Goal: Communication & Community: Answer question/provide support

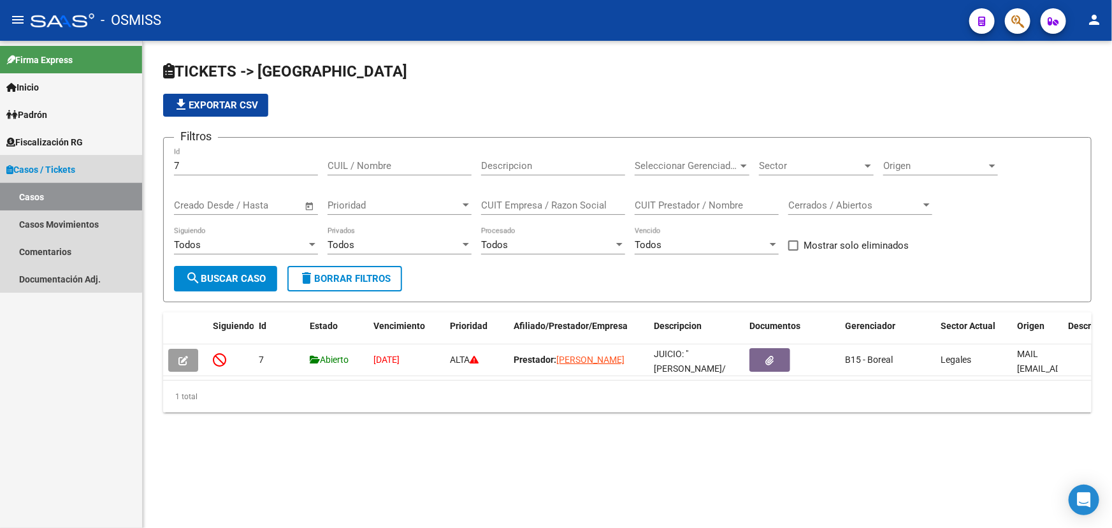
click at [30, 195] on link "Casos" at bounding box center [71, 196] width 142 height 27
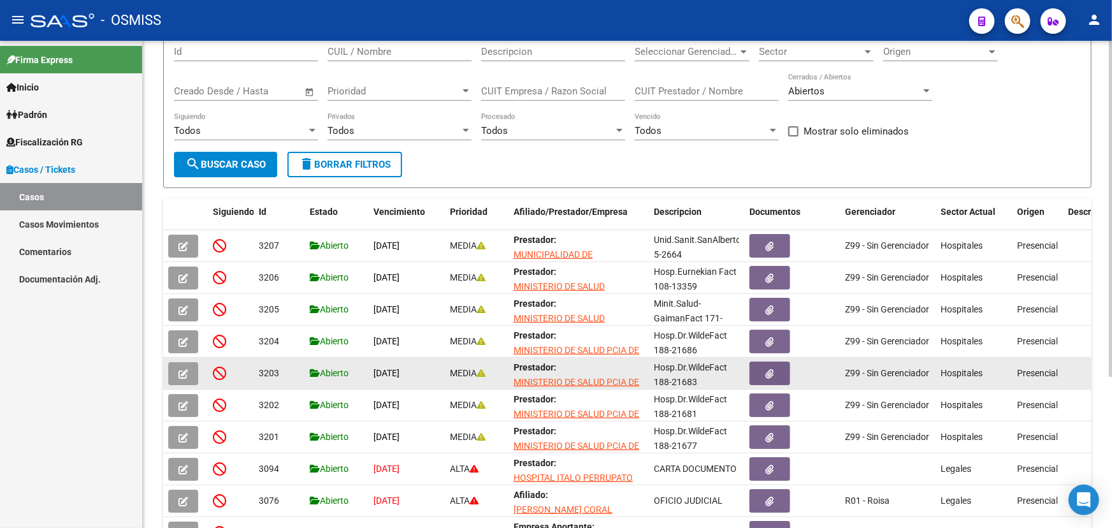
scroll to position [173, 0]
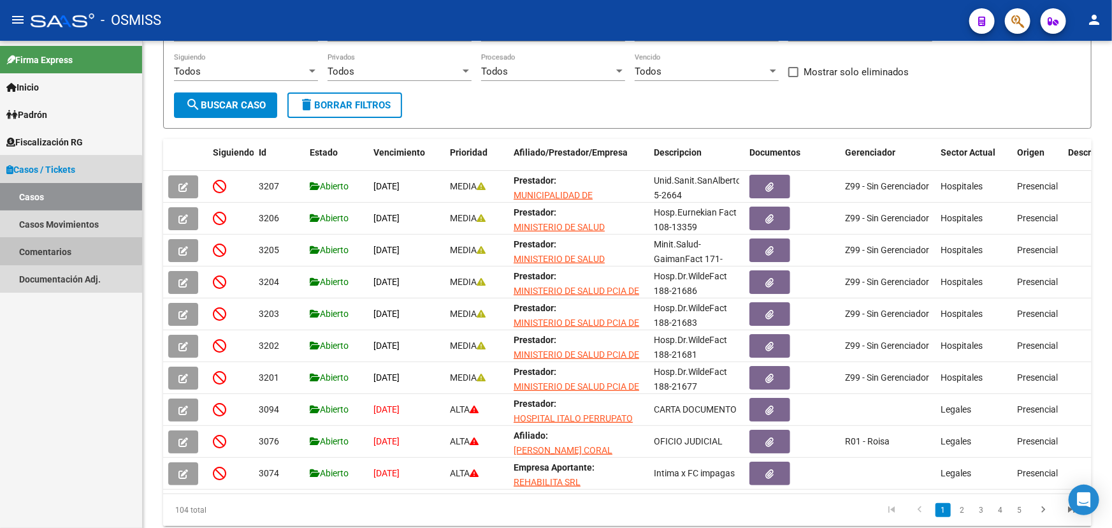
click at [52, 245] on link "Comentarios" at bounding box center [71, 251] width 142 height 27
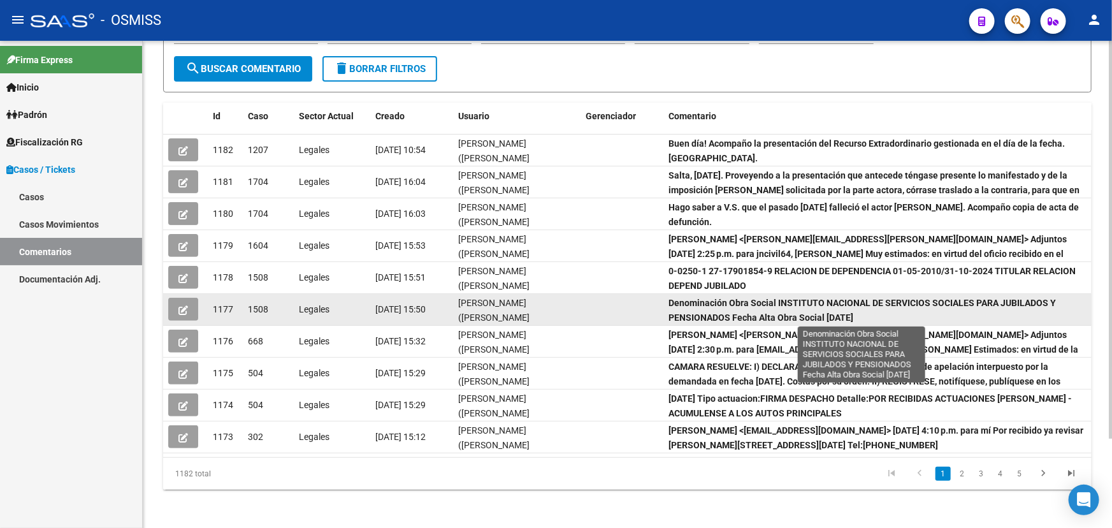
scroll to position [2, 0]
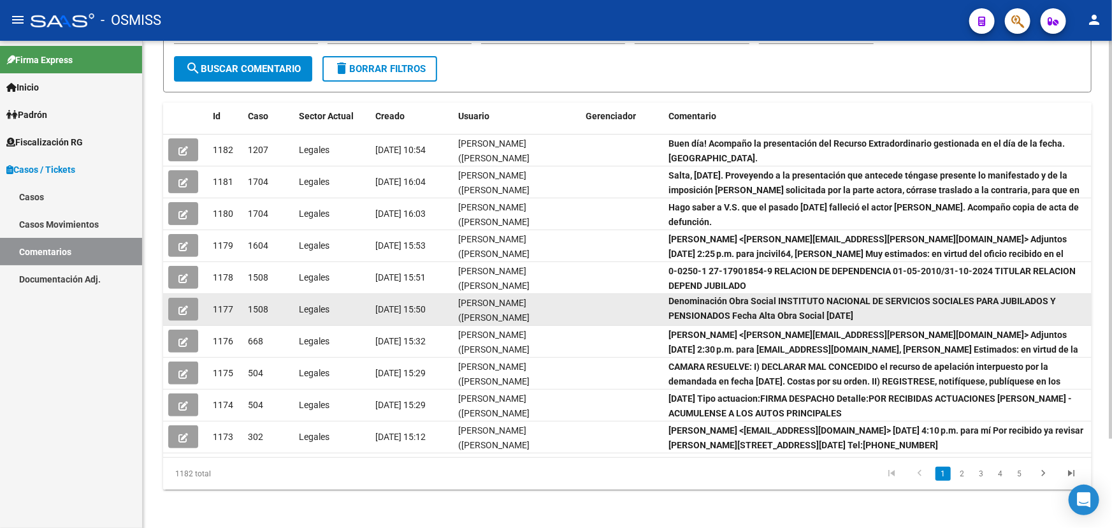
drag, startPoint x: 695, startPoint y: 313, endPoint x: 778, endPoint y: 319, distance: 82.5
click at [778, 319] on div "Denominación Obra Social INSTITUTO NACIONAL DE SERVICIOS SOCIALES PARA JUBILADO…" at bounding box center [878, 309] width 418 height 27
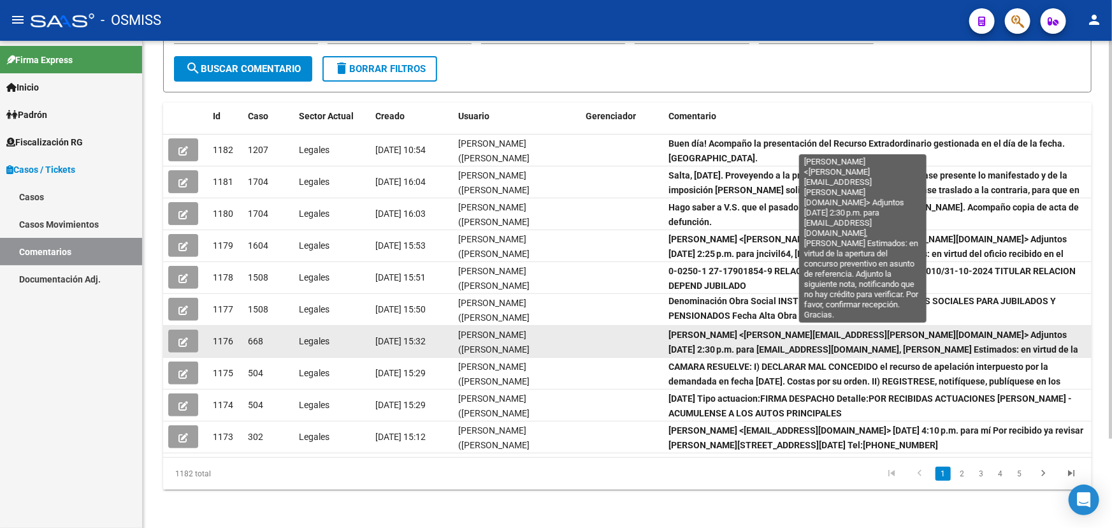
click at [738, 353] on datatable-body-cell "Fany Bracho <fany.bracho@osmiss.org.ar> Adjuntos mar, 7 may 2024, 2:30 p.m. par…" at bounding box center [878, 341] width 428 height 31
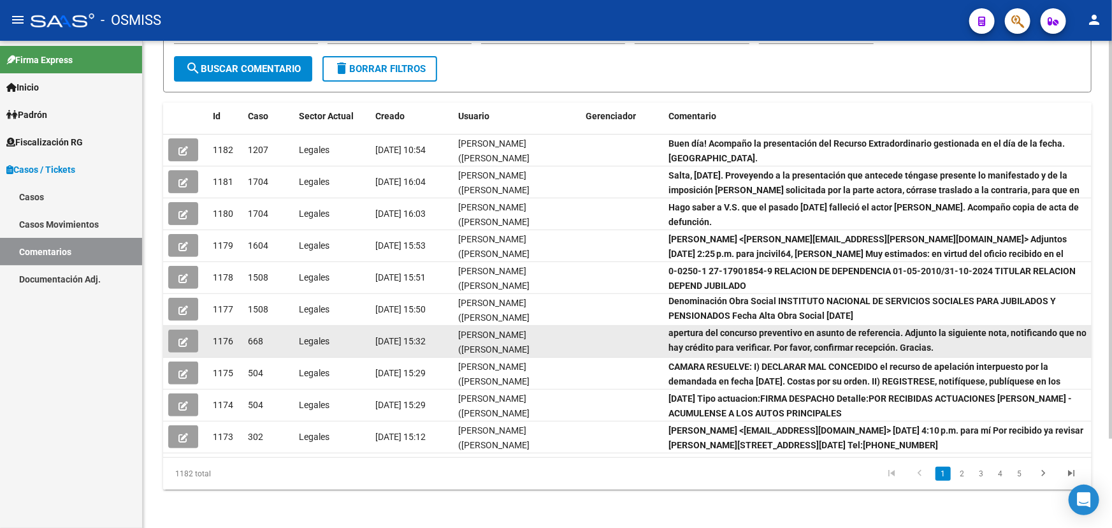
drag, startPoint x: 697, startPoint y: 331, endPoint x: 889, endPoint y: 353, distance: 192.5
click at [886, 353] on datatable-body-cell "Fany Bracho <fany.bracho@osmiss.org.ar> Adjuntos mar, 7 may 2024, 2:30 p.m. par…" at bounding box center [878, 341] width 428 height 31
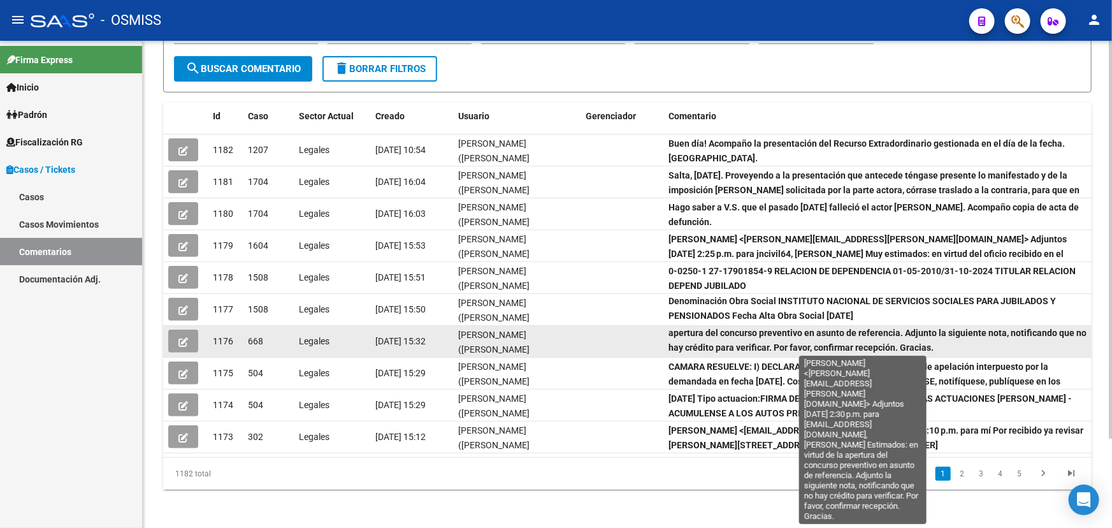
click at [774, 340] on strong "Fany Bracho <fany.bracho@osmiss.org.ar> Adjuntos mar, 7 may 2024, 2:30 p.m. par…" at bounding box center [878, 325] width 418 height 54
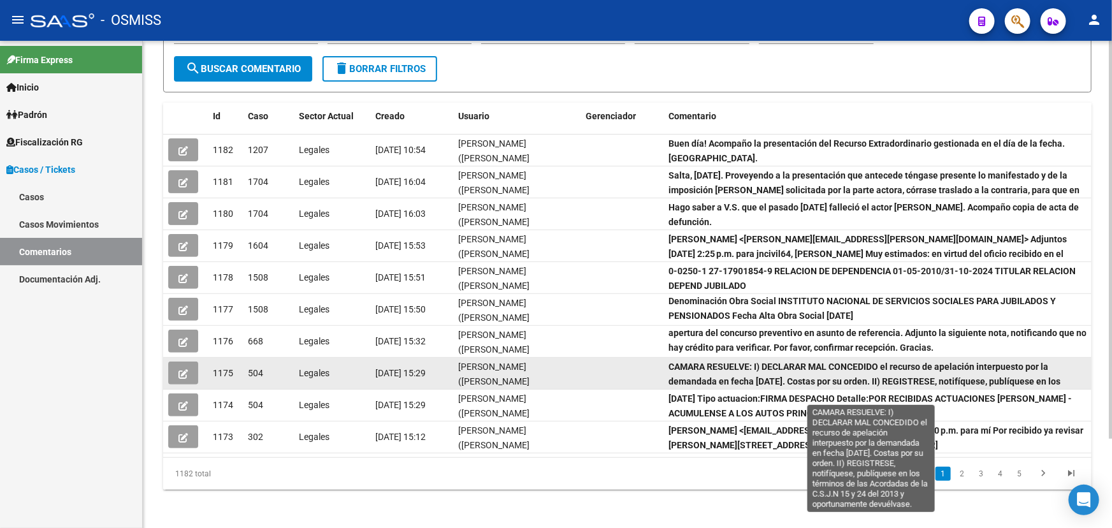
drag, startPoint x: 698, startPoint y: 351, endPoint x: 792, endPoint y: 370, distance: 96.1
click at [792, 370] on datatable-scroller "1182 1207 Legales 13/10/2025 10:54 Fany Bracho (fany.bracho@osmiss.org.ar) Buen…" at bounding box center [627, 293] width 929 height 319
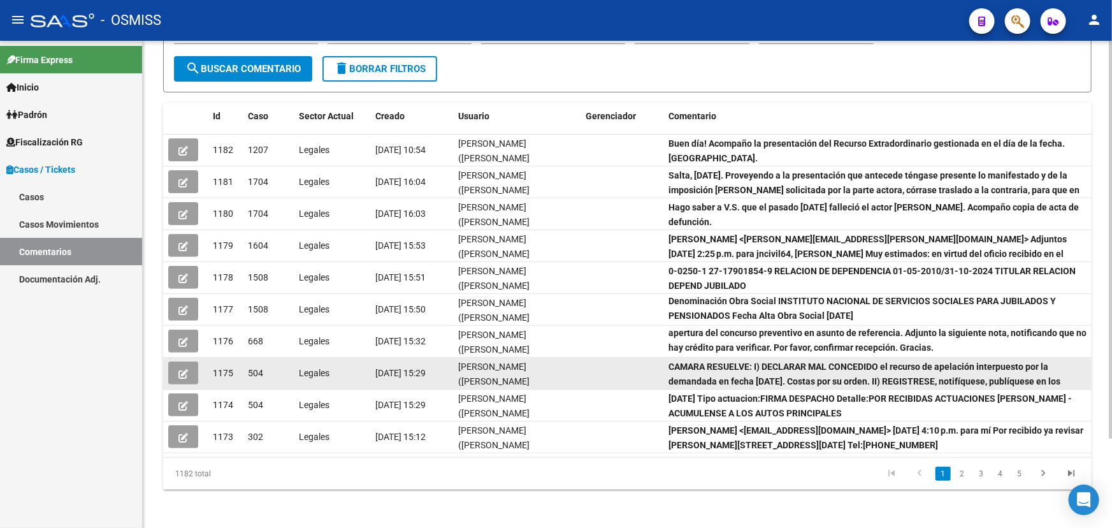
click at [794, 370] on div "CAMARA RESUELVE: I) DECLARAR MAL CONCEDIDO el recurso de apelación interpuesto …" at bounding box center [878, 373] width 418 height 27
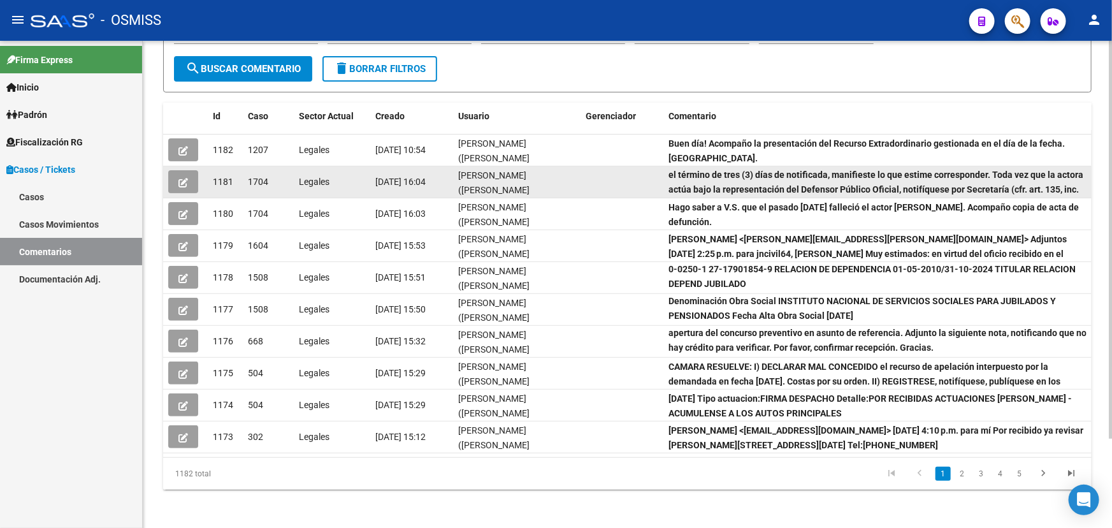
scroll to position [45, 0]
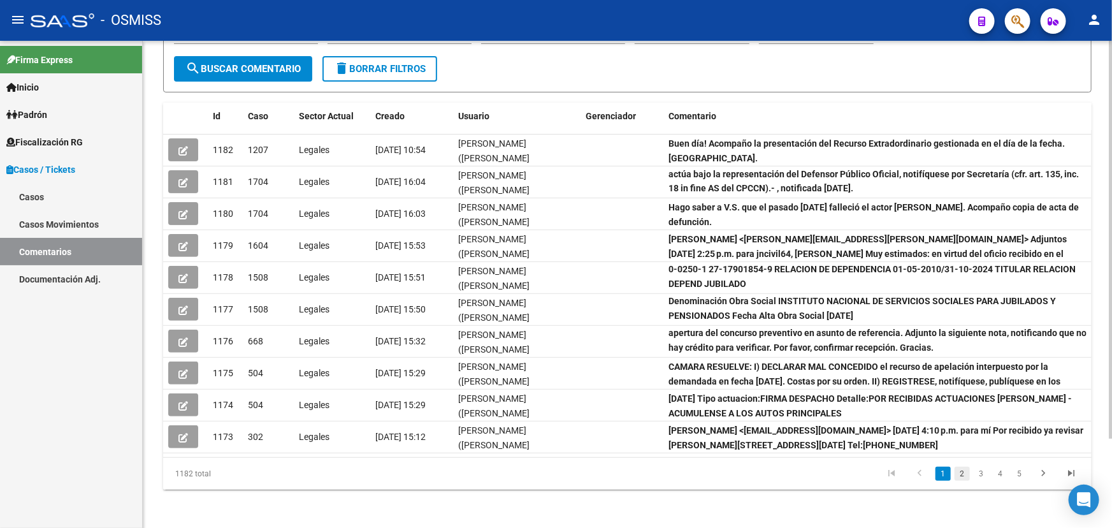
click at [959, 472] on link "2" at bounding box center [962, 474] width 15 height 14
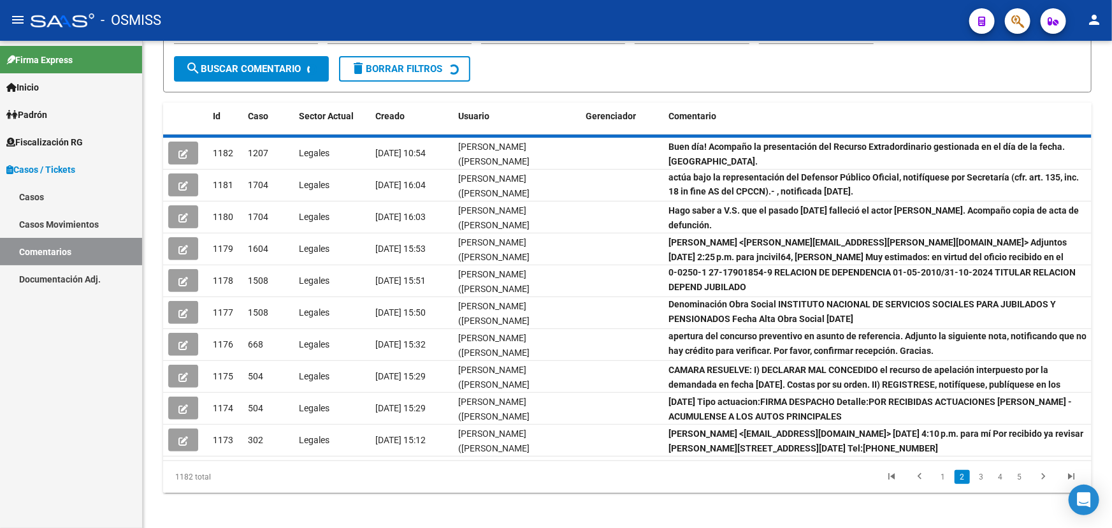
click at [959, 470] on div "1182 total 1 2 3 4 5" at bounding box center [627, 477] width 929 height 32
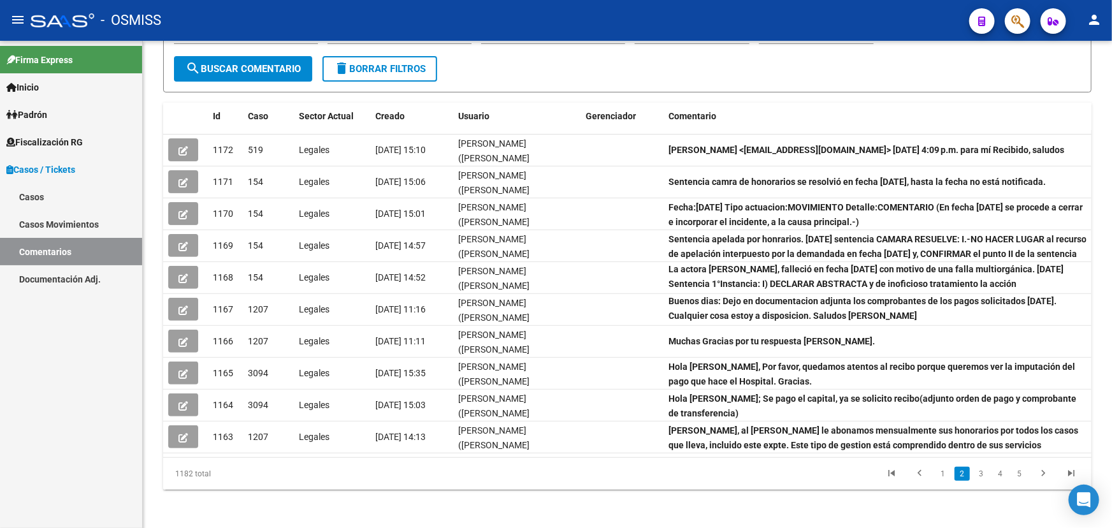
scroll to position [0, 0]
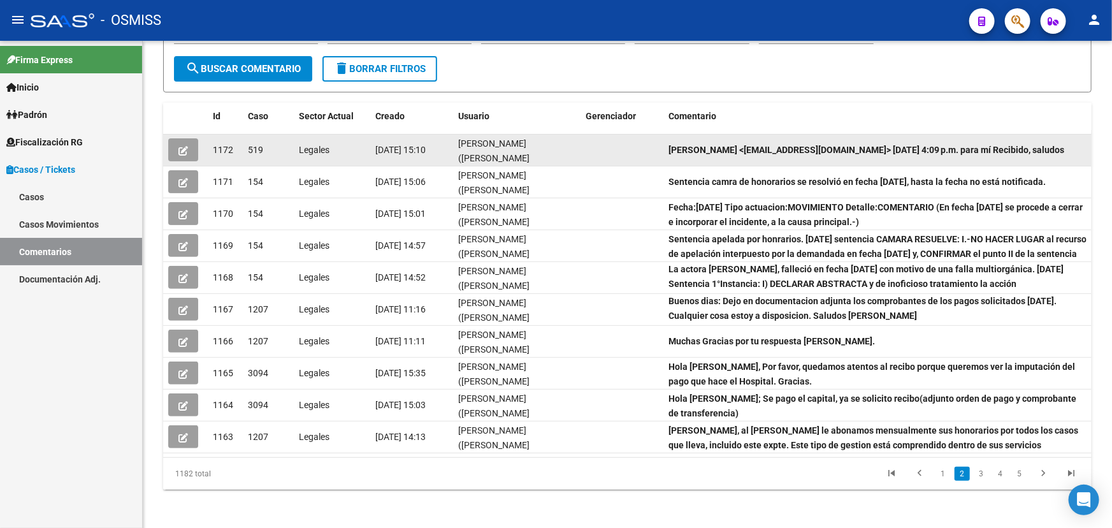
drag, startPoint x: 710, startPoint y: 154, endPoint x: 968, endPoint y: 154, distance: 257.5
click at [950, 154] on div "valeria mamone <guillemirosental@gmail.com> vie, 17 may 2024, 4:09 p.m. para mí…" at bounding box center [878, 150] width 418 height 15
click at [970, 154] on div "valeria mamone <guillemirosental@gmail.com> vie, 17 may 2024, 4:09 p.m. para mí…" at bounding box center [878, 150] width 418 height 15
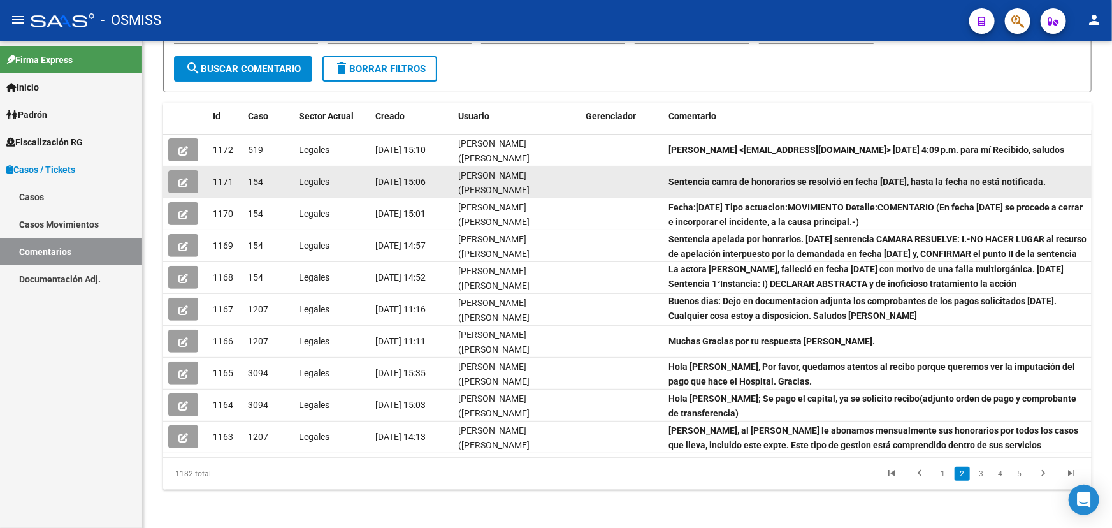
drag, startPoint x: 770, startPoint y: 181, endPoint x: 929, endPoint y: 185, distance: 159.4
click at [887, 186] on div "Sentencia camra de honorarios se resolvió en fecha 1/8/25, hasta la fecha no es…" at bounding box center [878, 182] width 418 height 15
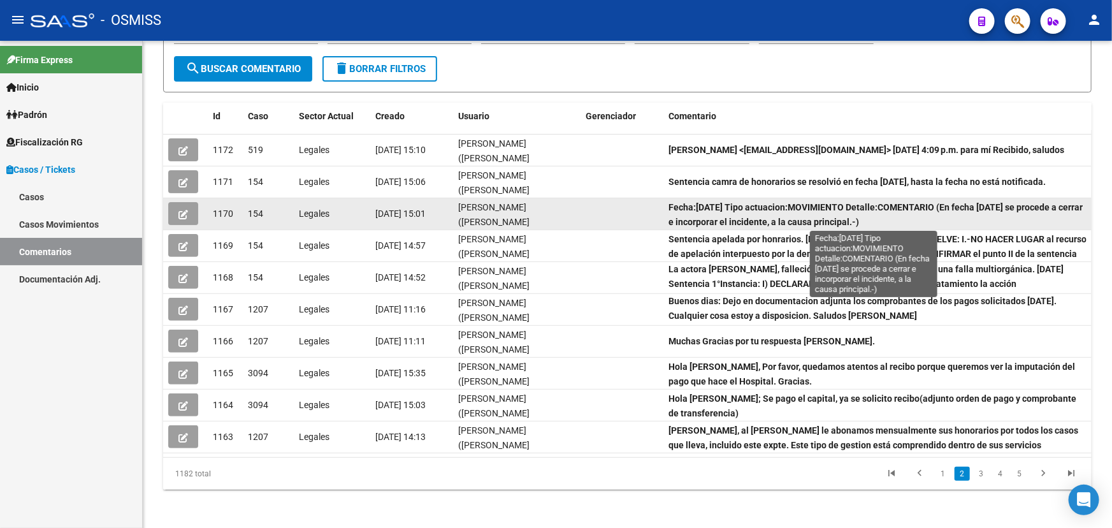
click at [672, 205] on strong "Fecha:1/08/2025 Tipo actuacion:MOVIMIENTO Detalle:COMENTARIO (En fecha 01/08/25…" at bounding box center [876, 214] width 414 height 25
drag, startPoint x: 679, startPoint y: 201, endPoint x: 854, endPoint y: 218, distance: 176.1
click at [854, 218] on strong "Fecha:1/08/2025 Tipo actuacion:MOVIMIENTO Detalle:COMENTARIO (En fecha 01/08/25…" at bounding box center [876, 212] width 414 height 25
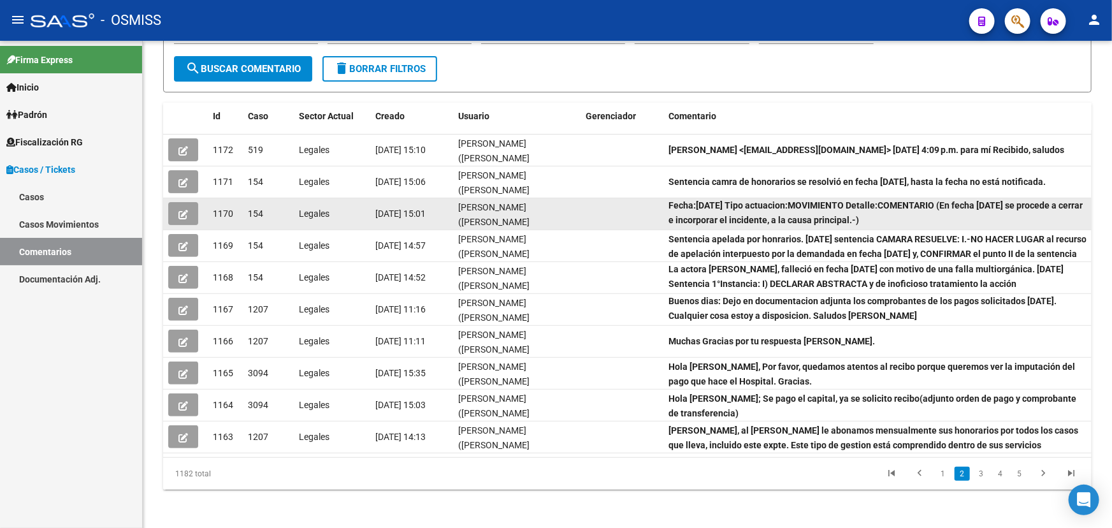
click at [768, 203] on strong "Fecha:1/08/2025 Tipo actuacion:MOVIMIENTO Detalle:COMENTARIO (En fecha 01/08/25…" at bounding box center [876, 212] width 414 height 25
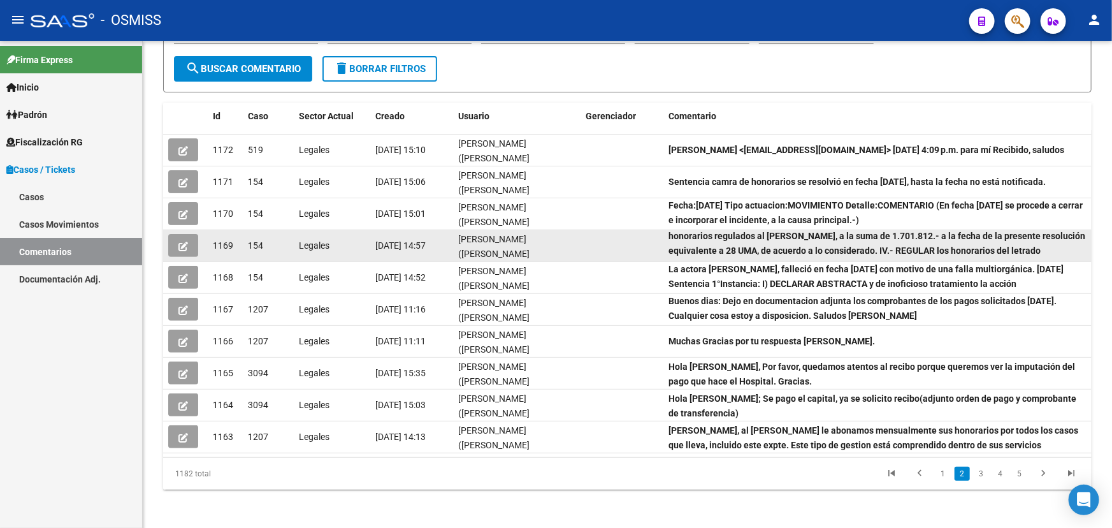
drag, startPoint x: 783, startPoint y: 233, endPoint x: 1020, endPoint y: 251, distance: 237.2
click at [1020, 251] on div "Sentencia apelada por honrarios. 21/10/2024 sentencia CAMARA RESUELVE: I.-NO HA…" at bounding box center [878, 245] width 418 height 27
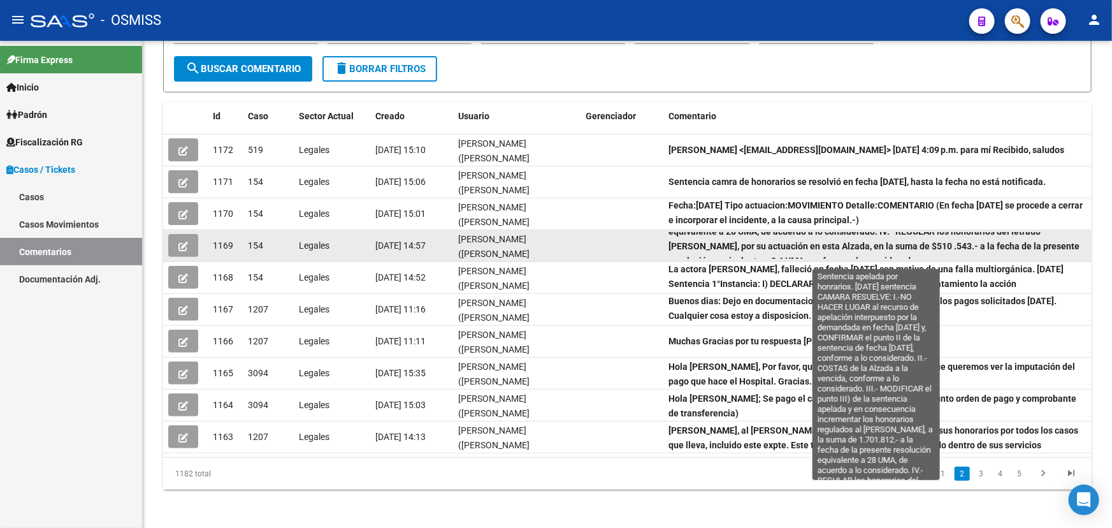
click at [924, 236] on div "Sentencia apelada por honrarios. 21/10/2024 sentencia CAMARA RESUELVE: I.-NO HA…" at bounding box center [878, 245] width 418 height 27
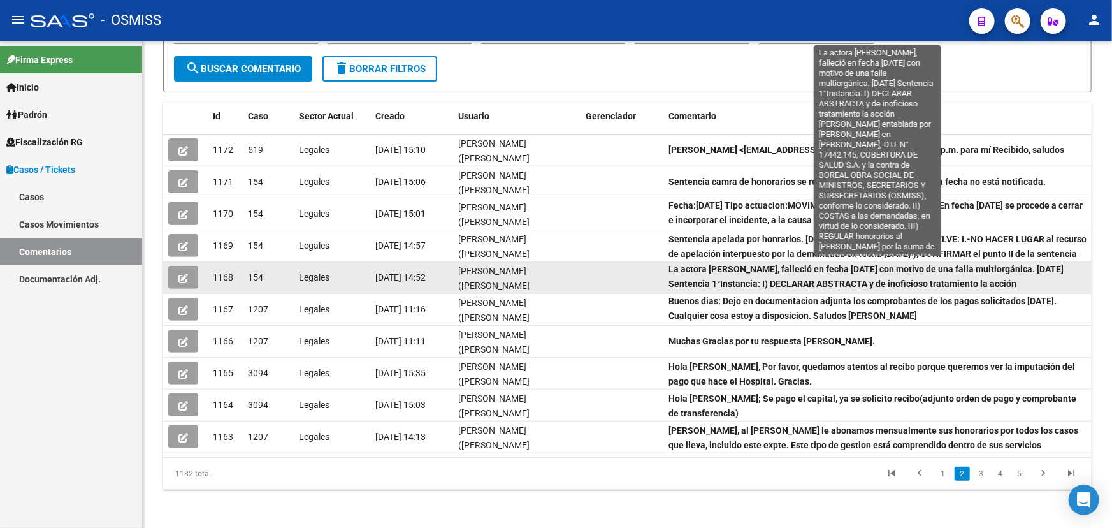
scroll to position [0, 0]
drag, startPoint x: 711, startPoint y: 268, endPoint x: 804, endPoint y: 268, distance: 93.1
click at [804, 268] on strong "La actora MARIA MERCEDES TALAVERA, falleció en fecha 08/02/2024 con motivo de u…" at bounding box center [877, 336] width 416 height 141
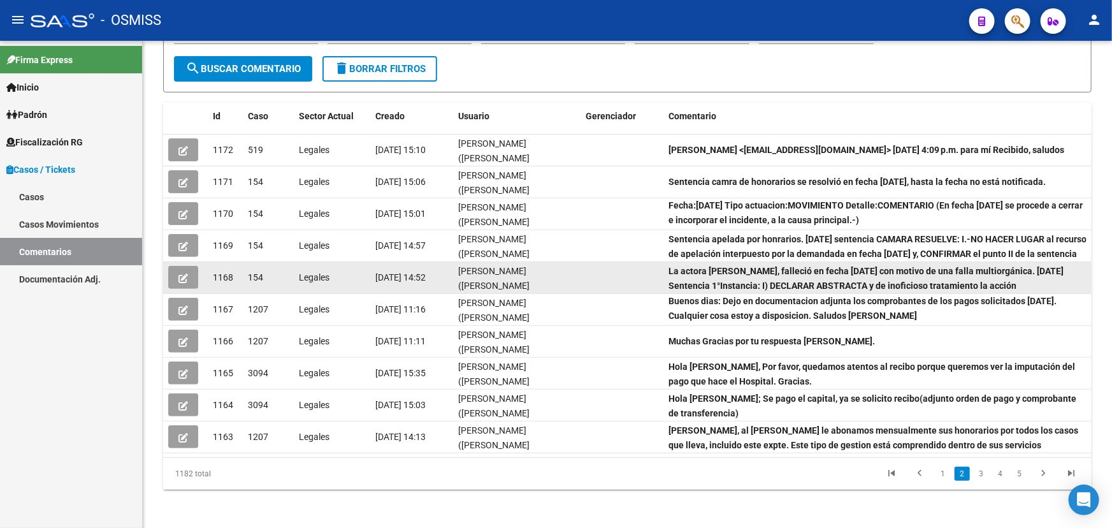
click at [827, 279] on strong "La actora MARIA MERCEDES TALAVERA, falleció en fecha 08/02/2024 con motivo de u…" at bounding box center [877, 336] width 416 height 141
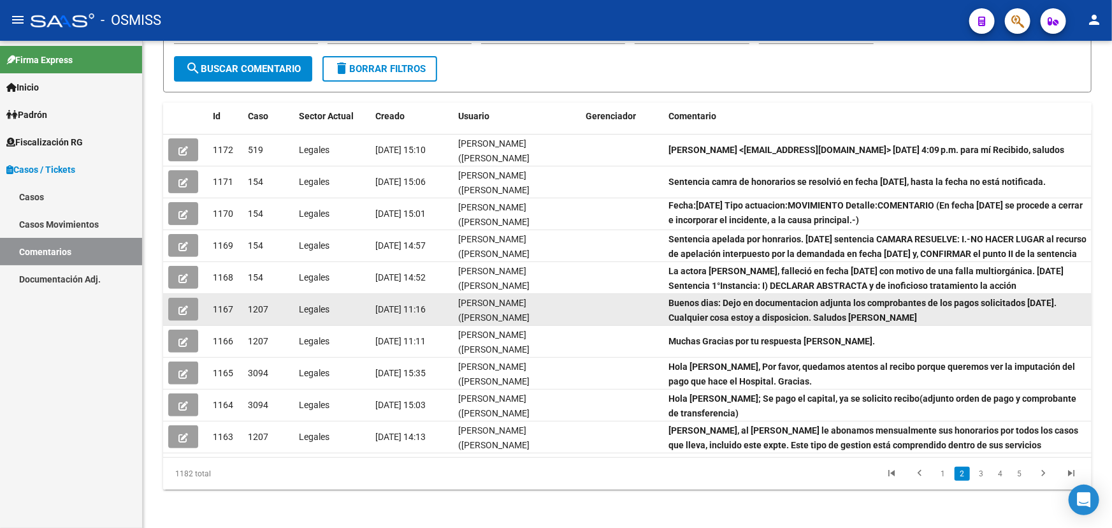
drag, startPoint x: 665, startPoint y: 294, endPoint x: 805, endPoint y: 299, distance: 139.7
click at [805, 299] on datatable-body-cell "Buenos dias: Dejo en documentacion adjunta los comprobantes de los pagos solici…" at bounding box center [878, 309] width 428 height 31
click at [753, 309] on div "Buenos dias: Dejo en documentacion adjunta los comprobantes de los pagos solici…" at bounding box center [878, 309] width 418 height 27
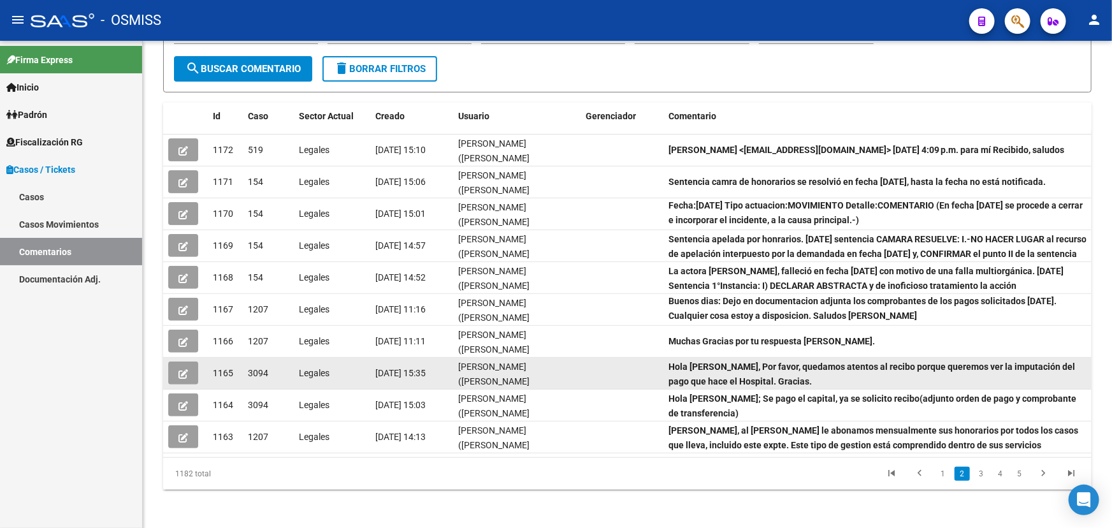
drag, startPoint x: 705, startPoint y: 354, endPoint x: 762, endPoint y: 358, distance: 56.9
click at [762, 358] on datatable-scroller "1172 519 Legales 09/10/2025 15:10 Fany Bracho (fany.bracho@osmiss.org.ar) valer…" at bounding box center [627, 293] width 929 height 319
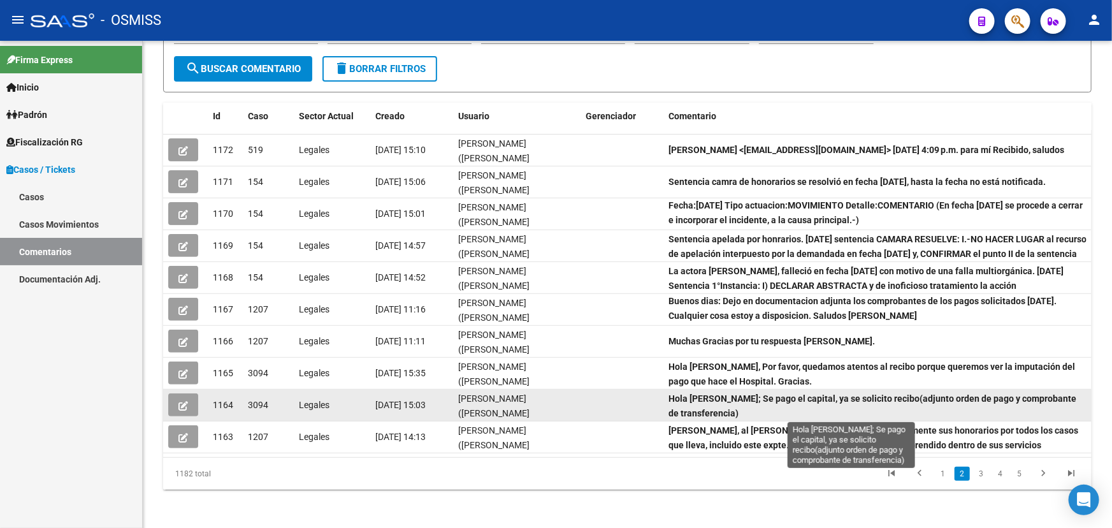
click at [746, 400] on strong "Hola Fany; Se pago el capital, ya se solicito recibo(adjunto orden de pago y co…" at bounding box center [873, 405] width 408 height 25
drag, startPoint x: 680, startPoint y: 389, endPoint x: 785, endPoint y: 393, distance: 105.9
click at [785, 393] on div "Hola Fany; Se pago el capital, ya se solicito recibo(adjunto orden de pago y co…" at bounding box center [878, 404] width 418 height 27
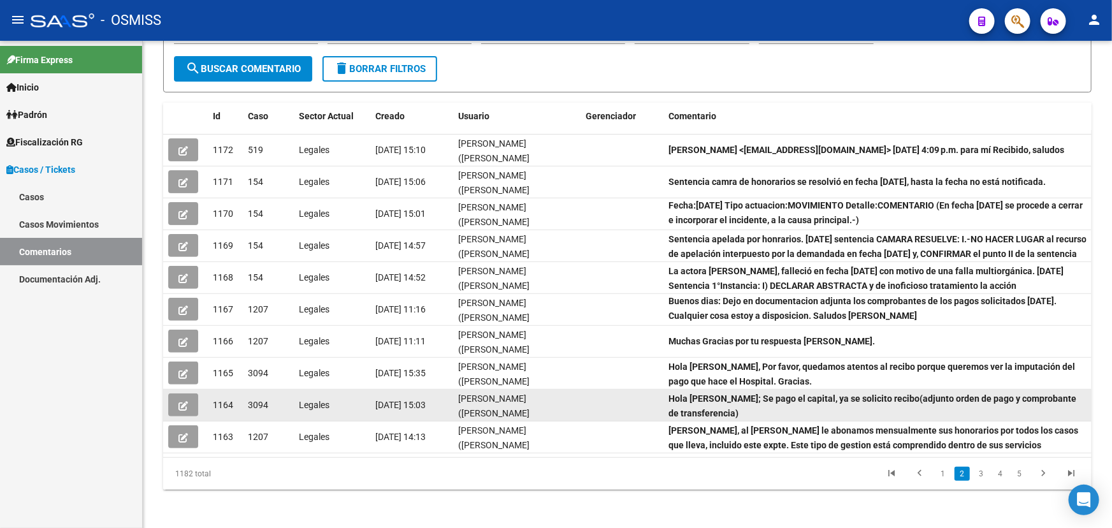
click at [733, 413] on div "Hola Fany; Se pago el capital, ya se solicito recibo(adjunto orden de pago y co…" at bounding box center [878, 404] width 418 height 27
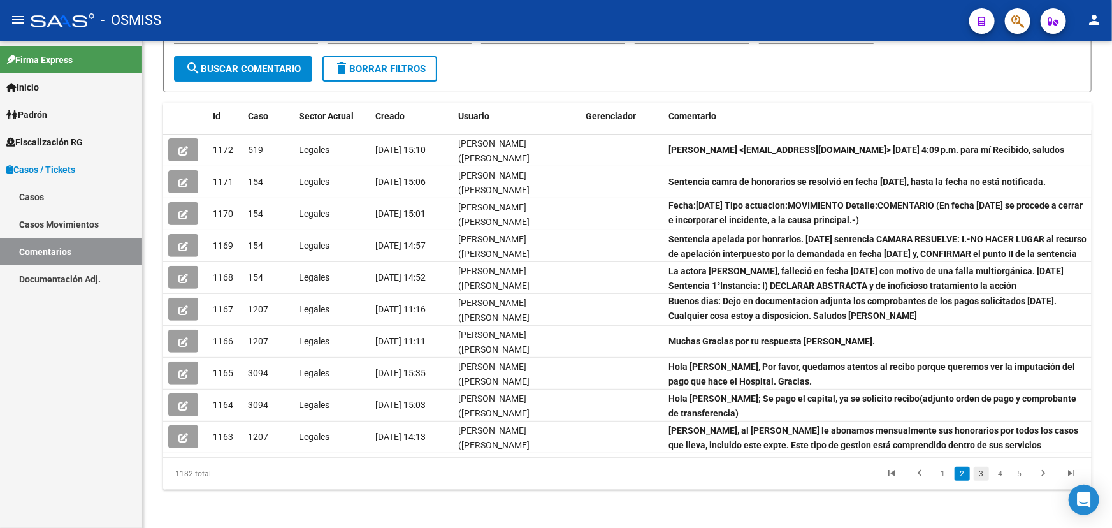
click at [978, 469] on link "3" at bounding box center [981, 474] width 15 height 14
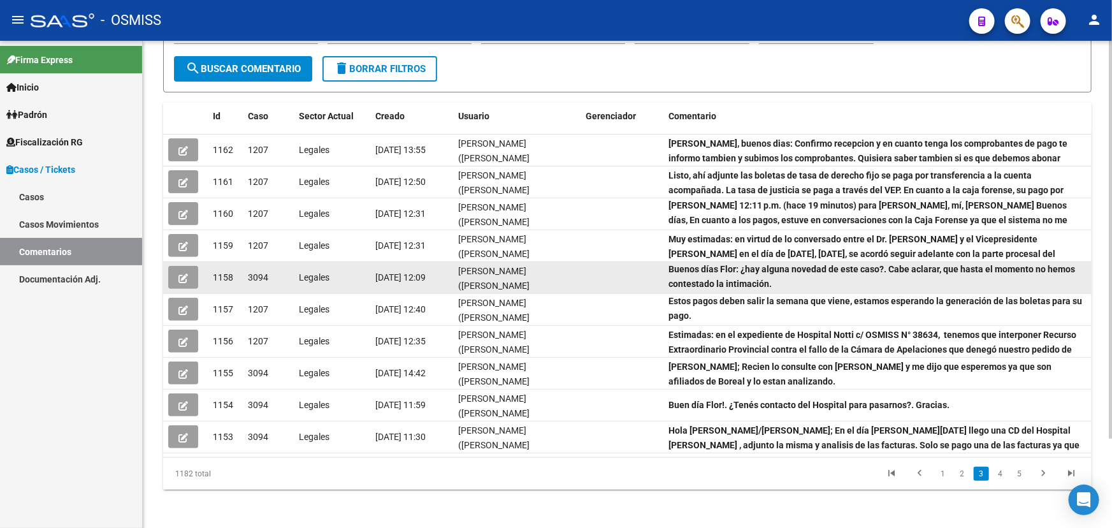
drag, startPoint x: 671, startPoint y: 280, endPoint x: 777, endPoint y: 290, distance: 106.3
click at [777, 290] on datatable-body-cell "Buenos días Flor: ¿hay alguna novedad de este caso?. Cabe aclarar, que hasta el…" at bounding box center [878, 277] width 428 height 31
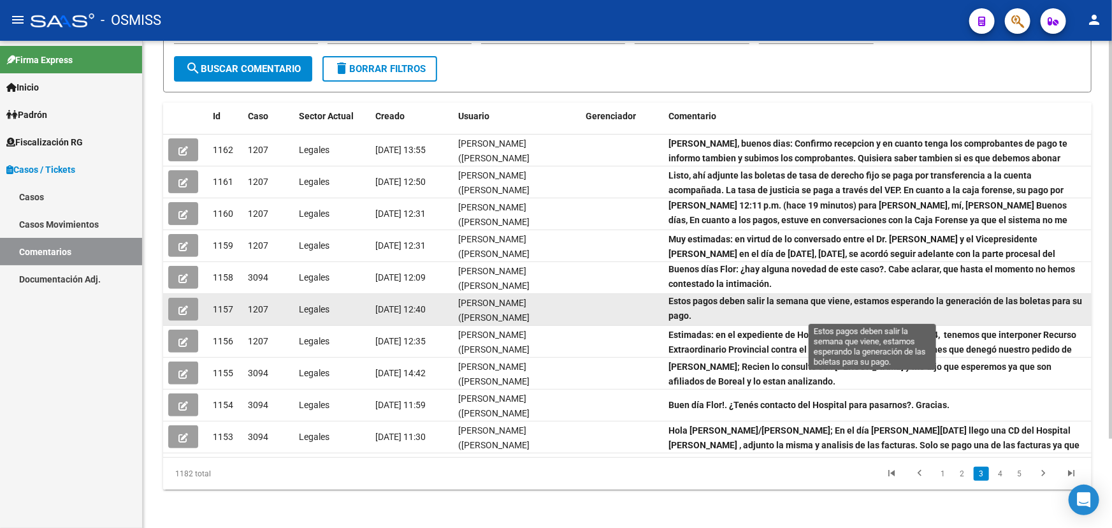
click at [752, 301] on strong "Estos pagos deben salir la semana que viene, estamos esperando la generación de…" at bounding box center [876, 308] width 414 height 25
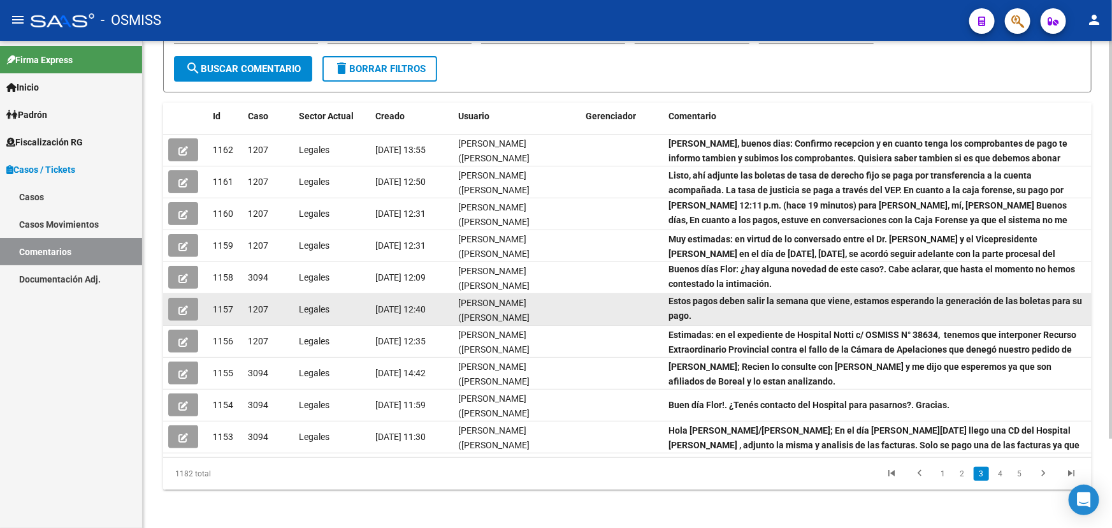
scroll to position [0, 0]
drag, startPoint x: 687, startPoint y: 302, endPoint x: 867, endPoint y: 305, distance: 180.4
click at [852, 305] on strong "Estos pagos deben salir la semana que viene, estamos esperando la generación de…" at bounding box center [876, 310] width 414 height 25
click at [878, 305] on strong "Estos pagos deben salir la semana que viene, estamos esperando la generación de…" at bounding box center [876, 310] width 414 height 25
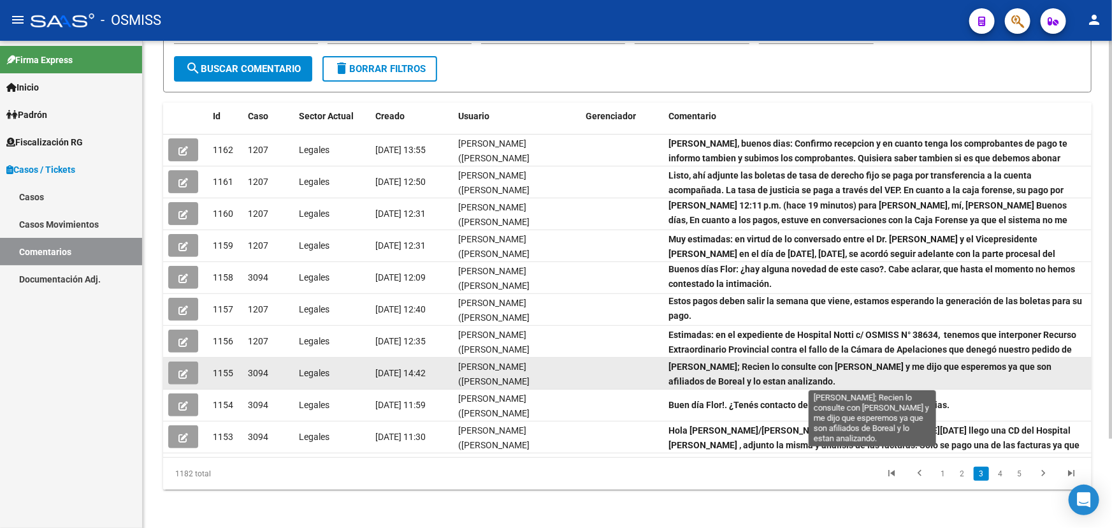
drag, startPoint x: 766, startPoint y: 363, endPoint x: 848, endPoint y: 366, distance: 82.3
click at [844, 366] on strong "Hola Fany; Recien lo consulte con Myriam y me dijo que esperemos ya que son afi…" at bounding box center [860, 373] width 383 height 25
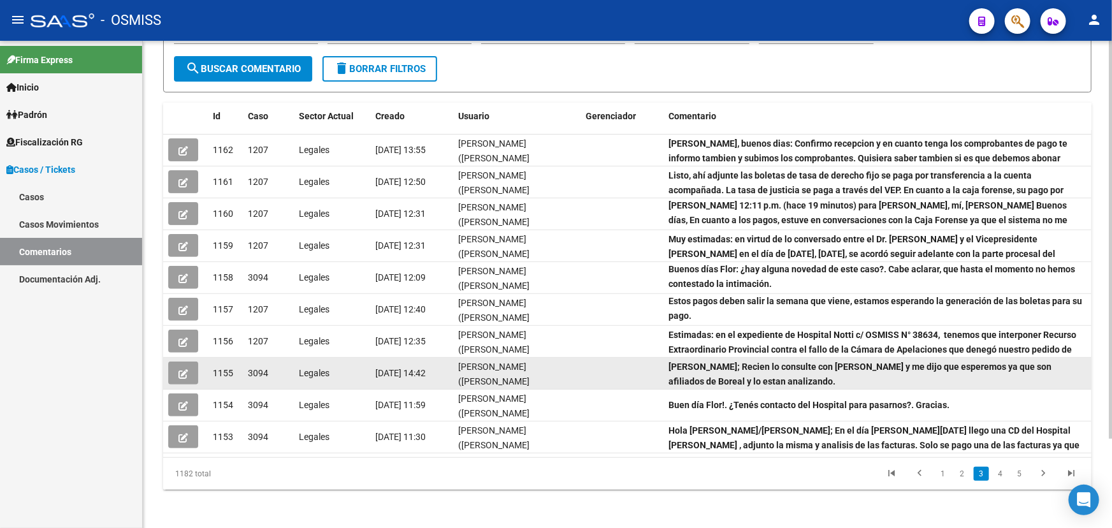
click at [899, 366] on strong "Hola Fany; Recien lo consulte con Myriam y me dijo que esperemos ya que son afi…" at bounding box center [860, 373] width 383 height 25
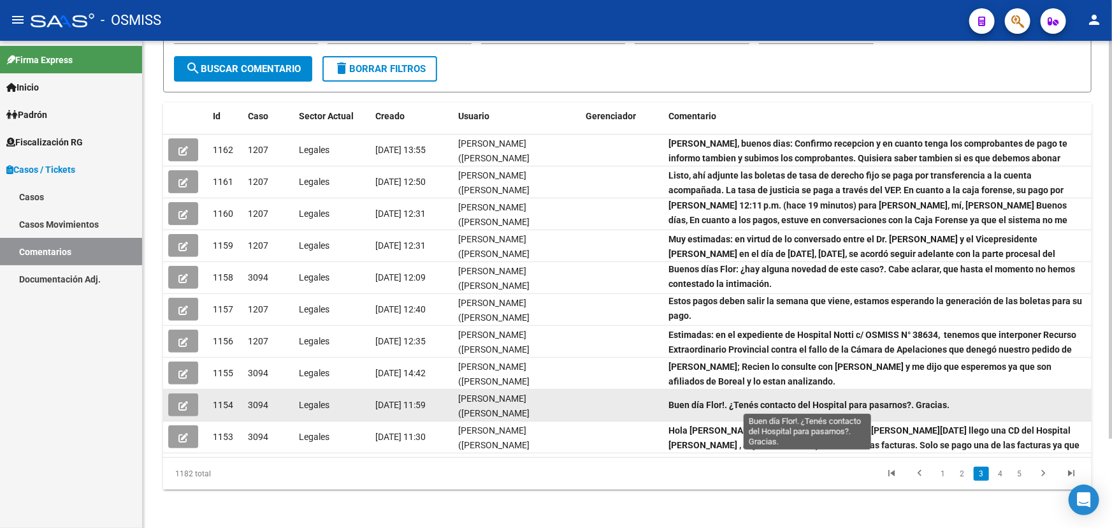
drag, startPoint x: 754, startPoint y: 398, endPoint x: 910, endPoint y: 396, distance: 156.2
click at [910, 398] on div "Buen día Flor!. ¿Tenés contacto del Hospital para pasarnos?. Gracias." at bounding box center [878, 405] width 418 height 15
click at [998, 402] on div "Buen día Flor!. ¿Tenés contacto del Hospital para pasarnos?. Gracias." at bounding box center [878, 405] width 418 height 15
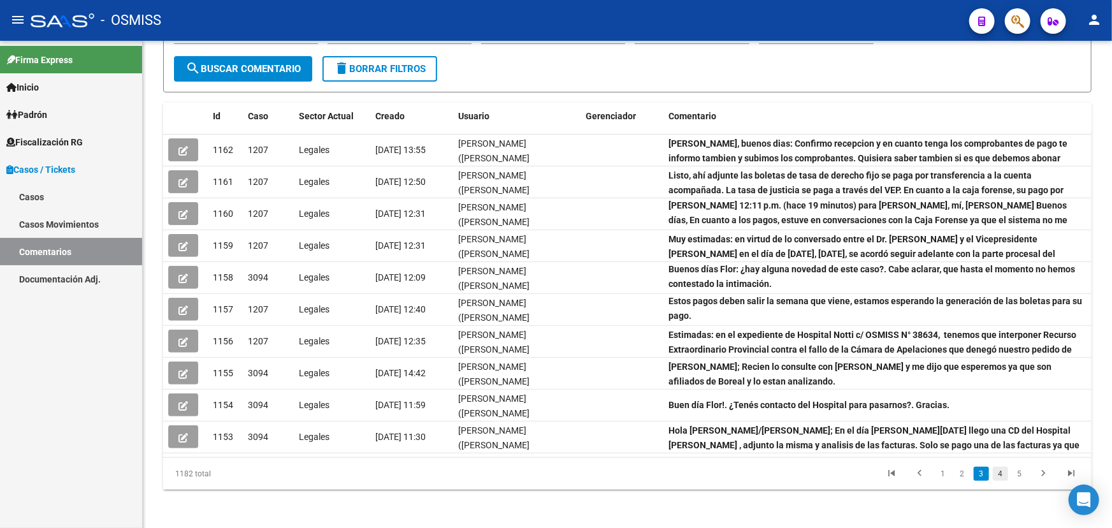
click at [996, 472] on link "4" at bounding box center [1000, 474] width 15 height 14
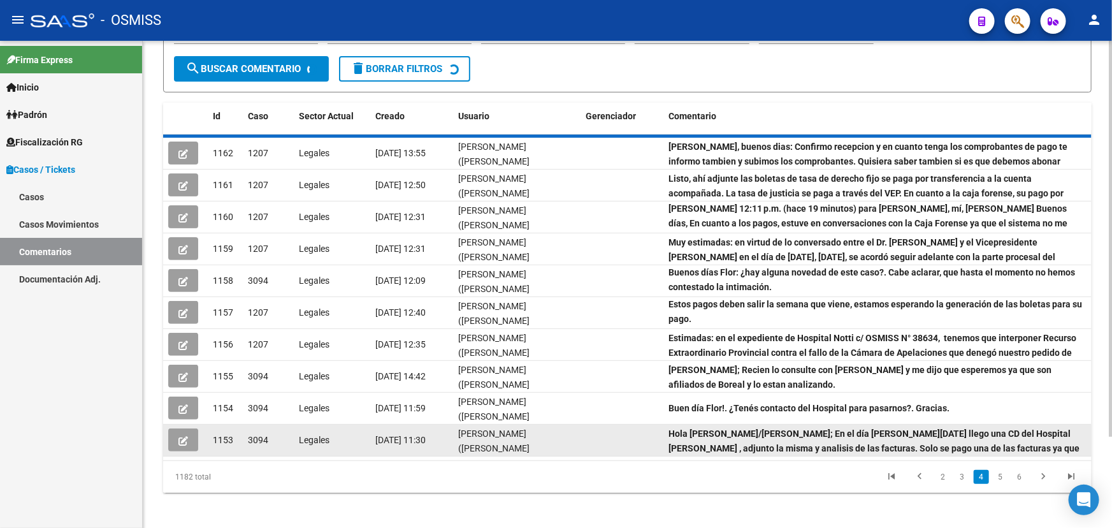
scroll to position [0, 0]
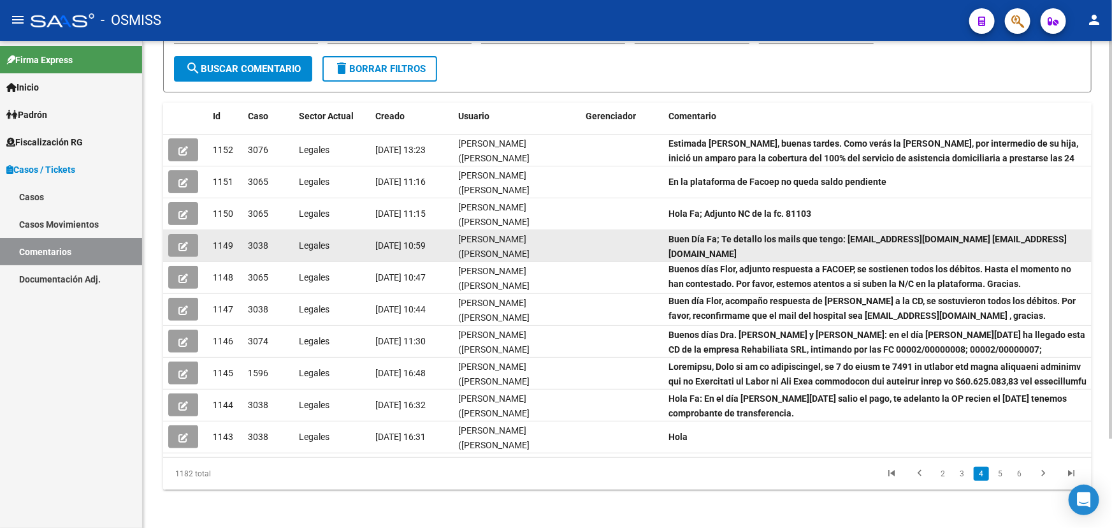
click at [204, 242] on datatable-body-cell at bounding box center [185, 245] width 45 height 31
click at [185, 244] on icon "button" at bounding box center [183, 247] width 10 height 10
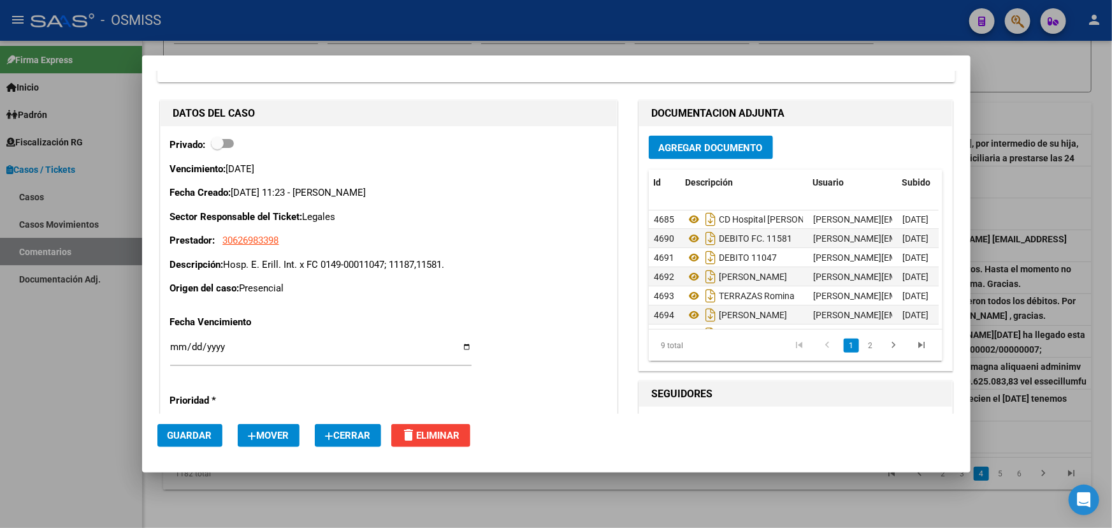
scroll to position [1097, 0]
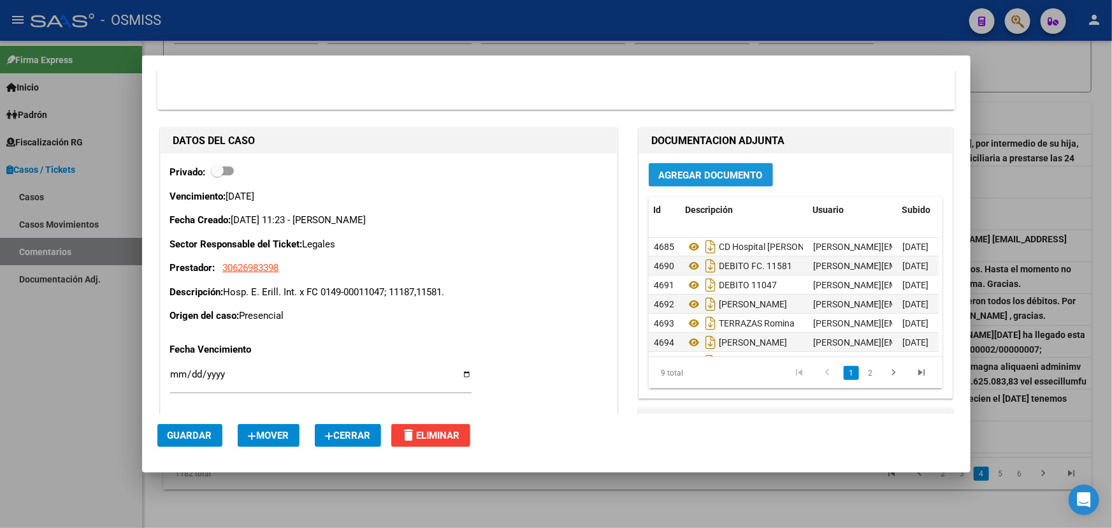
click at [699, 172] on span "Agregar Documento" at bounding box center [711, 175] width 104 height 11
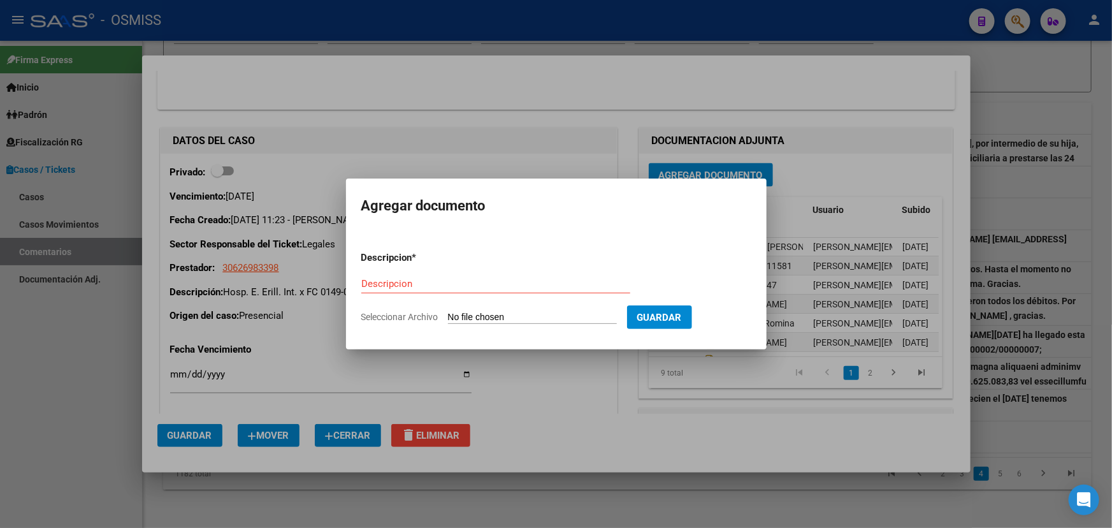
click at [504, 311] on app-file-uploader "Seleccionar Archivo" at bounding box center [494, 316] width 266 height 11
click at [497, 317] on input "Seleccionar Archivo" at bounding box center [532, 318] width 169 height 12
type input "C:\fakepath\NC 11047.pdf"
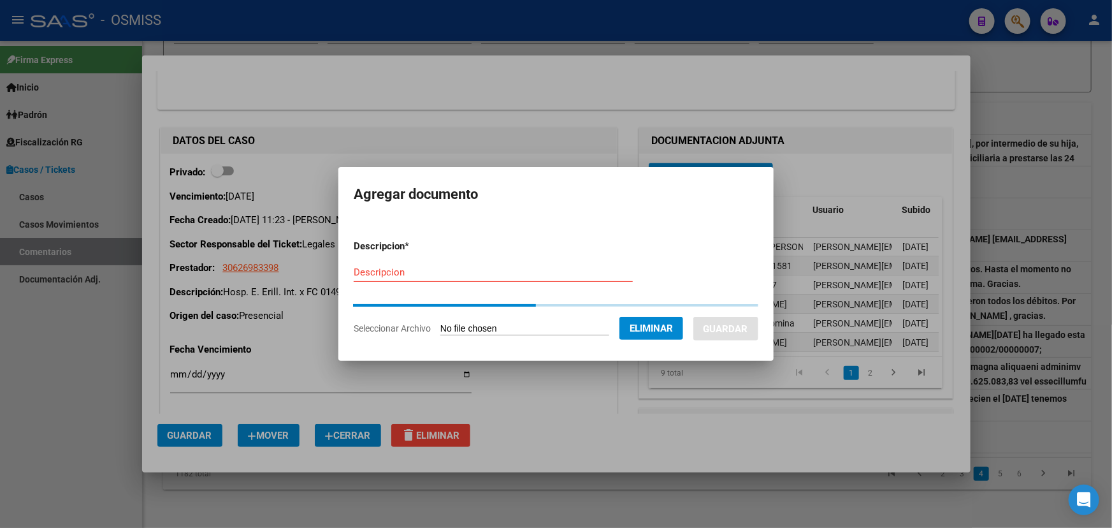
click at [409, 279] on div "Descripcion" at bounding box center [493, 272] width 279 height 19
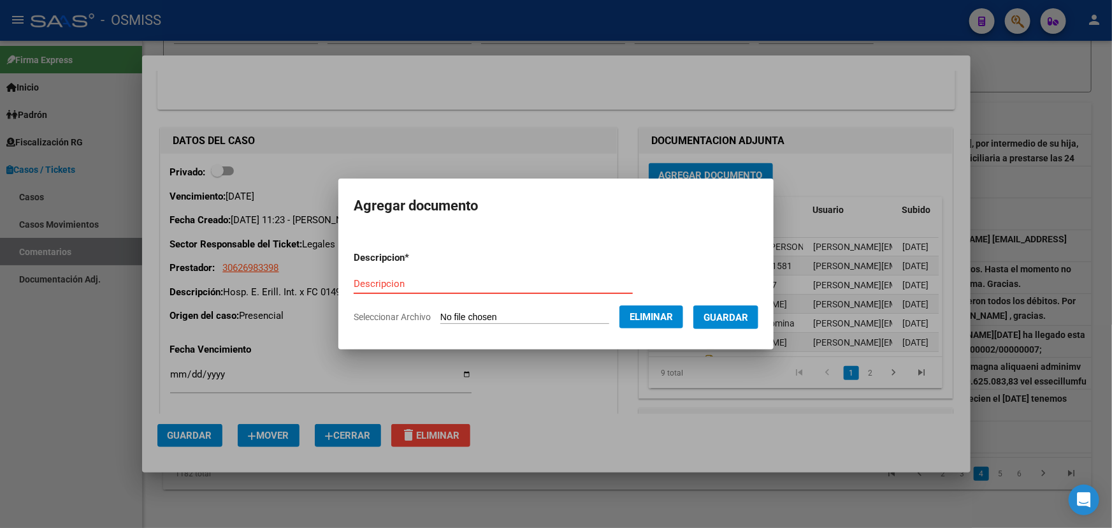
paste input "NC 11047"
type input "NC x 11047"
click at [745, 311] on span "Guardar" at bounding box center [726, 316] width 45 height 11
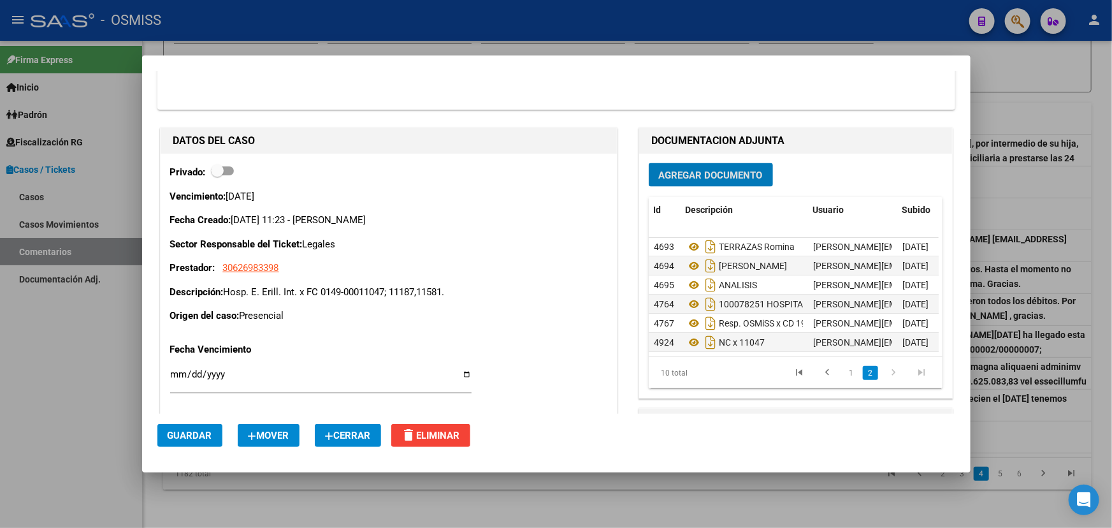
click at [717, 170] on span "Agregar Documento" at bounding box center [711, 175] width 104 height 11
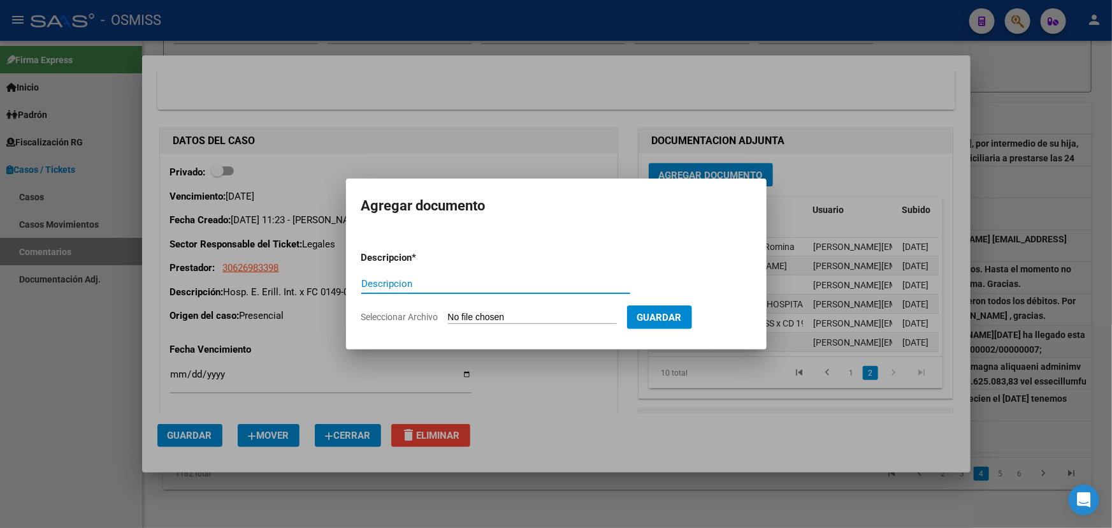
click at [535, 312] on input "Seleccionar Archivo" at bounding box center [532, 318] width 169 height 12
type input "C:\fakepath\nc N°11581.pdf"
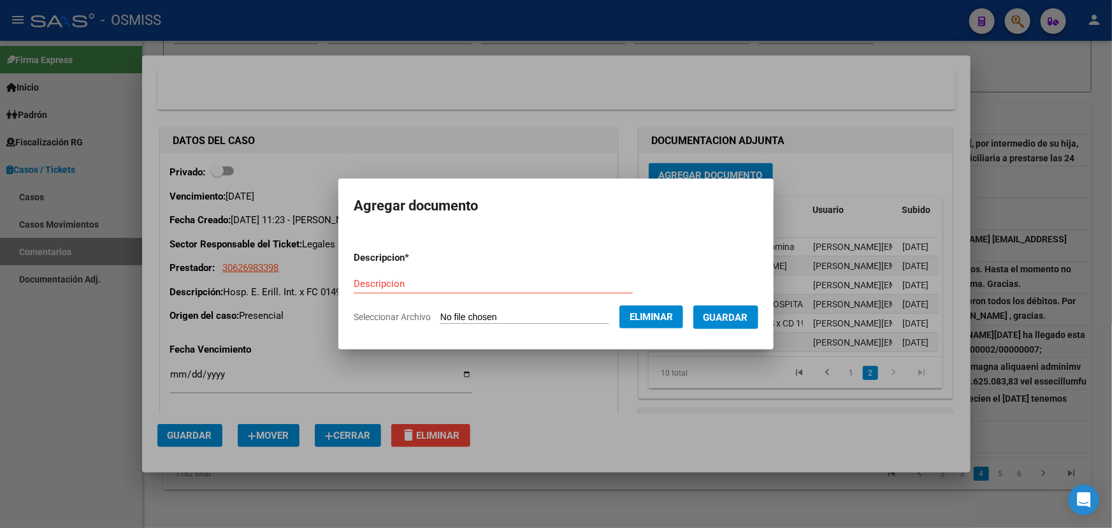
click at [381, 266] on form "Descripcion * Descripcion Seleccionar Archivo Eliminar Guardar" at bounding box center [556, 287] width 405 height 93
click at [377, 278] on input "Descripcion" at bounding box center [493, 283] width 279 height 11
type input "NC x11581"
click at [748, 317] on span "Guardar" at bounding box center [726, 317] width 45 height 11
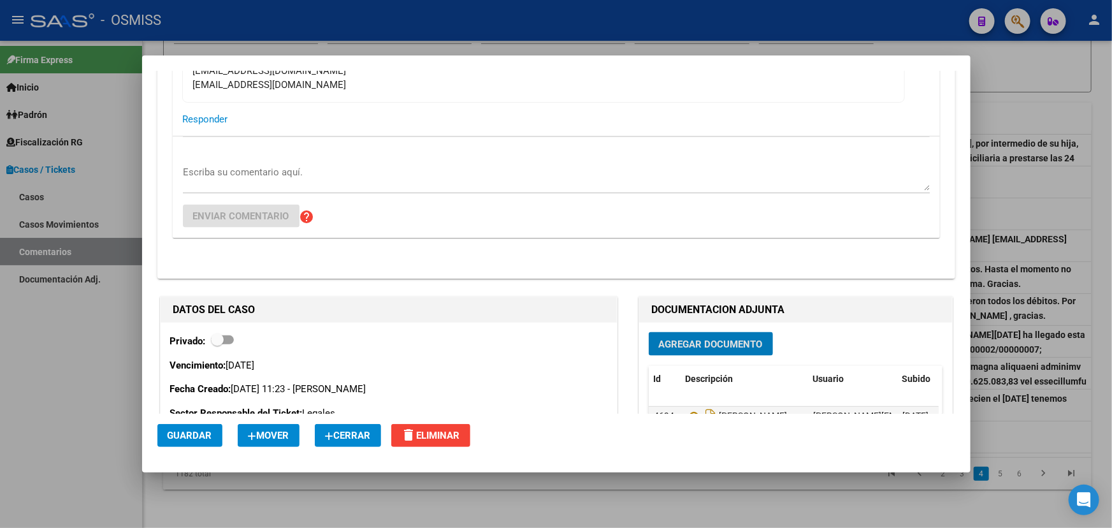
scroll to position [924, 0]
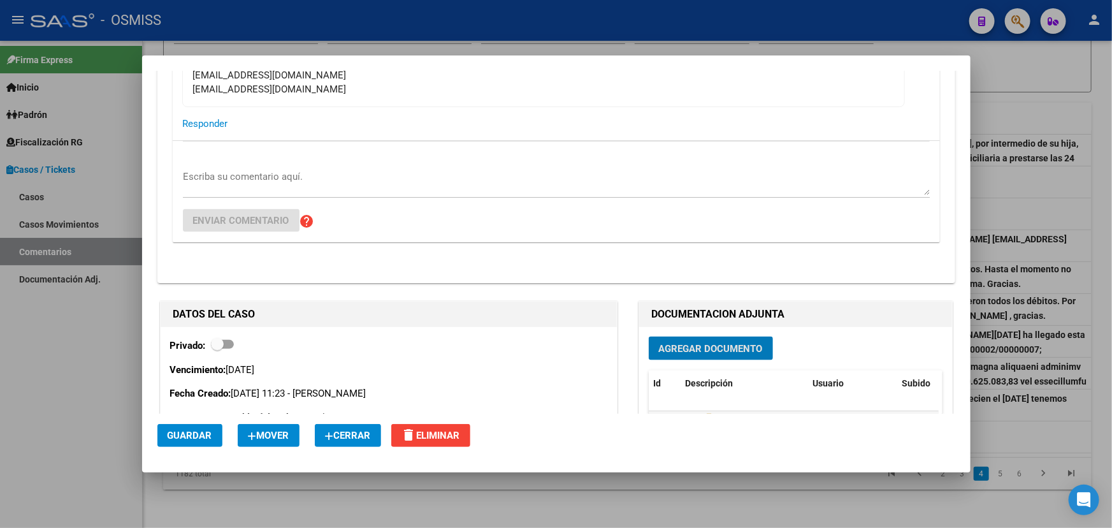
click at [264, 170] on textarea "Escriba su comentario aquí." at bounding box center [556, 182] width 747 height 25
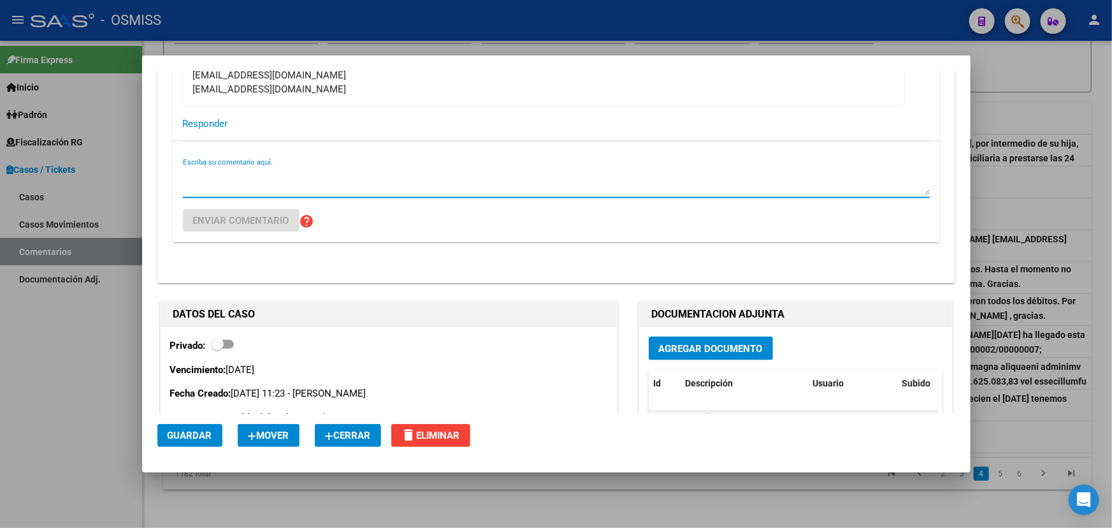
paste textarea "Hospital Erill Adjuntos 12:43 p.m. (hace 3 horas) para mí Estimado, buenos días…"
type textarea "Hospital Erill Adjuntos 12:43 p.m. (hace 3 horas) para mí Estimado, buenos días…"
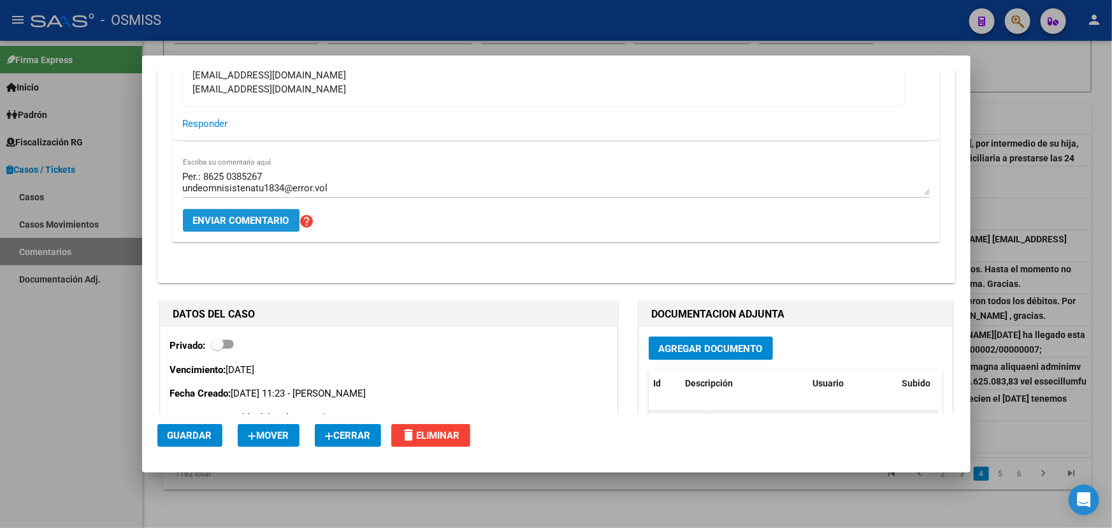
click at [252, 212] on button "Enviar comentario" at bounding box center [241, 220] width 117 height 23
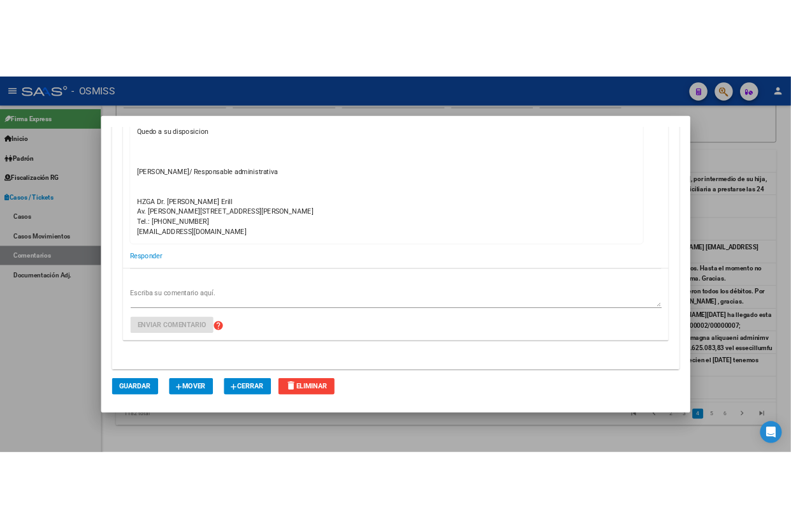
scroll to position [1155, 0]
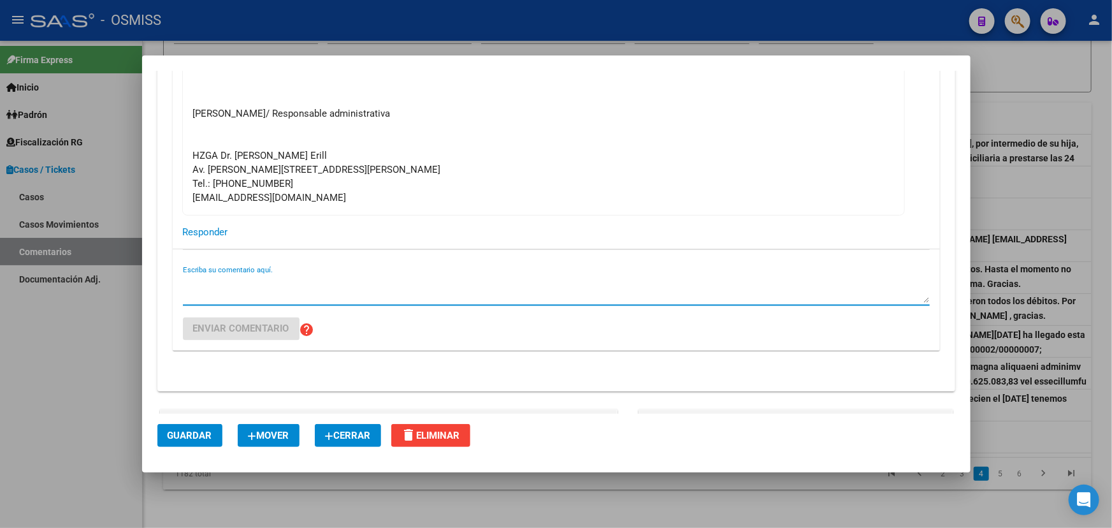
click at [226, 279] on textarea "Escriba su comentario aquí." at bounding box center [556, 289] width 747 height 25
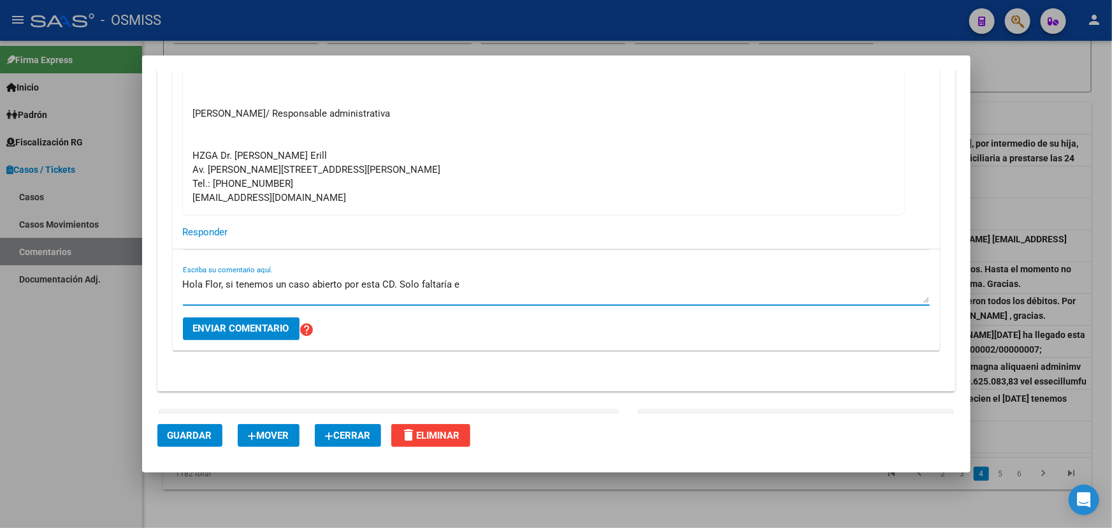
drag, startPoint x: 477, startPoint y: 283, endPoint x: 468, endPoint y: 282, distance: 8.9
click at [468, 282] on textarea "Hola Flor, si tenemos un caso abierto por esta CD. Solo faltaría e" at bounding box center [556, 289] width 747 height 25
drag, startPoint x: 554, startPoint y: 296, endPoint x: 394, endPoint y: 282, distance: 160.6
click at [394, 282] on textarea "Hola Flor, si tenemos un caso abierto por esta CD. Solo faltaría el comprobante" at bounding box center [556, 289] width 747 height 25
paste textarea "FAC C0014900011187 $ 234.885,00"
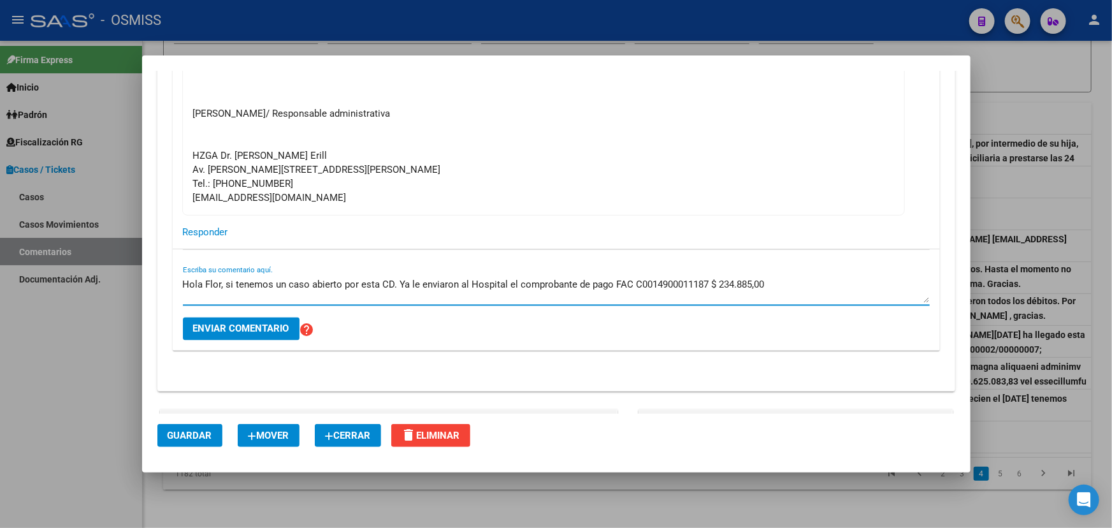
click at [610, 282] on textarea "Hola Flor, si tenemos un caso abierto por esta CD. Ya le enviaron al Hospital e…" at bounding box center [556, 289] width 747 height 25
click at [810, 286] on textarea "Hola Flor, si tenemos un caso abierto por esta CD. Ya le enviaron al Hospital e…" at bounding box center [556, 289] width 747 height 25
click at [236, 280] on textarea "Hola Flor, si tenemos un caso abierto por esta CD. Ya le enviaron al Hospital e…" at bounding box center [556, 289] width 747 height 25
click at [230, 280] on textarea "Hola Flor, si tenemos un caso abierto por esta CD. Ya le enviaron al Hospital e…" at bounding box center [556, 289] width 747 height 25
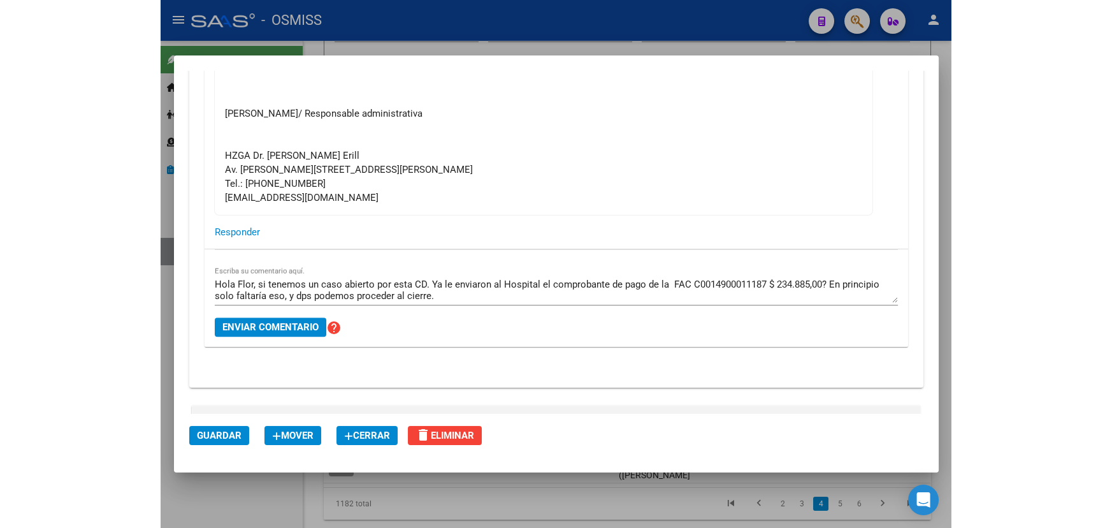
scroll to position [96, 0]
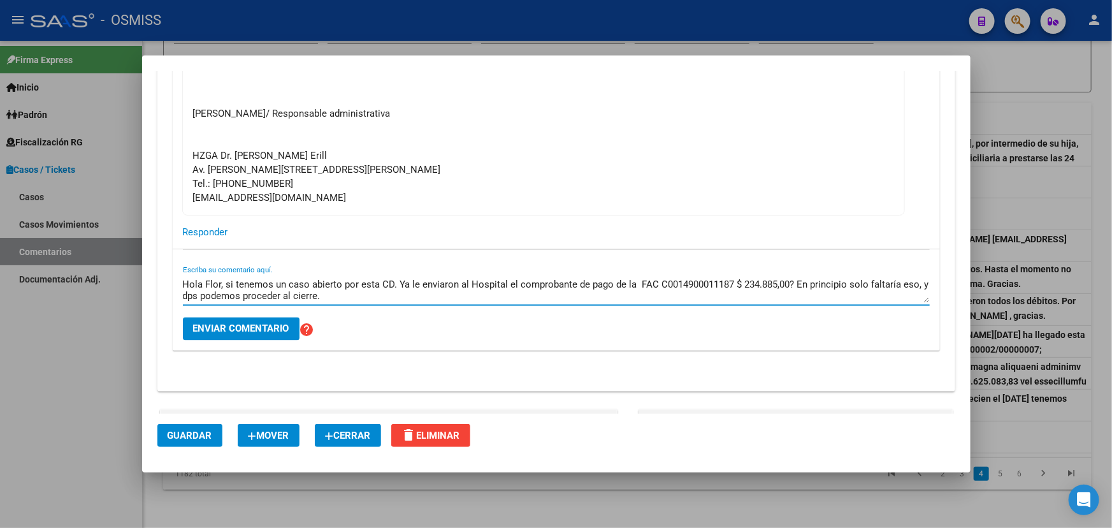
click at [234, 280] on textarea "Hola Flor, si tenemos un caso abierto por esta CD. Ya le enviaron al Hospital e…" at bounding box center [556, 289] width 747 height 25
drag, startPoint x: 293, startPoint y: 283, endPoint x: 454, endPoint y: 280, distance: 161.9
click at [427, 271] on div "Hola Flor, sí, tenemos un caso abierto por esta CD. Ya le enviaron al Hospital …" at bounding box center [556, 299] width 747 height 101
click at [459, 280] on textarea "Hola Flor, sí, tenemos un caso abierto por esta CD. Ya le enviaron al Hospital …" at bounding box center [556, 289] width 747 height 25
drag, startPoint x: 359, startPoint y: 284, endPoint x: 531, endPoint y: 283, distance: 172.1
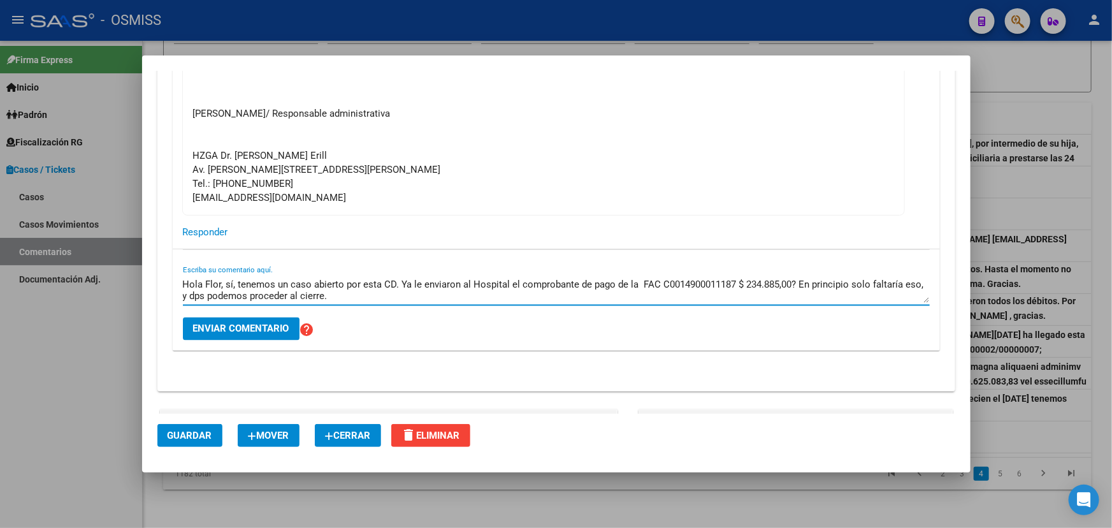
click at [530, 283] on textarea "Hola Flor, sí, tenemos un caso abierto por esta CD. Ya le enviaron al Hospital …" at bounding box center [556, 289] width 747 height 25
click at [555, 286] on textarea "Hola Flor, sí, tenemos un caso abierto por esta CD. Ya le enviaron al Hospital …" at bounding box center [556, 289] width 747 height 25
drag, startPoint x: 413, startPoint y: 282, endPoint x: 558, endPoint y: 286, distance: 144.7
click at [538, 286] on textarea "Hola Flor, sí, tenemos un caso abierto por esta CD. Ya le enviaron al Hospital …" at bounding box center [556, 289] width 747 height 25
click at [560, 286] on textarea "Hola Flor, sí, tenemos un caso abierto por esta CD. Ya le enviaron al Hospital …" at bounding box center [556, 289] width 747 height 25
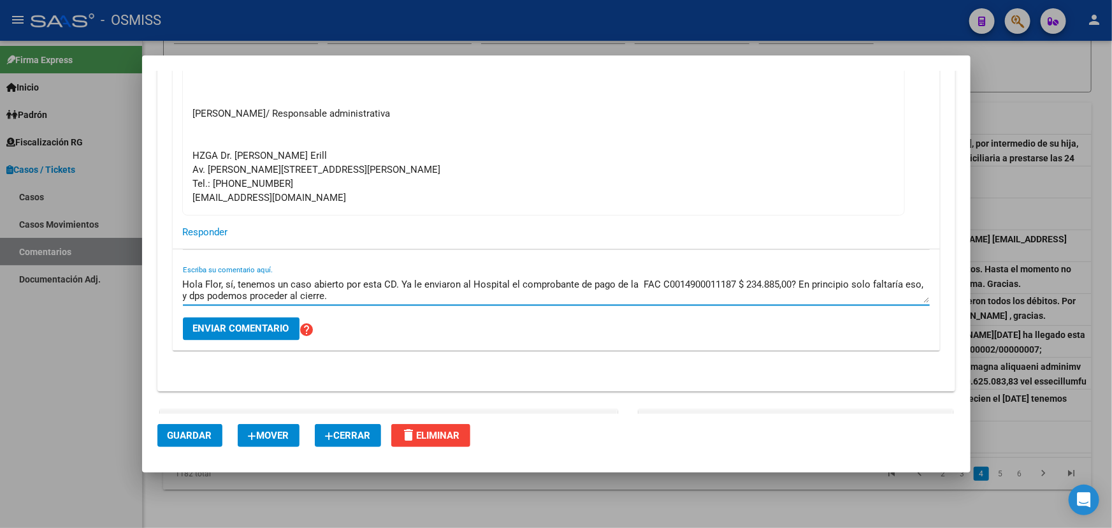
drag, startPoint x: 460, startPoint y: 284, endPoint x: 627, endPoint y: 288, distance: 167.1
click at [626, 289] on textarea "Hola Flor, sí, tenemos un caso abierto por esta CD. Ya le enviaron al Hospital …" at bounding box center [556, 289] width 747 height 25
click at [621, 288] on textarea "Hola Flor, sí, tenemos un caso abierto por esta CD. Ya le enviaron al Hospital …" at bounding box center [556, 289] width 747 height 25
click at [399, 280] on textarea "Hola Flor, sí, tenemos un caso abierto por esta CD. Ya le enviaron al Hospital …" at bounding box center [556, 289] width 747 height 25
drag, startPoint x: 479, startPoint y: 286, endPoint x: 685, endPoint y: 303, distance: 205.9
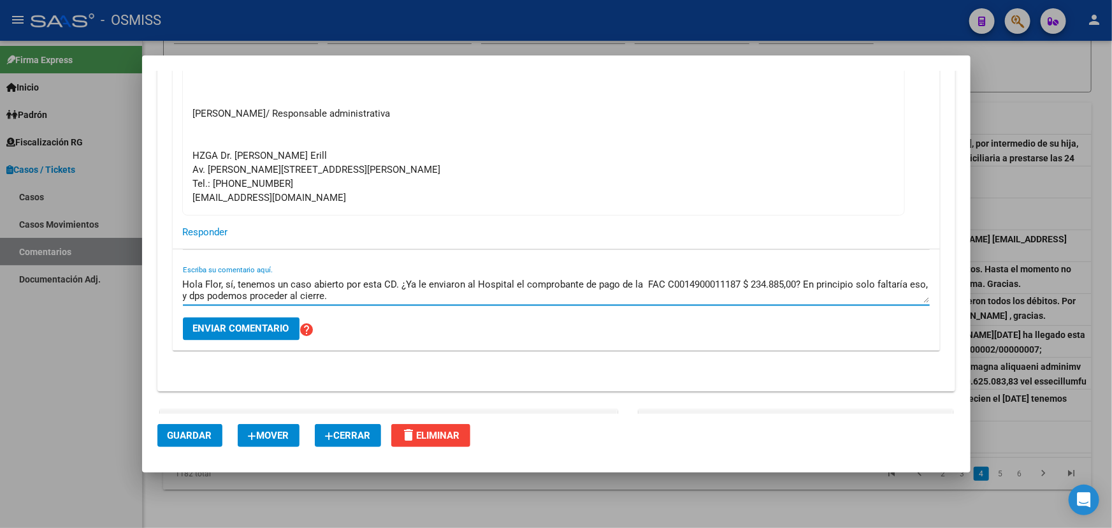
click at [662, 303] on div "Hola Flor, sí, tenemos un caso abierto por esta CD. ¿Ya le enviaron al Hospital…" at bounding box center [556, 290] width 747 height 31
type textarea "Hola Flor, sí, tenemos un caso abierto por esta CD. ¿Ya le enviaron al Hospital…"
click at [686, 303] on div "Hola Flor, sí, tenemos un caso abierto por esta CD. ¿Ya le enviaron al Hospital…" at bounding box center [556, 290] width 747 height 31
click at [875, 292] on textarea "Hola Flor, sí, tenemos un caso abierto por esta CD. ¿Ya le enviaron al Hospital…" at bounding box center [556, 289] width 747 height 25
drag, startPoint x: 214, startPoint y: 288, endPoint x: 376, endPoint y: 296, distance: 162.8
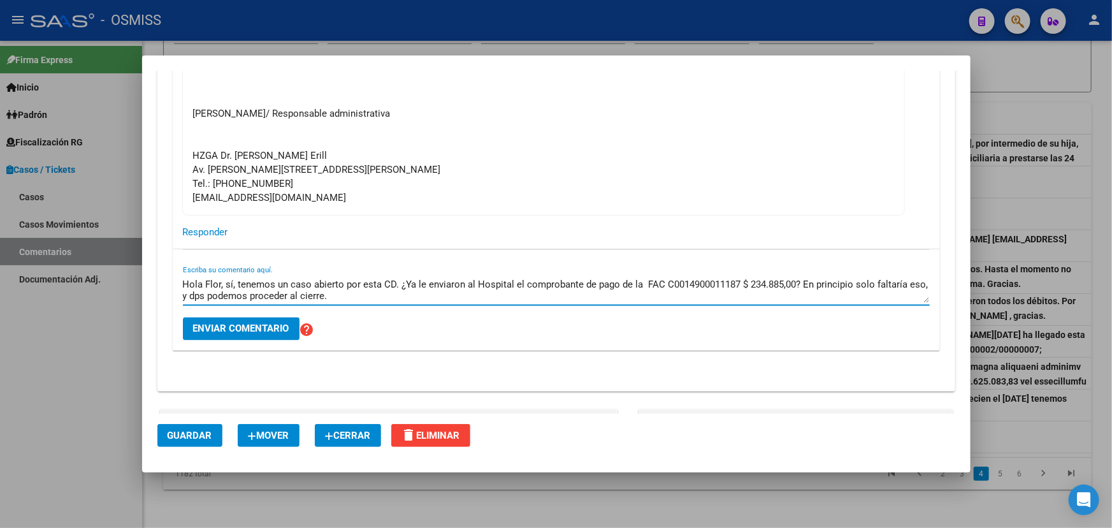
click at [374, 296] on textarea "Hola Flor, sí, tenemos un caso abierto por esta CD. ¿Ya le enviaron al Hospital…" at bounding box center [556, 289] width 747 height 25
click at [394, 296] on textarea "Hola Flor, sí, tenemos un caso abierto por esta CD. ¿Ya le enviaron al Hospital…" at bounding box center [556, 289] width 747 height 25
click at [244, 323] on span "Enviar comentario" at bounding box center [241, 328] width 96 height 11
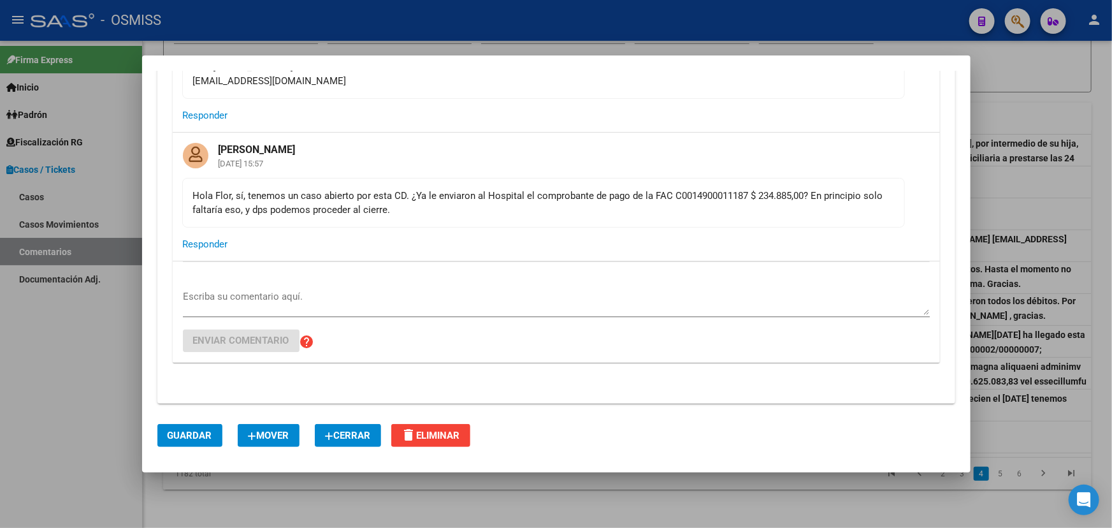
scroll to position [1271, 0]
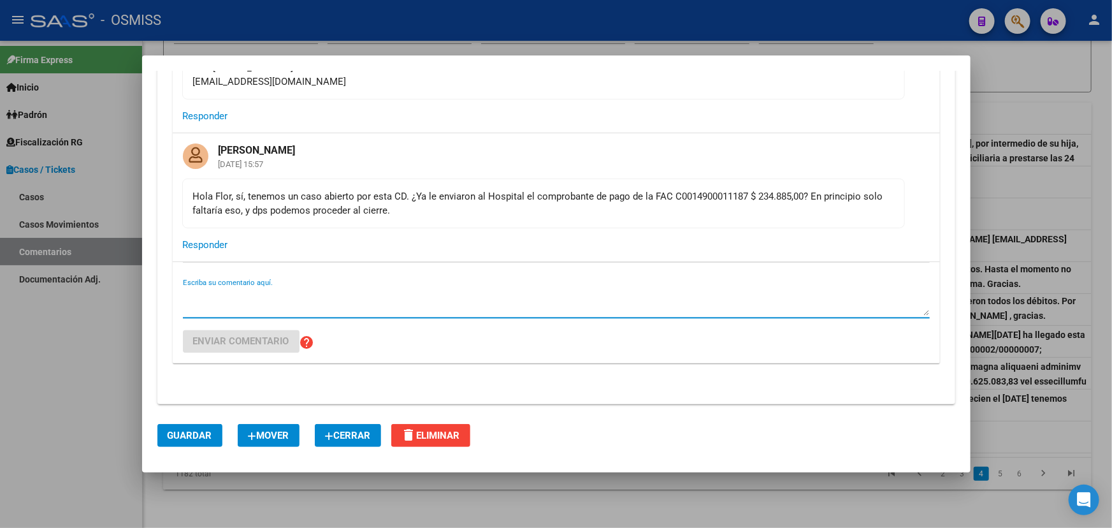
click at [225, 293] on textarea "Escriba su comentario aquí." at bounding box center [556, 302] width 747 height 25
type textarea "pd: adjunté las notas de crédito."
click at [242, 342] on span "Enviar comentario" at bounding box center [241, 341] width 96 height 11
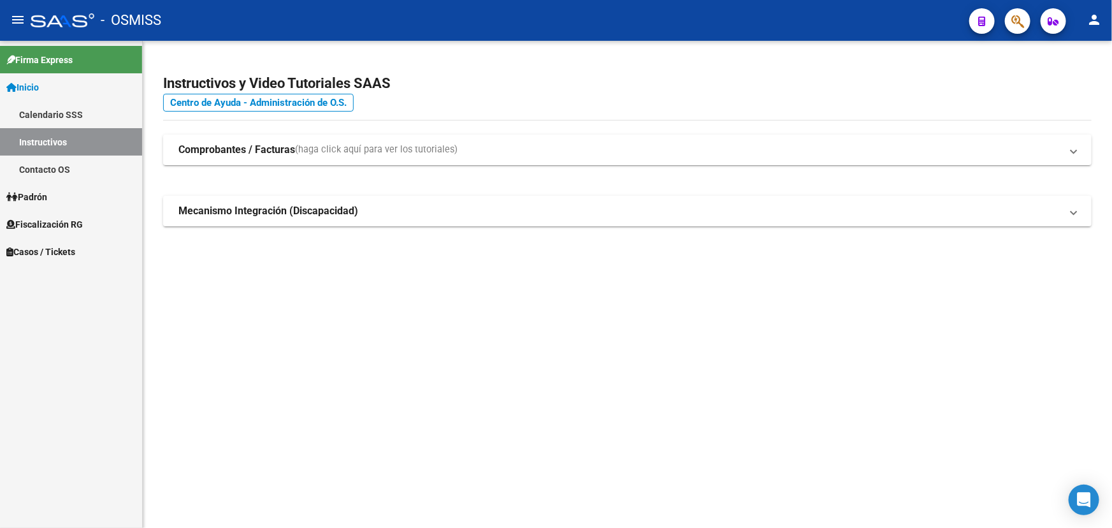
click at [51, 163] on link "Contacto OS" at bounding box center [71, 169] width 142 height 27
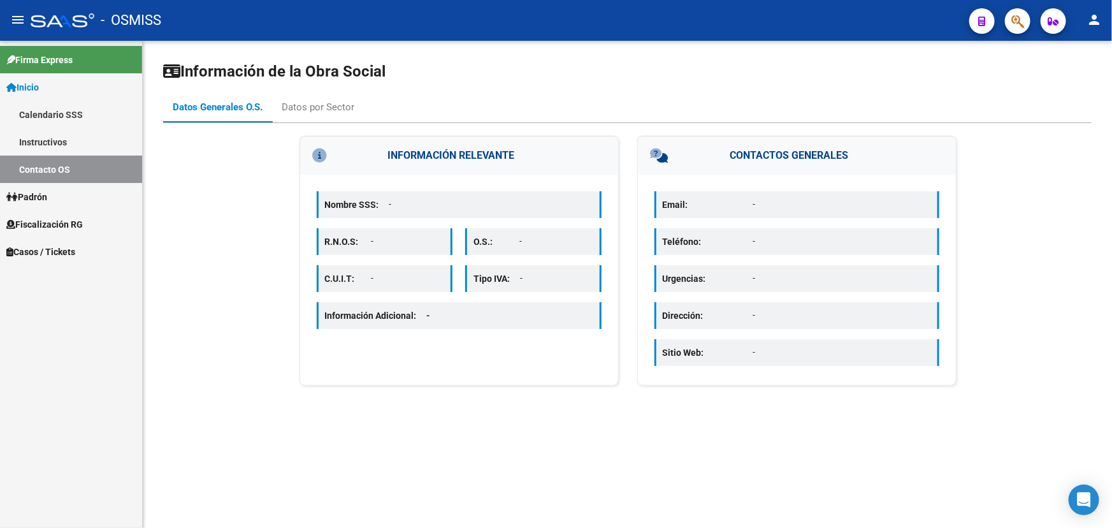
click at [57, 245] on span "Casos / Tickets" at bounding box center [40, 252] width 69 height 14
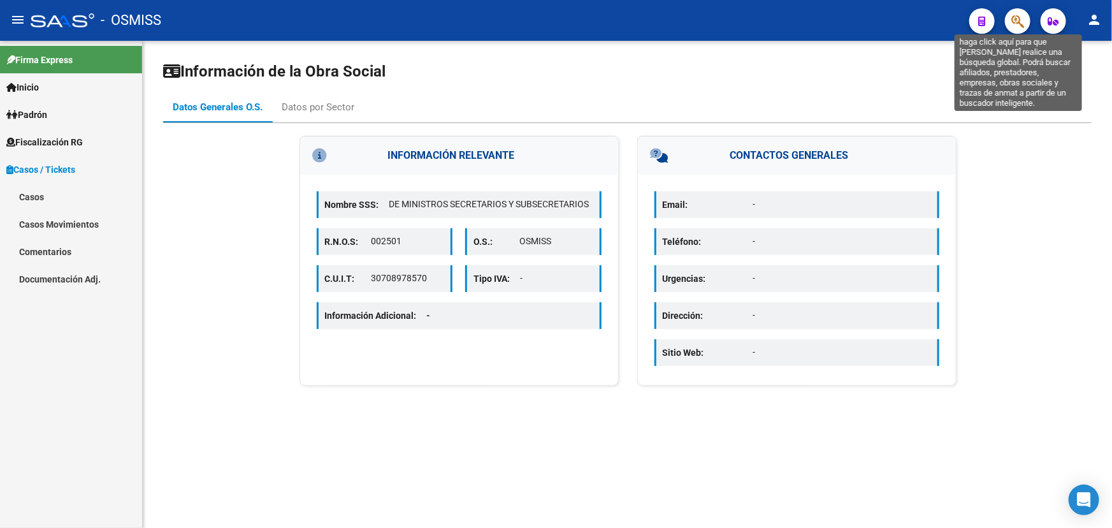
click at [1020, 18] on icon "button" at bounding box center [1018, 21] width 13 height 15
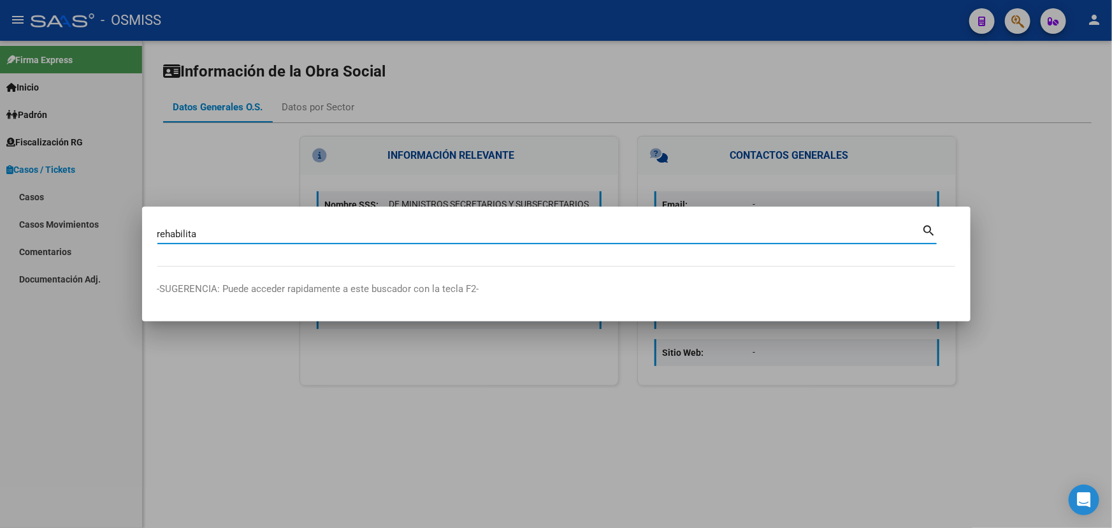
type input "rehabilita"
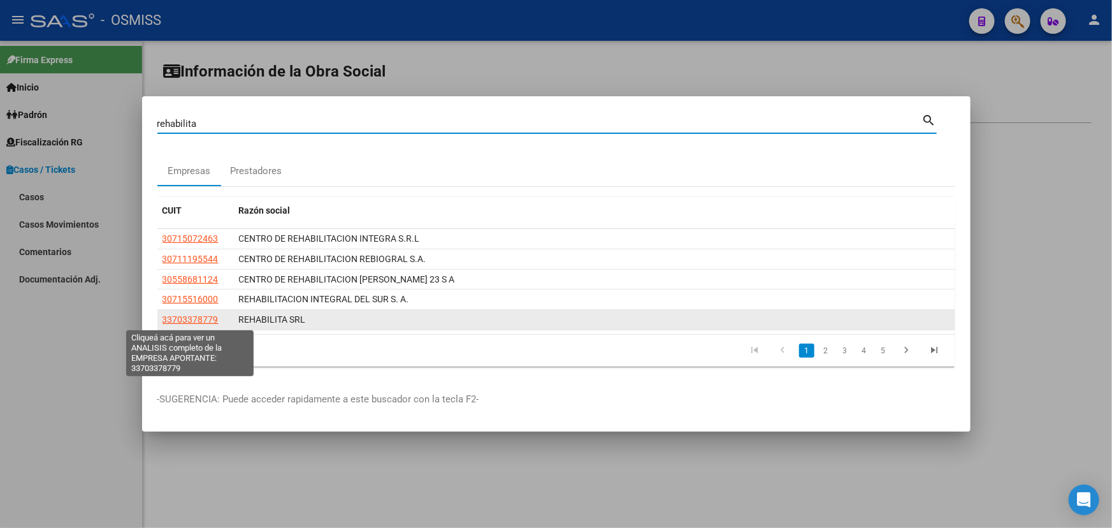
click at [180, 320] on span "33703378779" at bounding box center [191, 319] width 56 height 10
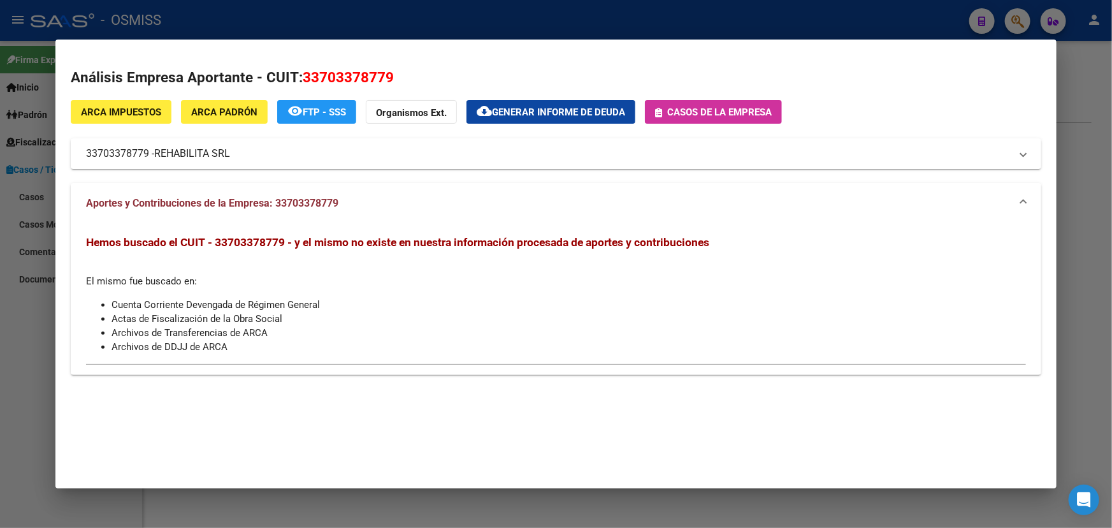
click at [749, 118] on button "Casos de la empresa" at bounding box center [713, 112] width 137 height 24
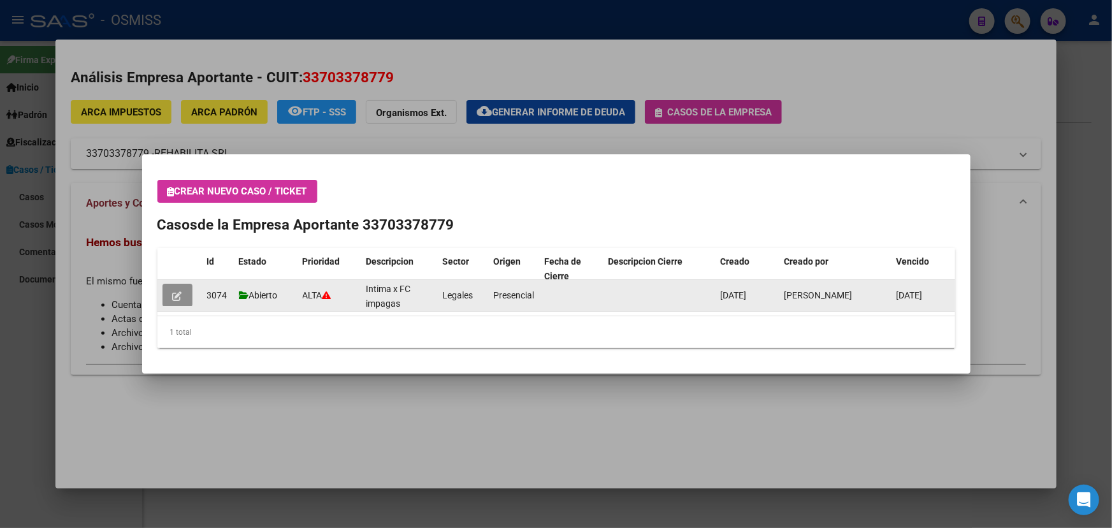
click at [184, 299] on button "button" at bounding box center [178, 295] width 30 height 23
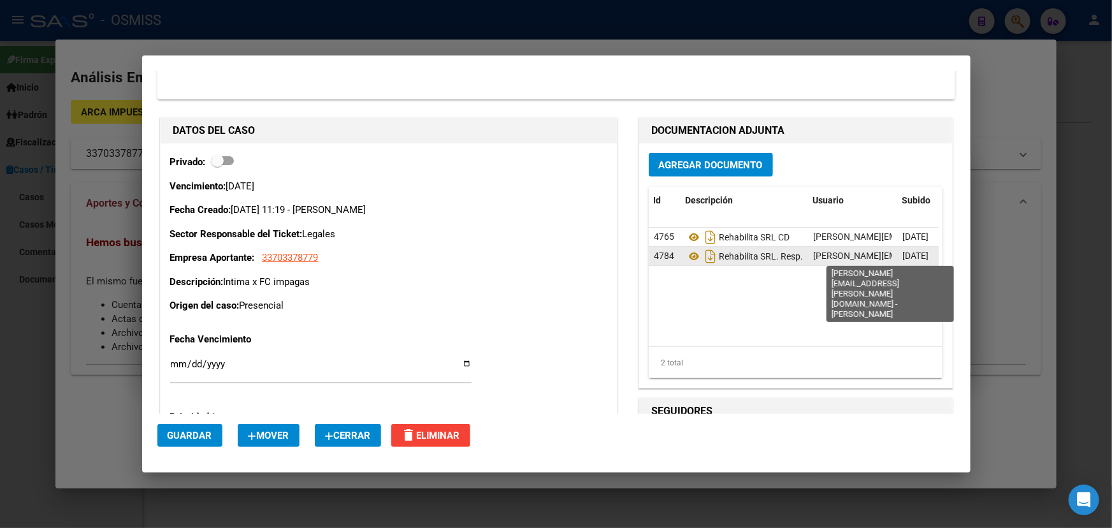
scroll to position [0, 34]
drag, startPoint x: 762, startPoint y: 258, endPoint x: 824, endPoint y: 260, distance: 62.5
click at [824, 260] on div "4784 Rehabilita SRL. Resp. OSMISS fany.bracho@osmiss.org.ar - Fany Bracho 29/09…" at bounding box center [837, 256] width 376 height 19
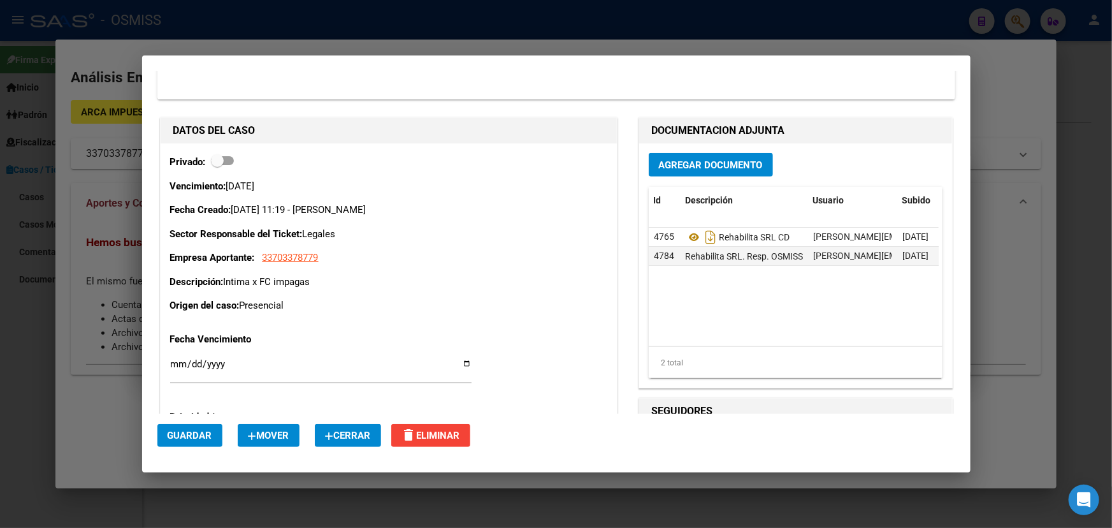
click at [723, 296] on datatable-body "4765 Rehabilita SRL CD fany.bracho@osmiss.org.ar - Fany Bracho 23/09/2025 4784 …" at bounding box center [794, 287] width 290 height 119
drag, startPoint x: 703, startPoint y: 255, endPoint x: 664, endPoint y: 257, distance: 38.9
click at [664, 257] on div "4784 Rehabilita SRL. Resp. OSMISS fany.bracho@osmiss.org.ar - Fany Bracho 29/09…" at bounding box center [837, 256] width 376 height 19
click at [687, 258] on icon at bounding box center [694, 256] width 17 height 15
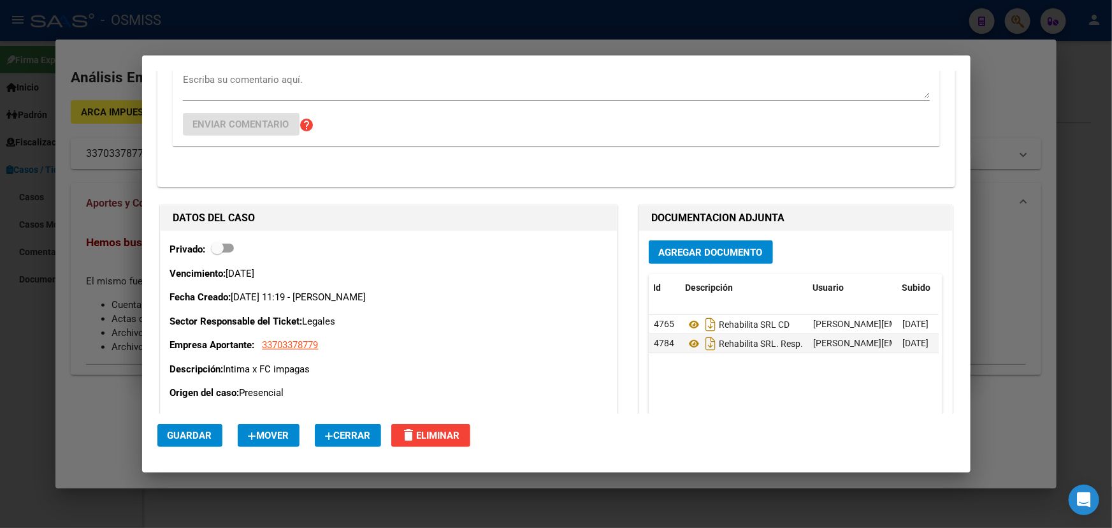
scroll to position [115, 0]
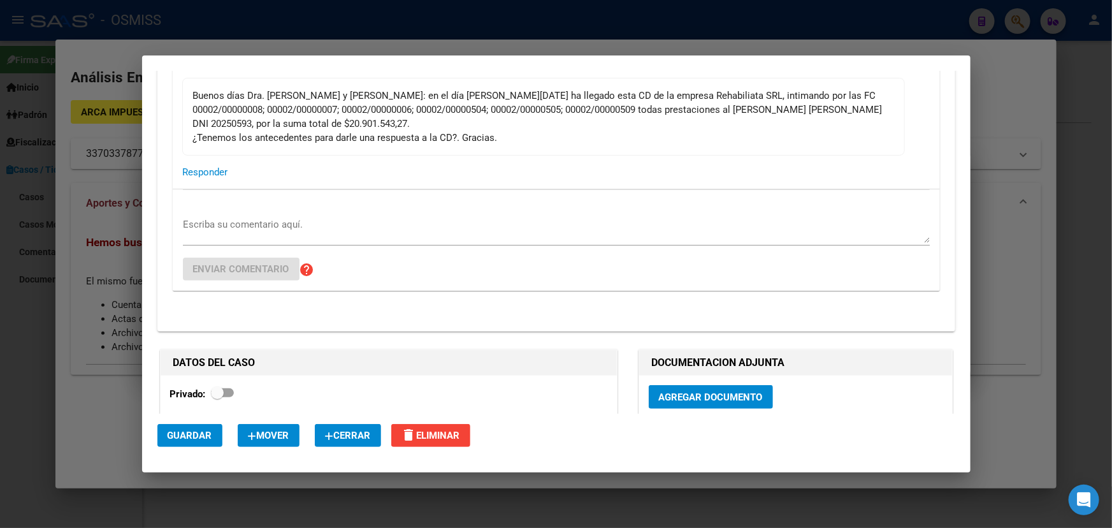
click at [259, 217] on textarea "Escriba su comentario aquí." at bounding box center [556, 229] width 747 height 25
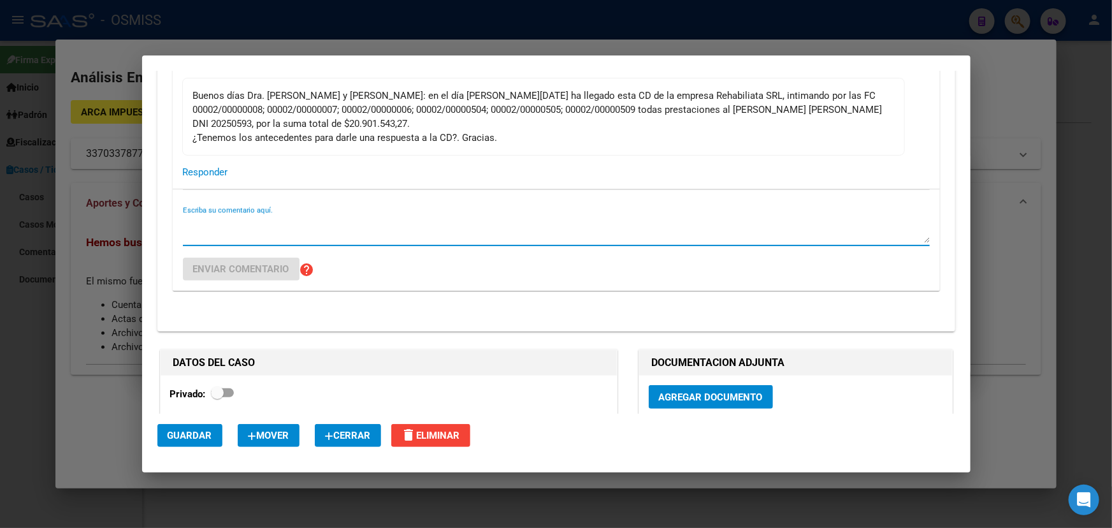
paste textarea "esultados de la consulta para la pieza: CD-356970273-AR Fecha Planta Historia E…"
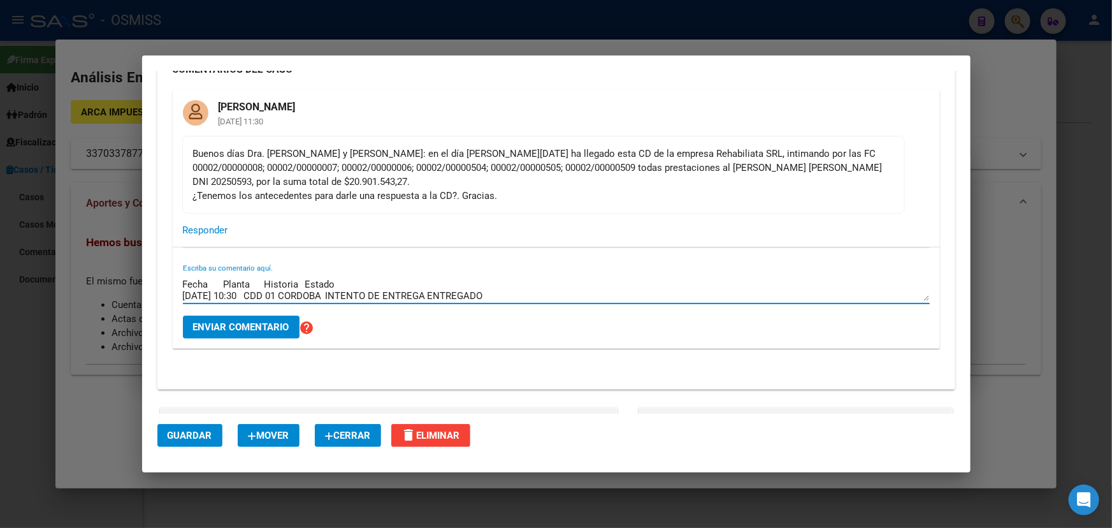
scroll to position [0, 0]
type textarea "Resultados de la consulta para la pieza: CD-356970273-AR Fecha Planta Historia …"
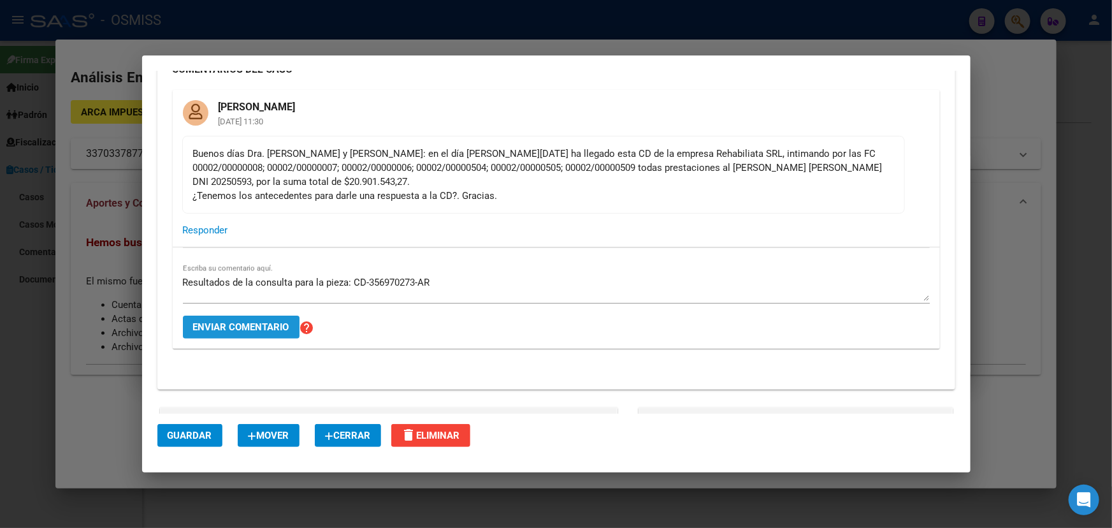
click at [241, 329] on span "Enviar comentario" at bounding box center [241, 326] width 96 height 11
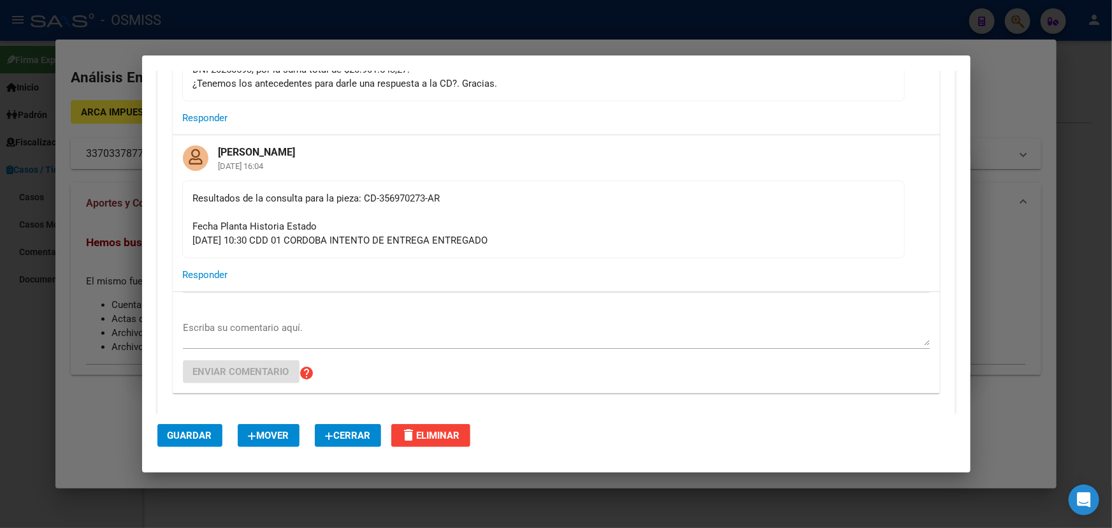
scroll to position [173, 0]
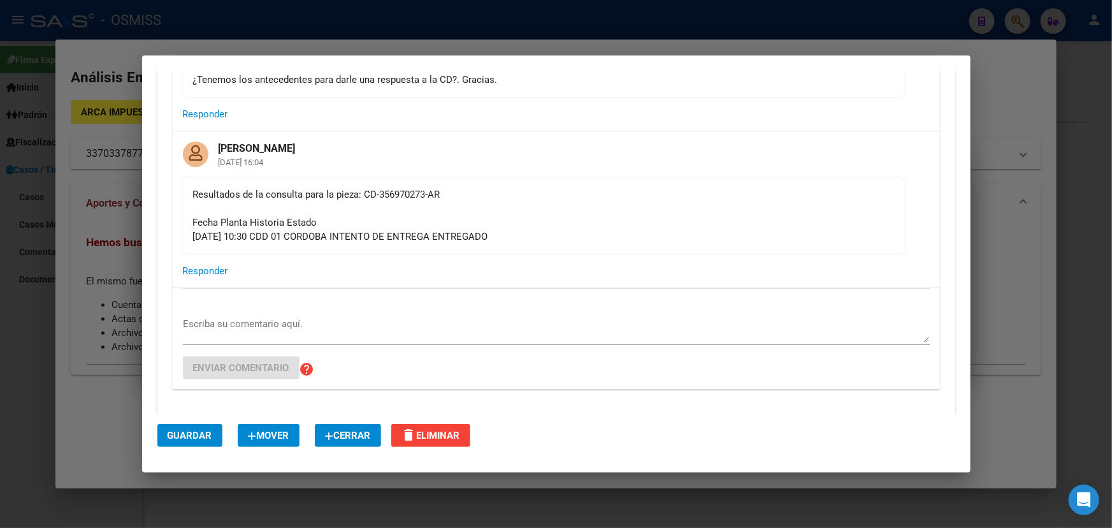
click at [293, 311] on div "Escriba su comentario aquí. Enviar comentario help" at bounding box center [556, 338] width 747 height 101
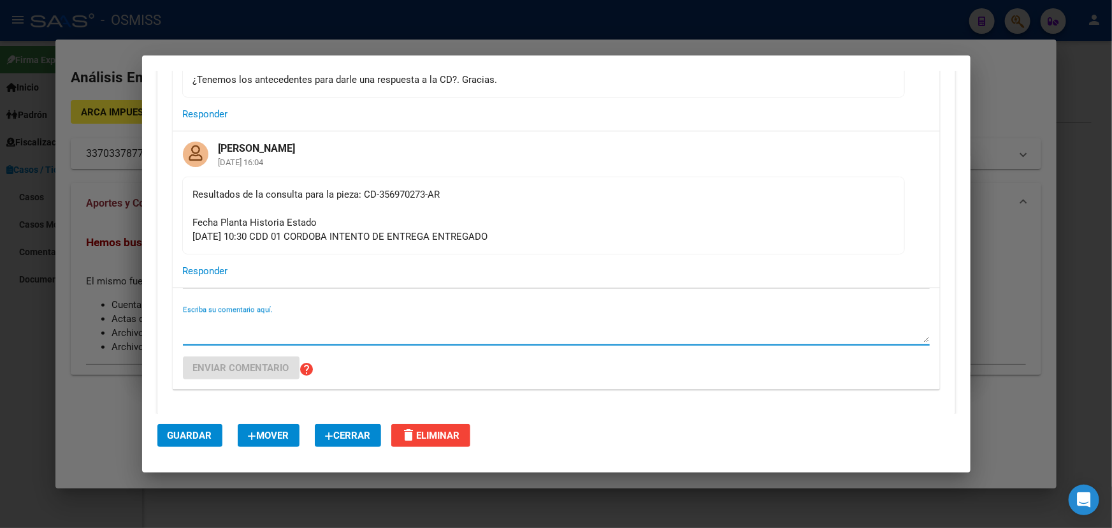
click at [312, 331] on textarea "Escriba su comentario aquí." at bounding box center [556, 329] width 747 height 25
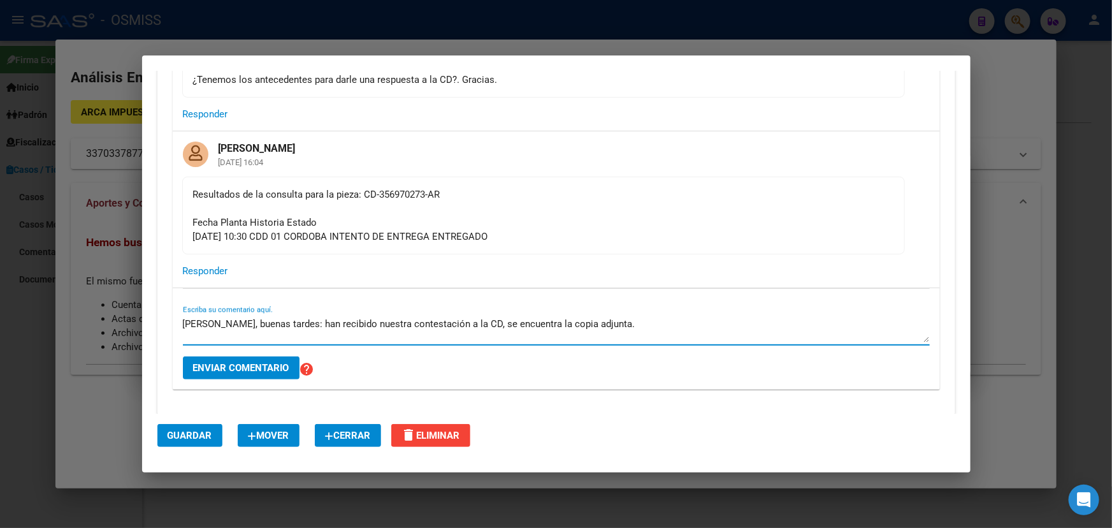
drag, startPoint x: 330, startPoint y: 321, endPoint x: 434, endPoint y: 319, distance: 103.9
click at [429, 319] on textarea "Hola Marisa, buenas tardes: han recibido nuestra contestación a la CD, se encue…" at bounding box center [556, 329] width 747 height 25
drag, startPoint x: 458, startPoint y: 320, endPoint x: 530, endPoint y: 327, distance: 72.4
click at [458, 320] on textarea "Hola Marisa, buenas tardes: han recibido nuestra contestación a la CD, se encue…" at bounding box center [556, 329] width 747 height 25
click at [530, 327] on textarea "Hola Marisa, buenas tardes: han recibido nuestra contestación a la CD, se encue…" at bounding box center [556, 329] width 747 height 25
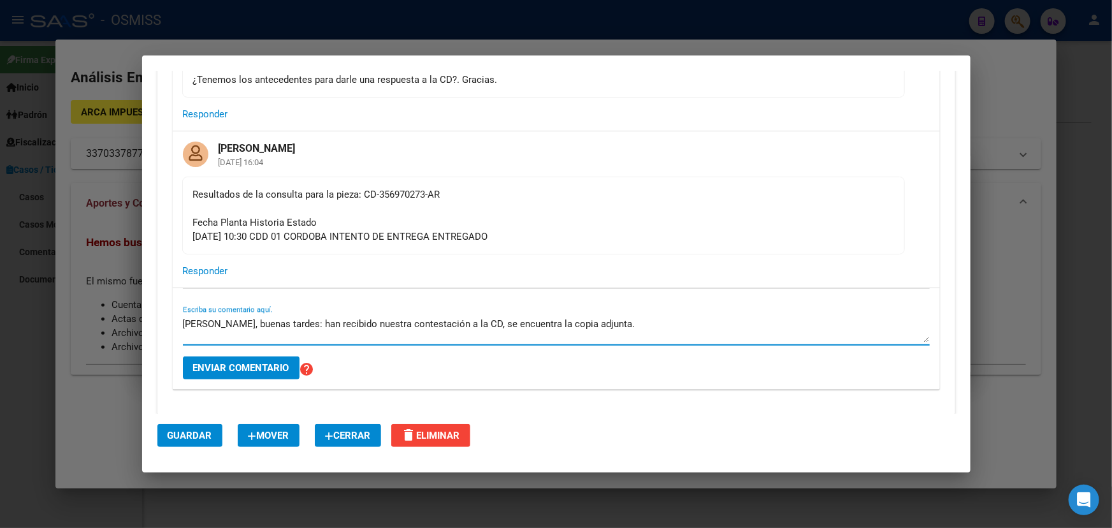
drag, startPoint x: 630, startPoint y: 327, endPoint x: 680, endPoint y: 326, distance: 49.7
click at [630, 327] on textarea "Hola Marisa, buenas tardes: han recibido nuestra contestación a la CD, se encue…" at bounding box center [556, 329] width 747 height 25
type textarea "Hola Marisa, buenas tardes: han recibido nuestra contestación a la CD, se encue…"
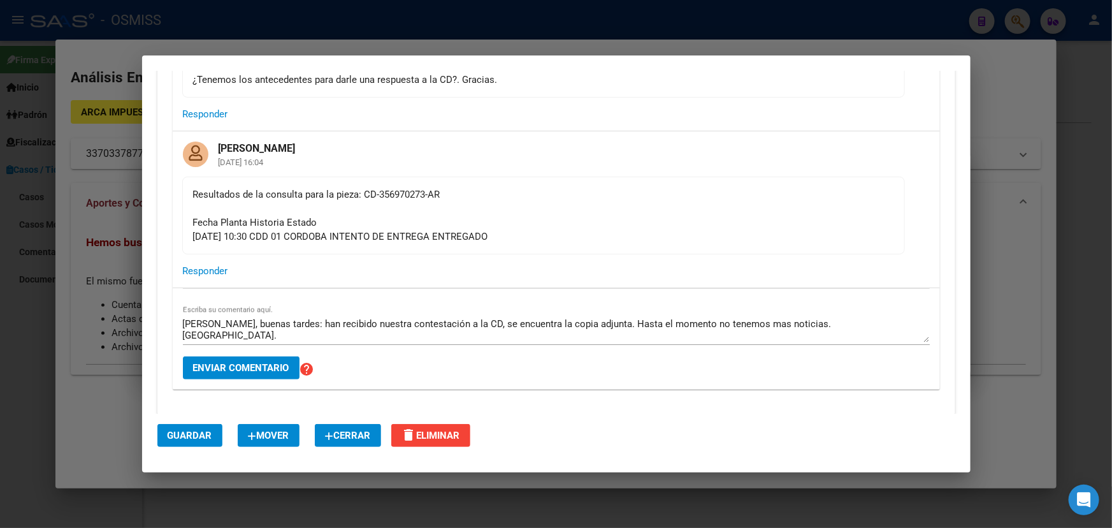
click at [247, 353] on div "Hola Marisa, buenas tardes: han recibido nuestra contestación a la CD, se encue…" at bounding box center [556, 335] width 747 height 43
click at [239, 370] on span "Enviar comentario" at bounding box center [241, 367] width 96 height 11
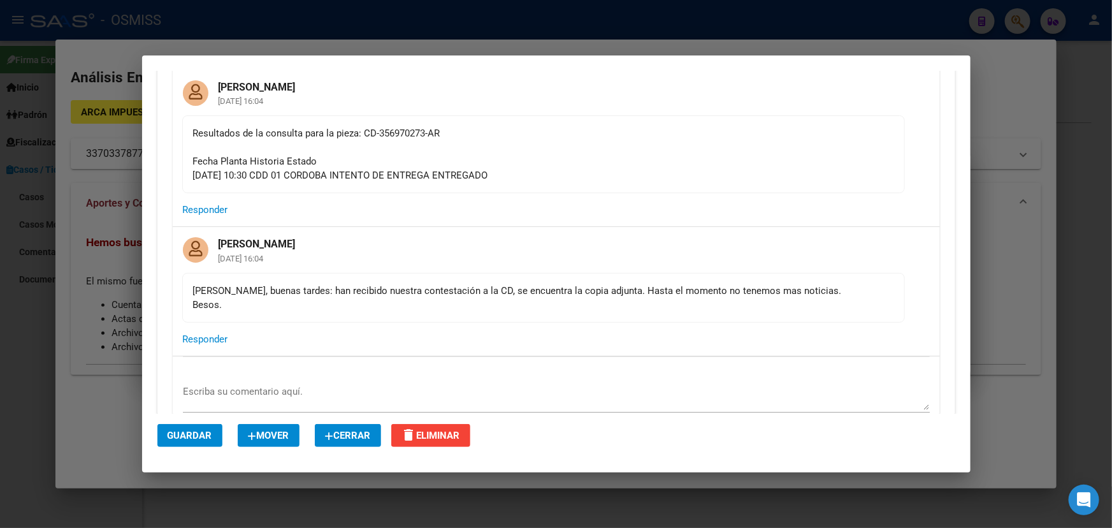
scroll to position [289, 0]
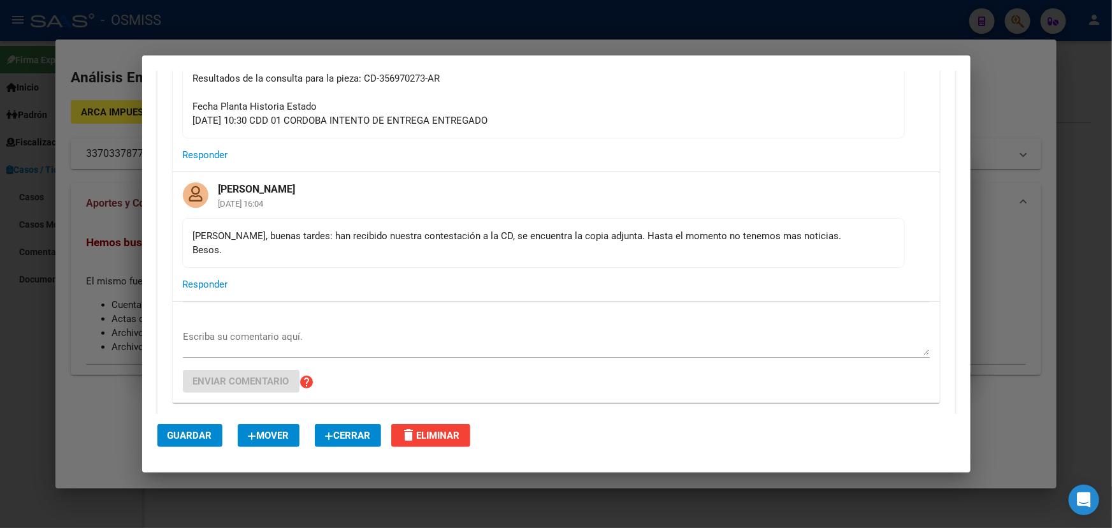
drag, startPoint x: 574, startPoint y: 233, endPoint x: 595, endPoint y: 236, distance: 21.2
click at [585, 235] on div "Hola Marisa, buenas tardes: han recibido nuestra contestación a la CD, se encue…" at bounding box center [543, 243] width 701 height 28
click at [688, 247] on div "Hola Marisa, buenas tardes: han recibido nuestra contestación a la CD, se encue…" at bounding box center [543, 243] width 701 height 28
drag, startPoint x: 485, startPoint y: 236, endPoint x: 567, endPoint y: 233, distance: 81.7
click at [554, 232] on div "Hola Marisa, buenas tardes: han recibido nuestra contestación a la CD, se encue…" at bounding box center [543, 243] width 701 height 28
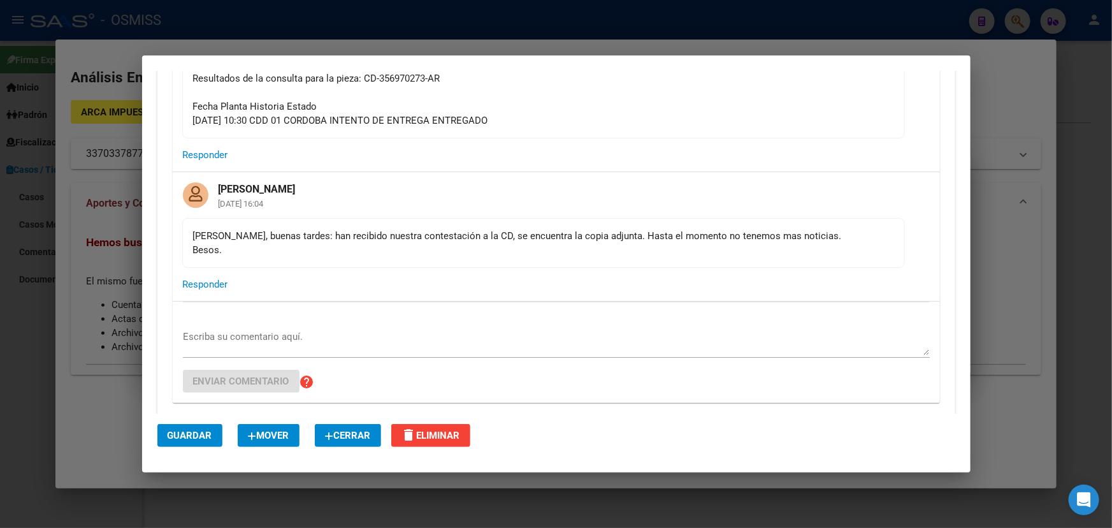
click at [578, 233] on div "Hola Marisa, buenas tardes: han recibido nuestra contestación a la CD, se encue…" at bounding box center [543, 243] width 701 height 28
drag, startPoint x: 384, startPoint y: 236, endPoint x: 555, endPoint y: 240, distance: 170.3
click at [553, 240] on div "Hola Marisa, buenas tardes: han recibido nuestra contestación a la CD, se encue…" at bounding box center [543, 243] width 701 height 28
click at [611, 242] on div "Hola Marisa, buenas tardes: han recibido nuestra contestación a la CD, se encue…" at bounding box center [543, 243] width 701 height 28
drag, startPoint x: 474, startPoint y: 233, endPoint x: 599, endPoint y: 235, distance: 124.3
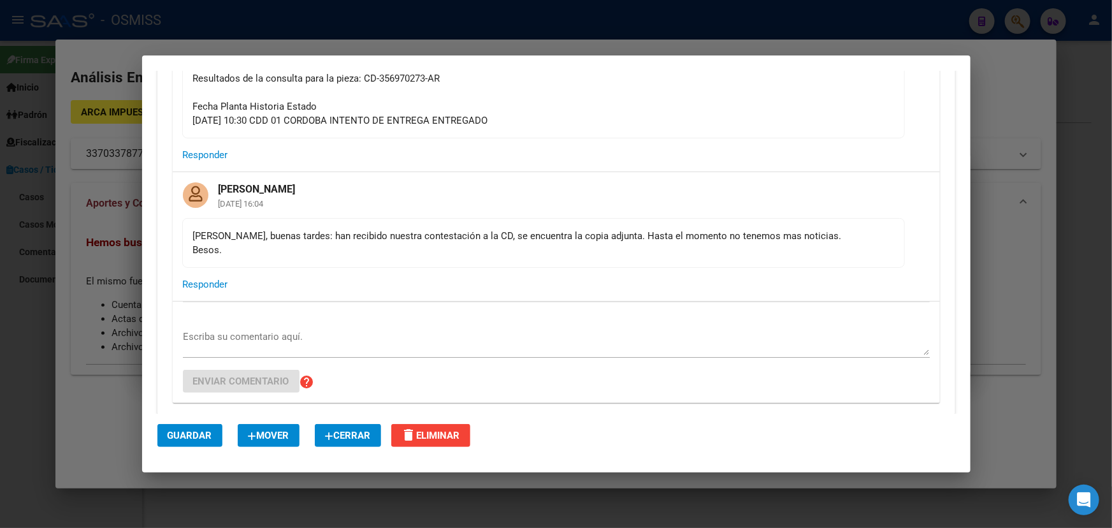
click at [595, 235] on div "Hola Marisa, buenas tardes: han recibido nuestra contestación a la CD, se encue…" at bounding box center [543, 243] width 701 height 28
click at [615, 235] on div "Hola Marisa, buenas tardes: han recibido nuestra contestación a la CD, se encue…" at bounding box center [543, 243] width 701 height 28
drag, startPoint x: 627, startPoint y: 235, endPoint x: 762, endPoint y: 238, distance: 134.5
click at [756, 237] on div "Hola Marisa, buenas tardes: han recibido nuestra contestación a la CD, se encue…" at bounding box center [543, 243] width 701 height 28
click at [762, 238] on div "Hola Marisa, buenas tardes: han recibido nuestra contestación a la CD, se encue…" at bounding box center [543, 243] width 701 height 28
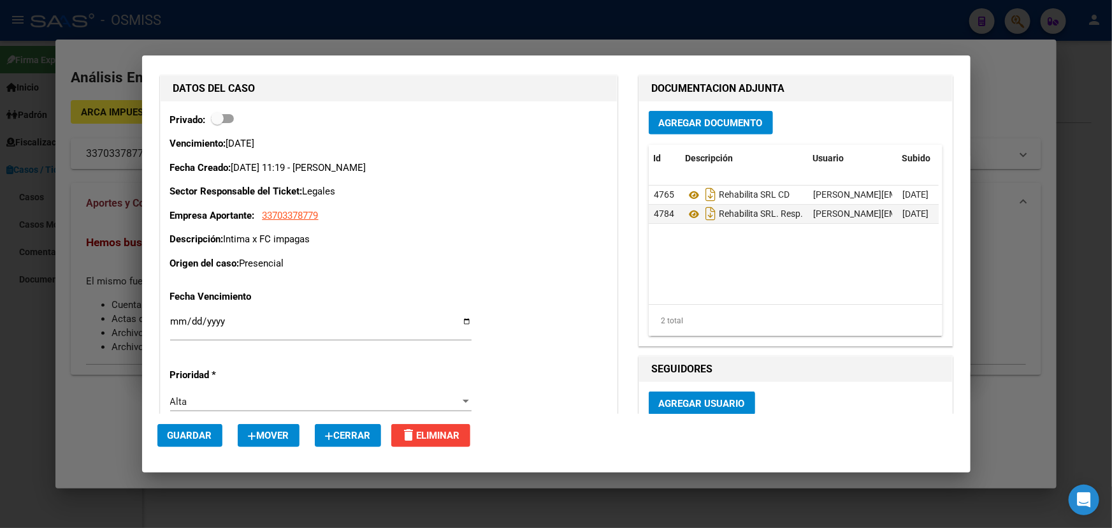
scroll to position [695, 0]
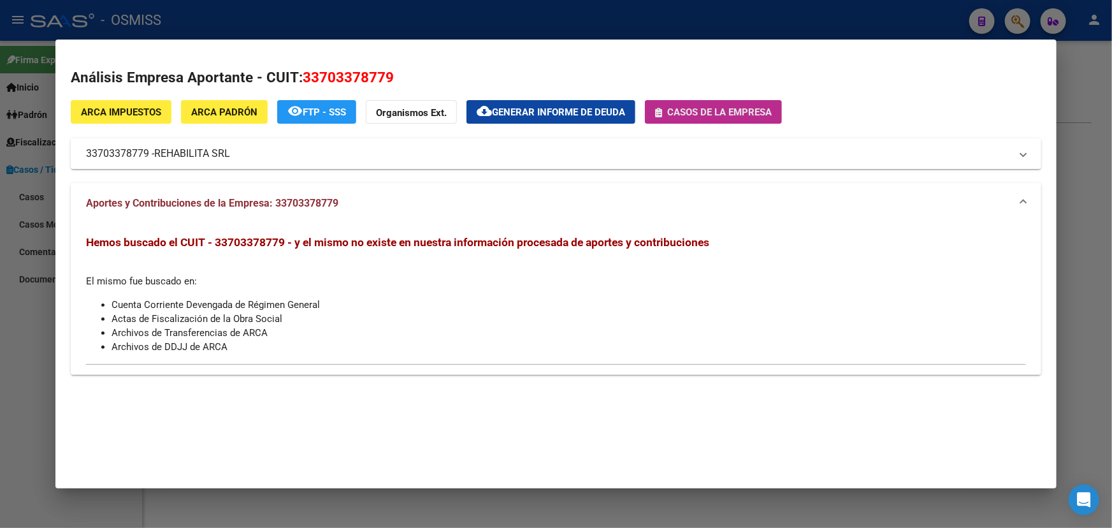
click at [705, 119] on button "Casos de la empresa" at bounding box center [713, 112] width 137 height 24
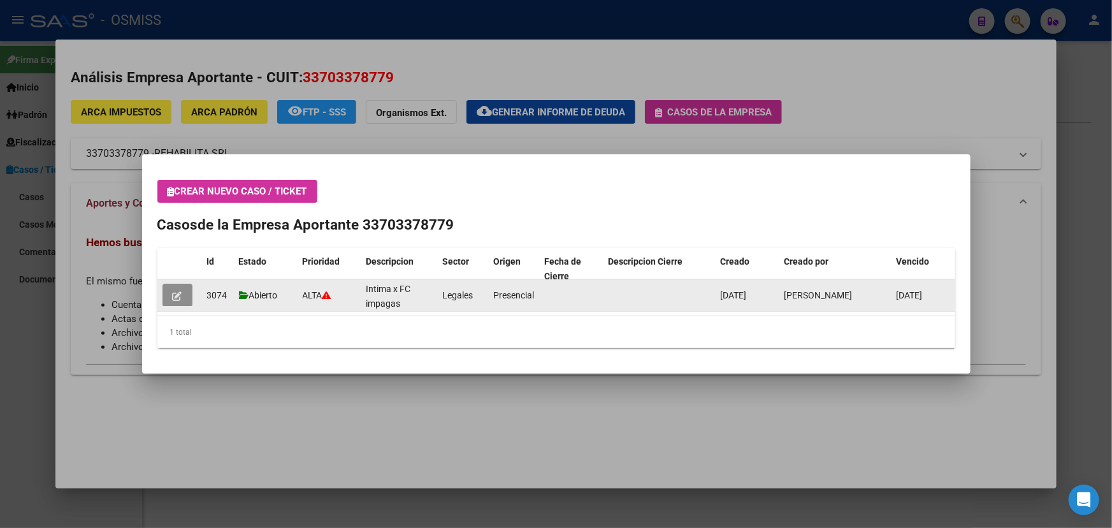
click at [178, 295] on icon "button" at bounding box center [178, 296] width 10 height 10
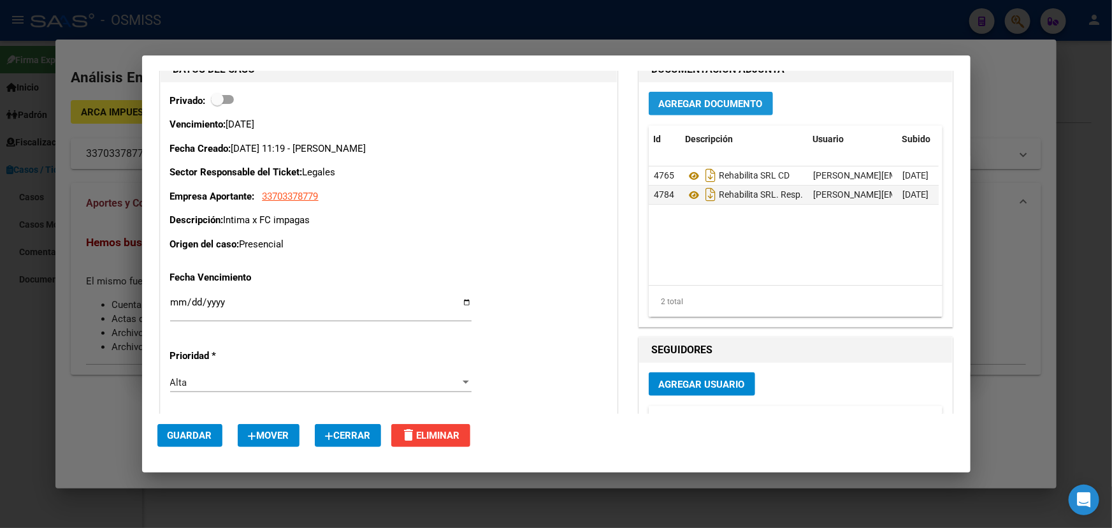
click at [725, 101] on span "Agregar Documento" at bounding box center [711, 103] width 104 height 11
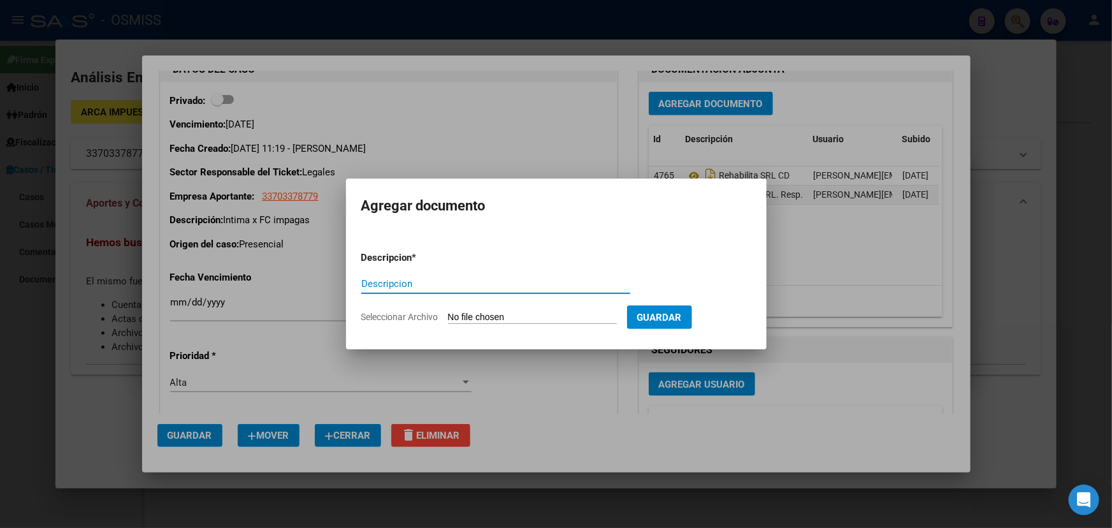
click at [486, 324] on form "Descripcion * Descripcion Seleccionar Archivo Guardar" at bounding box center [556, 287] width 390 height 93
click at [484, 320] on input "Seleccionar Archivo" at bounding box center [532, 318] width 169 height 12
type input "C:\fakepath\seguimiento CD REHABILITA.pdf"
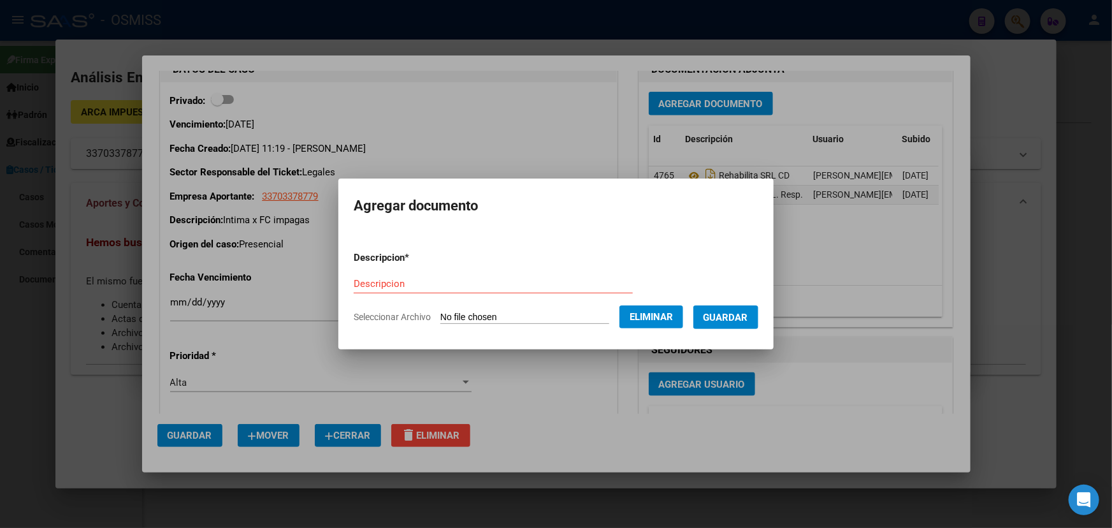
click at [376, 267] on form "Descripcion * Descripcion Seleccionar Archivo Eliminar Guardar" at bounding box center [556, 287] width 405 height 93
drag, startPoint x: 376, startPoint y: 278, endPoint x: 386, endPoint y: 293, distance: 17.5
click at [382, 289] on div "Descripcion" at bounding box center [493, 283] width 279 height 19
type input "seguimiento CD"
click at [748, 309] on button "Guardar" at bounding box center [726, 317] width 65 height 24
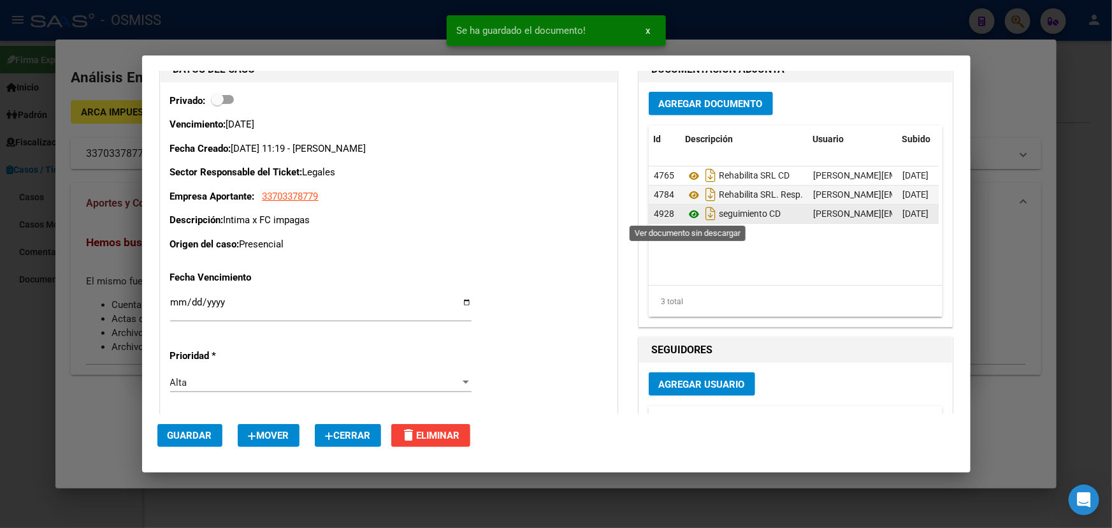
click at [686, 212] on icon at bounding box center [694, 214] width 17 height 15
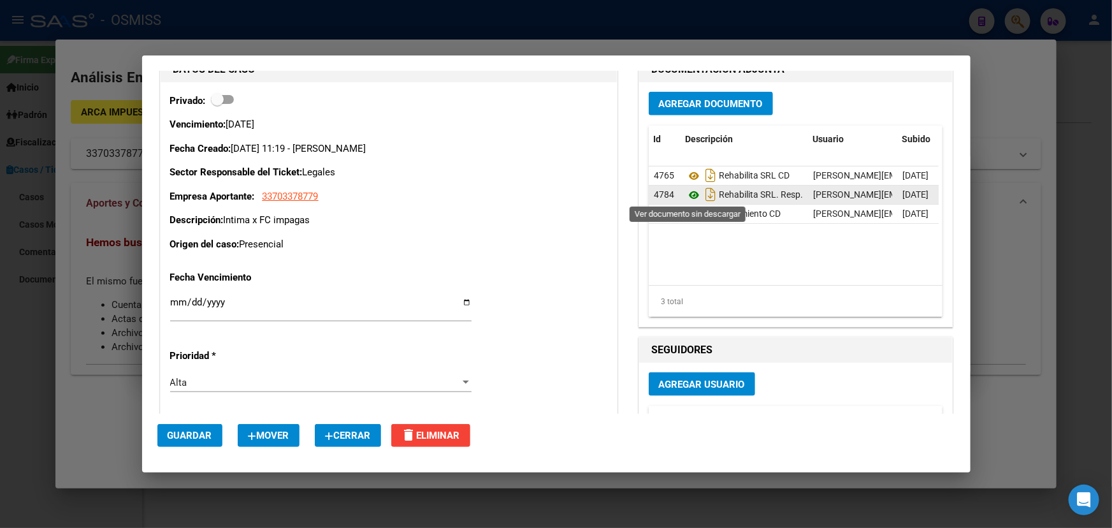
click at [694, 193] on icon at bounding box center [694, 194] width 17 height 15
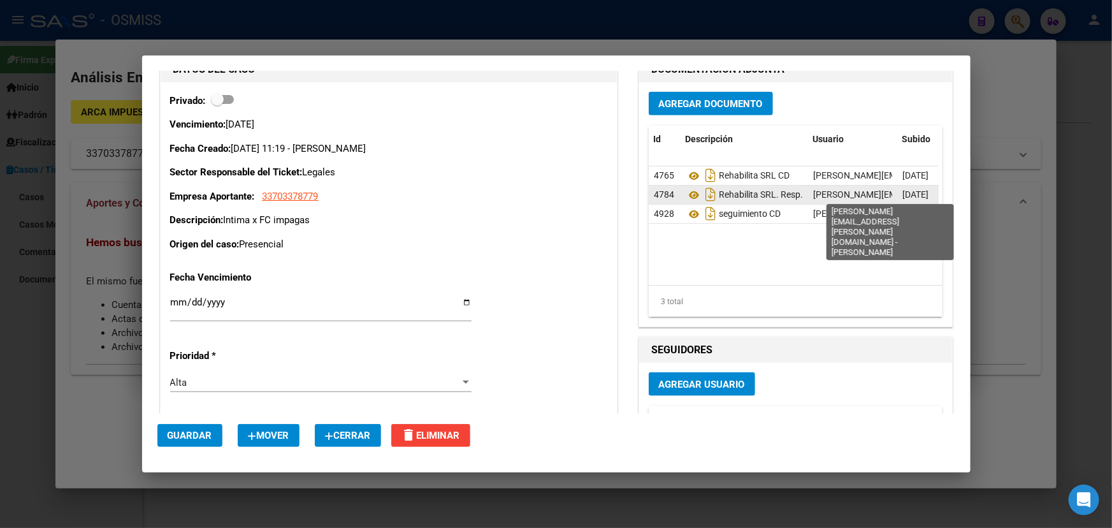
scroll to position [0, 85]
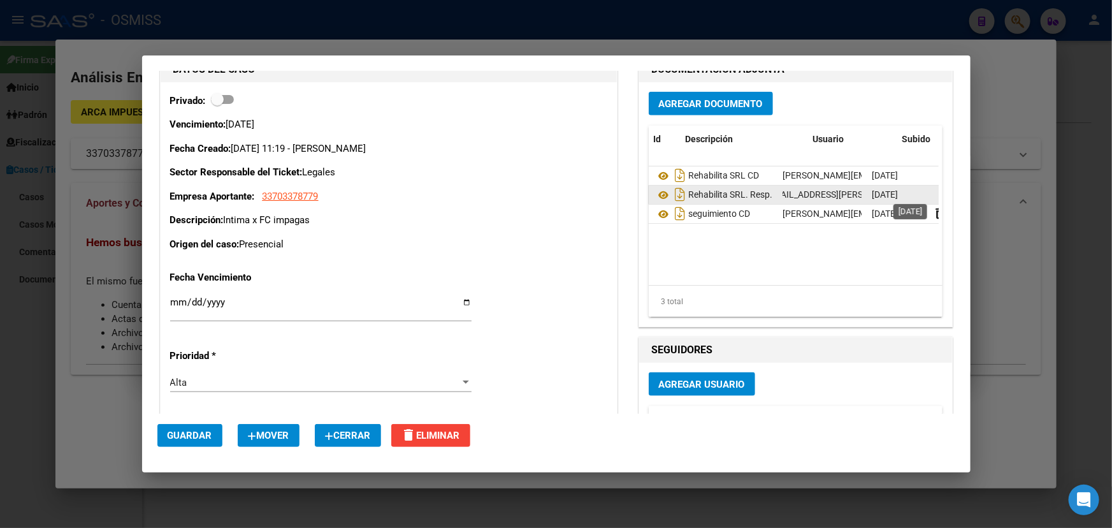
drag, startPoint x: 874, startPoint y: 194, endPoint x: 928, endPoint y: 192, distance: 54.2
click at [928, 192] on div "4784 Rehabilita SRL. Resp. OSMISS fany.bracho@osmiss.org.ar - Fany Bracho 29/09…" at bounding box center [806, 194] width 376 height 19
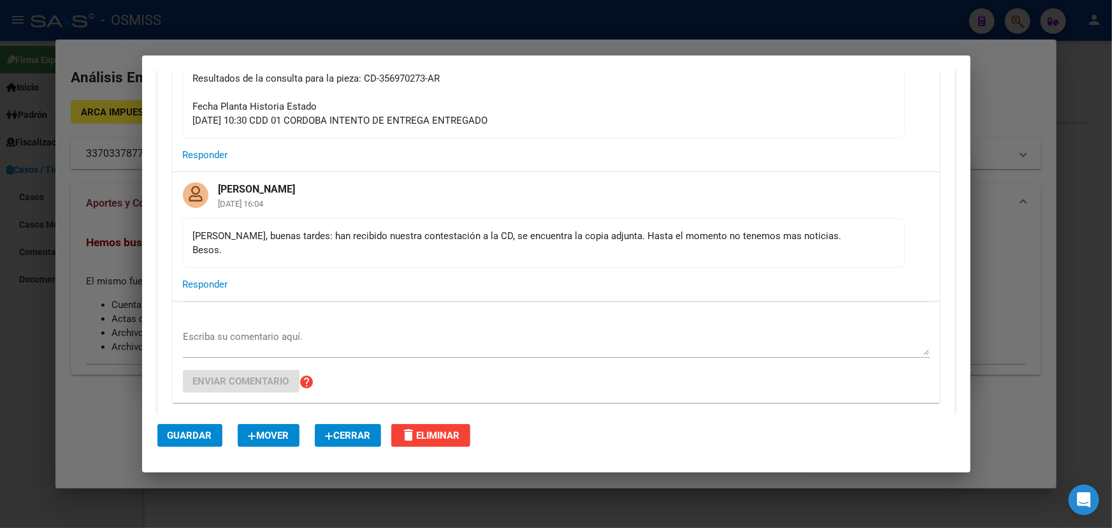
click at [401, 263] on mat-card-content "Hola Marisa, buenas tardes: han recibido nuestra contestación a la CD, se encue…" at bounding box center [543, 243] width 723 height 50
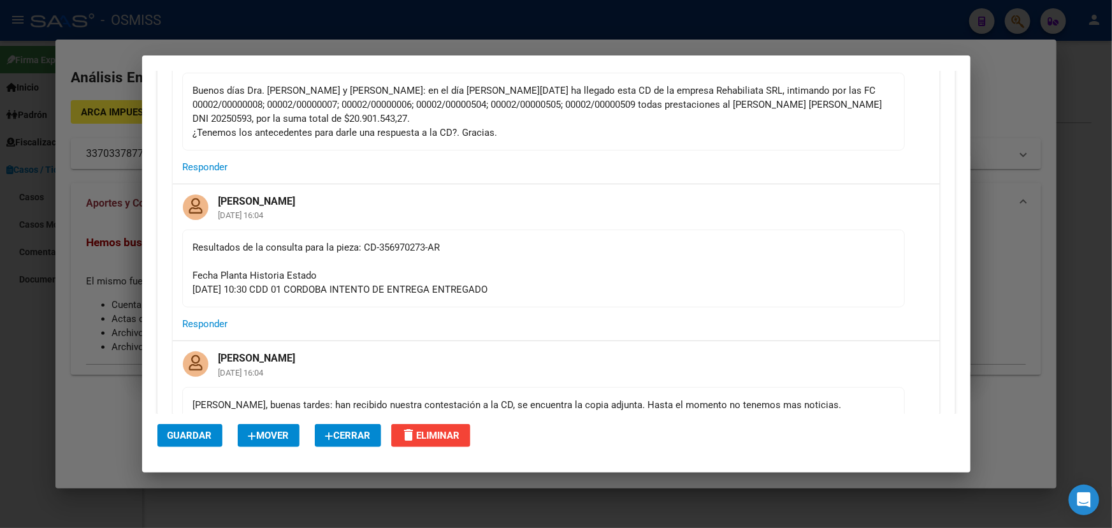
scroll to position [0, 0]
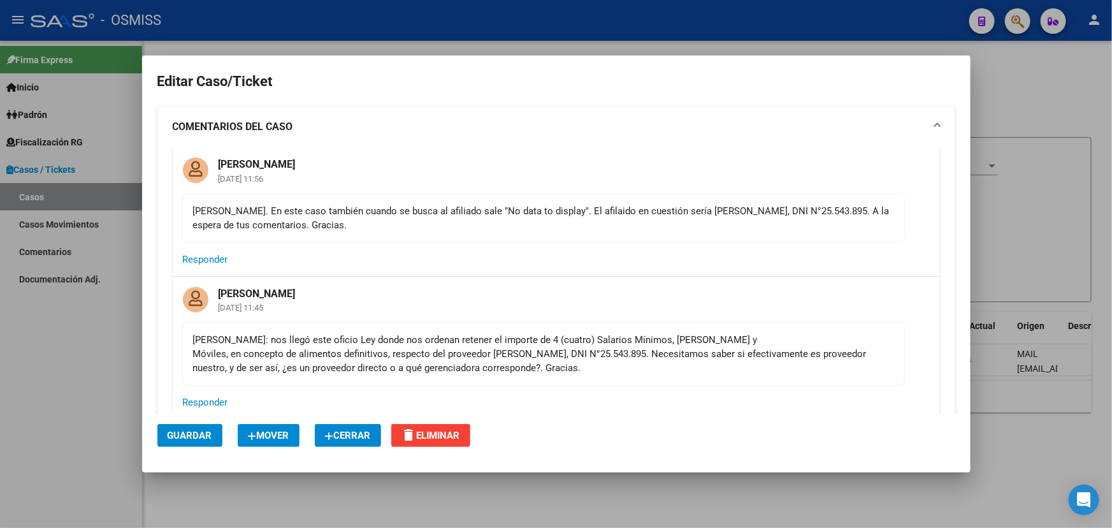
click at [53, 261] on div at bounding box center [556, 264] width 1112 height 528
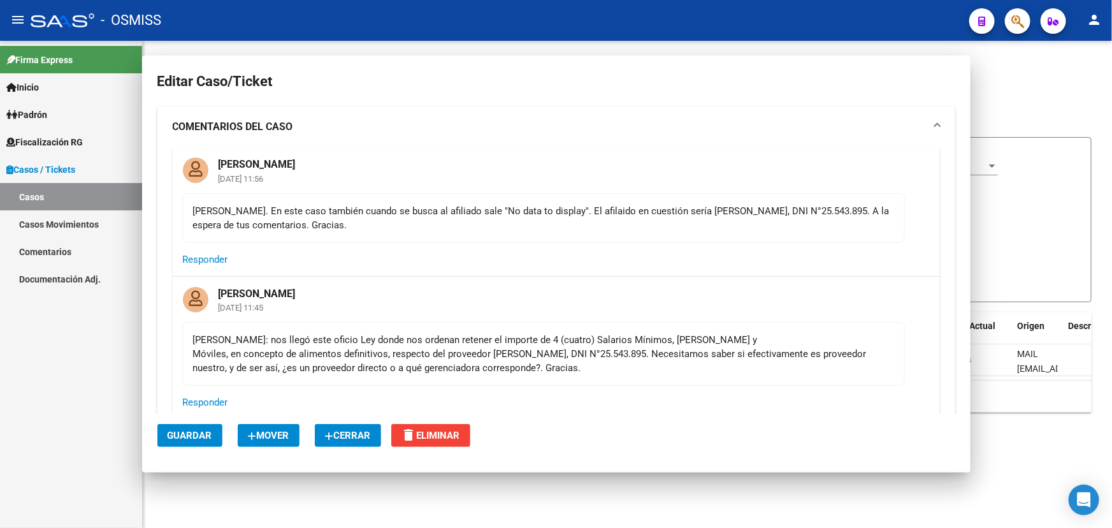
click at [52, 256] on link "Comentarios" at bounding box center [71, 251] width 142 height 27
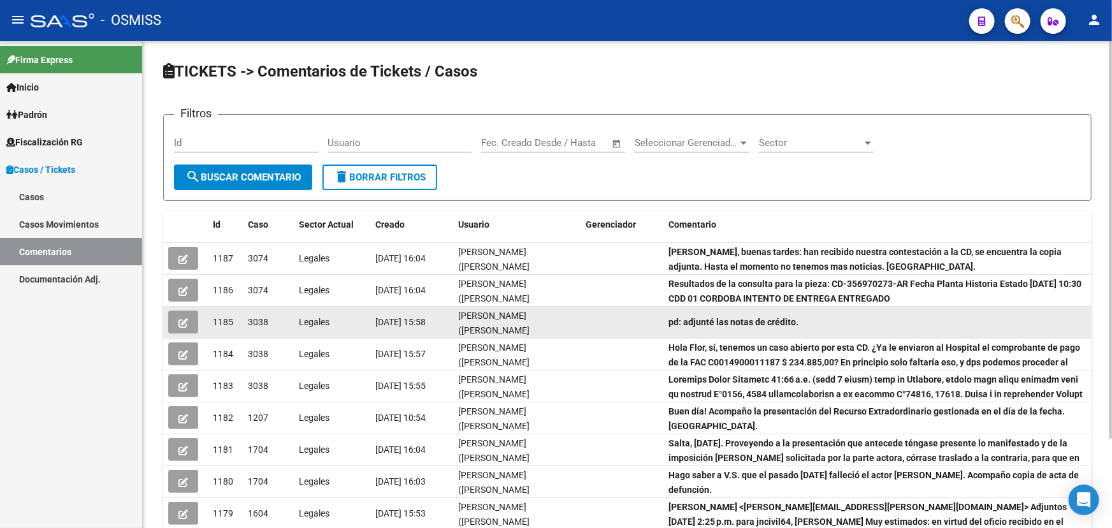
click at [193, 319] on button "button" at bounding box center [183, 321] width 30 height 23
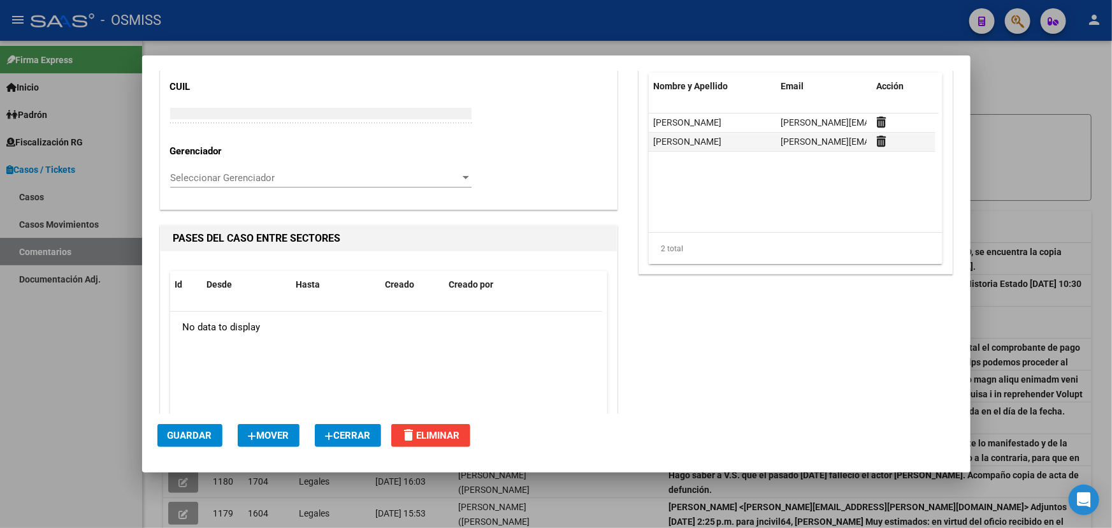
scroll to position [1796, 0]
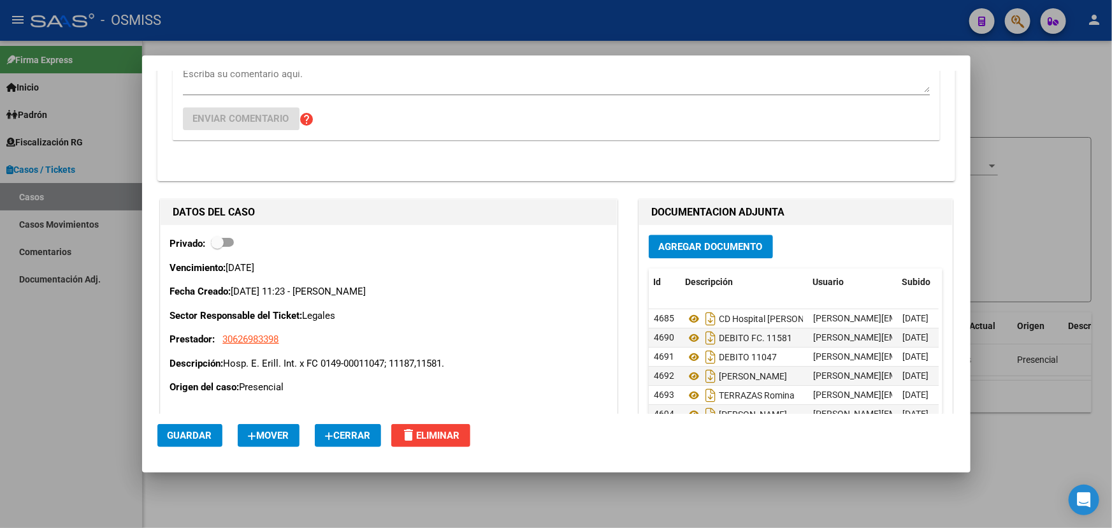
scroll to position [1564, 0]
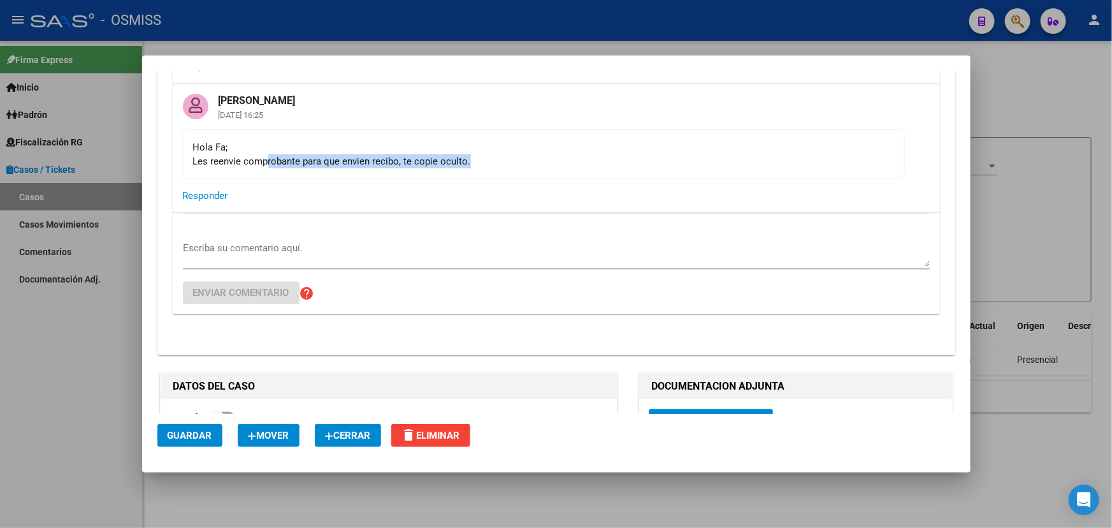
drag, startPoint x: 268, startPoint y: 155, endPoint x: 594, endPoint y: 166, distance: 325.9
click at [581, 166] on mat-card-content "Hola Fa; Les reenvie comprobante para que envien recibo, te copie oculto." at bounding box center [543, 154] width 723 height 50
click at [595, 166] on mat-card-content "Hola Fa; Les reenvie comprobante para que envien recibo, te copie oculto." at bounding box center [543, 154] width 723 height 50
click at [451, 172] on mat-card-content "Hola Fa; Les reenvie comprobante para que envien recibo, te copie oculto." at bounding box center [543, 154] width 723 height 50
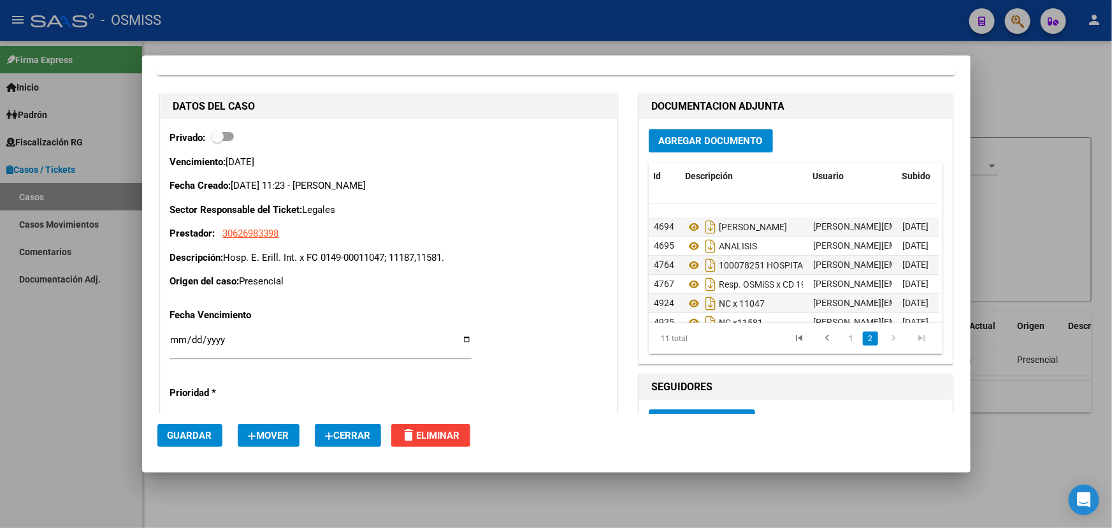
scroll to position [104, 0]
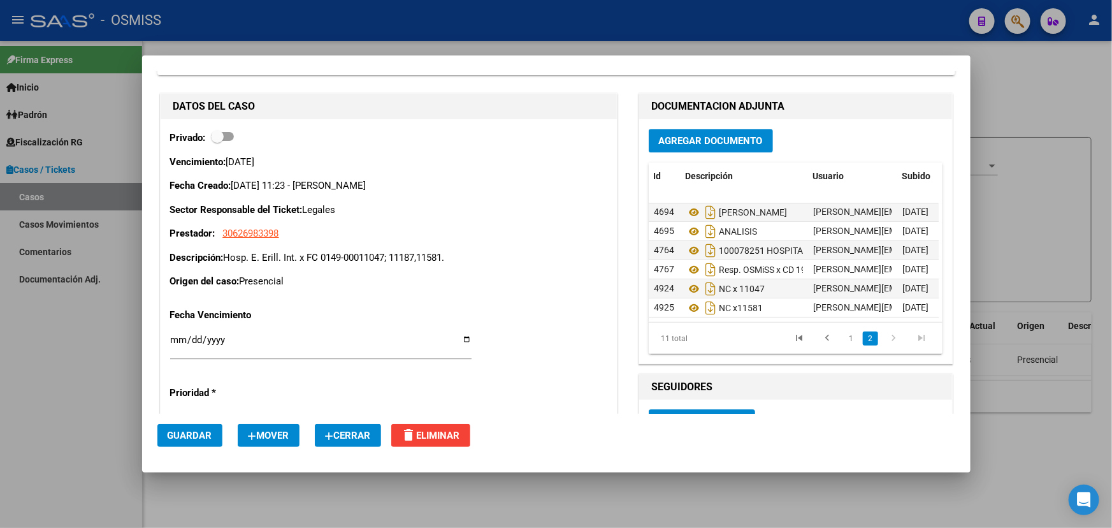
drag, startPoint x: 287, startPoint y: 252, endPoint x: 464, endPoint y: 238, distance: 177.2
click at [464, 238] on div "Vencimiento: [DATE] Fecha Creado: [DATE] 11:23 - [PERSON_NAME] Sector Responsab…" at bounding box center [388, 222] width 437 height 134
click at [463, 238] on div "Vencimiento: [DATE] Fecha Creado: [DATE] 11:23 - [PERSON_NAME] Sector Responsab…" at bounding box center [388, 222] width 437 height 134
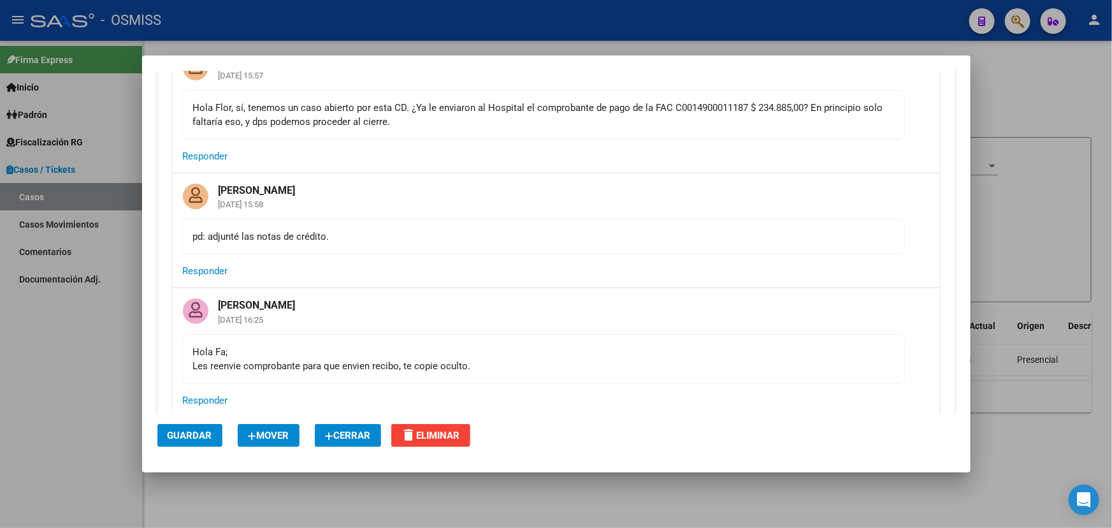
scroll to position [1381, 0]
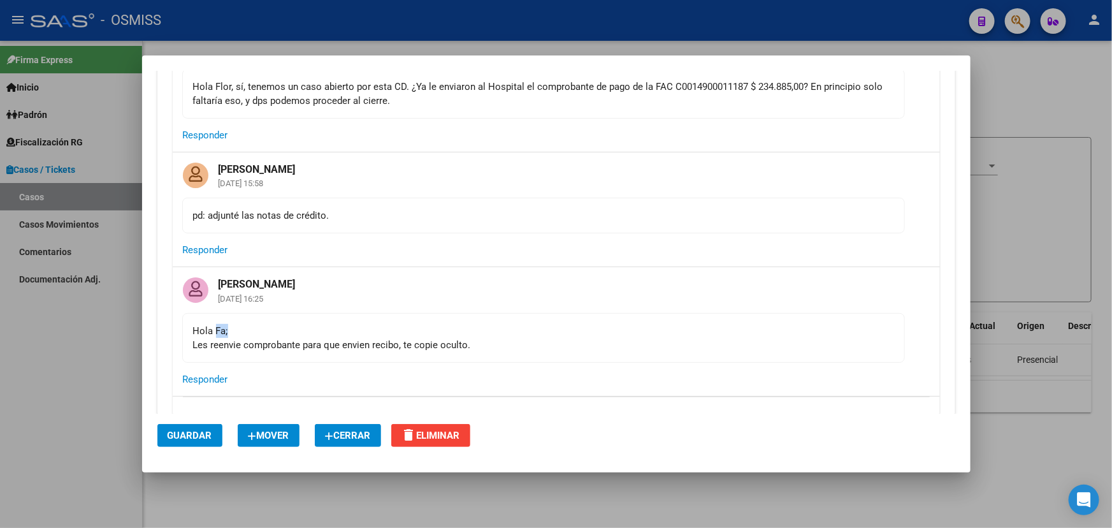
drag, startPoint x: 244, startPoint y: 335, endPoint x: 287, endPoint y: 333, distance: 42.7
click at [287, 333] on div "Hola Fa; Les reenvie comprobante para que envien recibo, te copie oculto." at bounding box center [543, 338] width 701 height 28
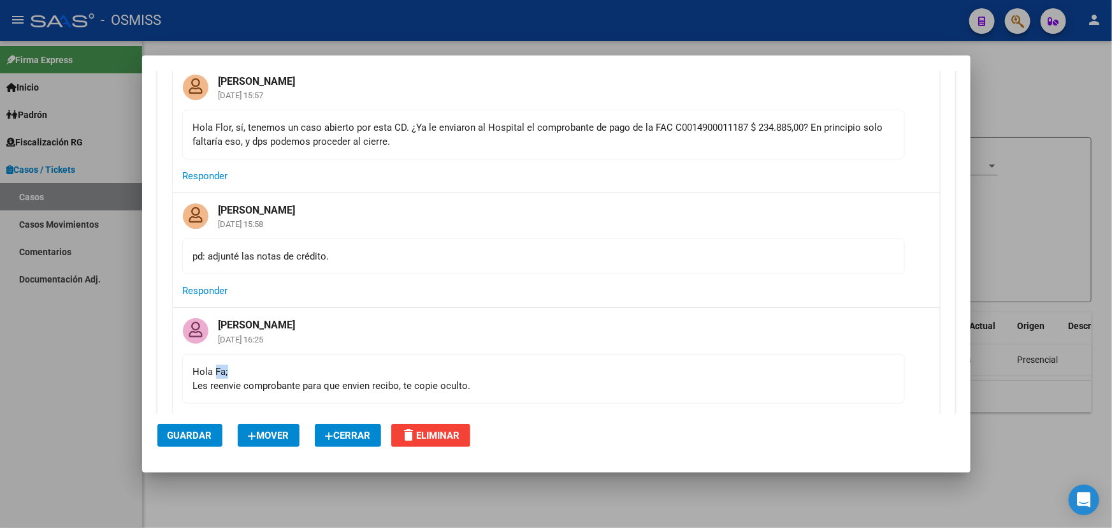
scroll to position [1323, 0]
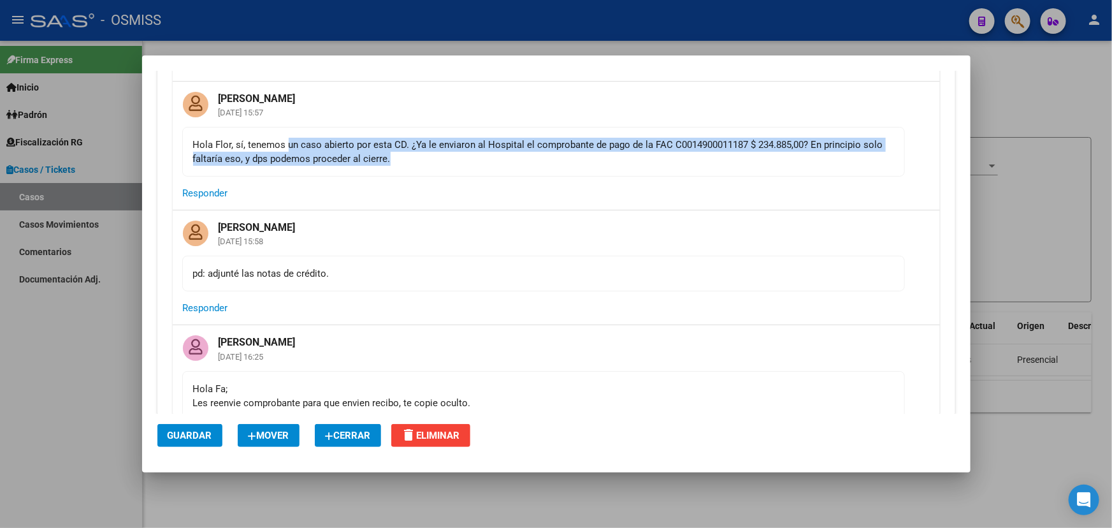
drag, startPoint x: 430, startPoint y: 154, endPoint x: 633, endPoint y: 156, distance: 203.3
click at [544, 158] on div "Hola Flor, sí, tenemos un caso abierto por esta CD. ¿Ya le enviaron al Hospital…" at bounding box center [543, 152] width 701 height 28
click at [634, 156] on div "Hola Flor, sí, tenemos un caso abierto por esta CD. ¿Ya le enviaron al Hospital…" at bounding box center [543, 152] width 701 height 28
click at [377, 134] on mat-card-content "Hola Flor, sí, tenemos un caso abierto por esta CD. ¿Ya le enviaron al Hospital…" at bounding box center [543, 152] width 723 height 50
drag, startPoint x: 450, startPoint y: 141, endPoint x: 624, endPoint y: 162, distance: 175.3
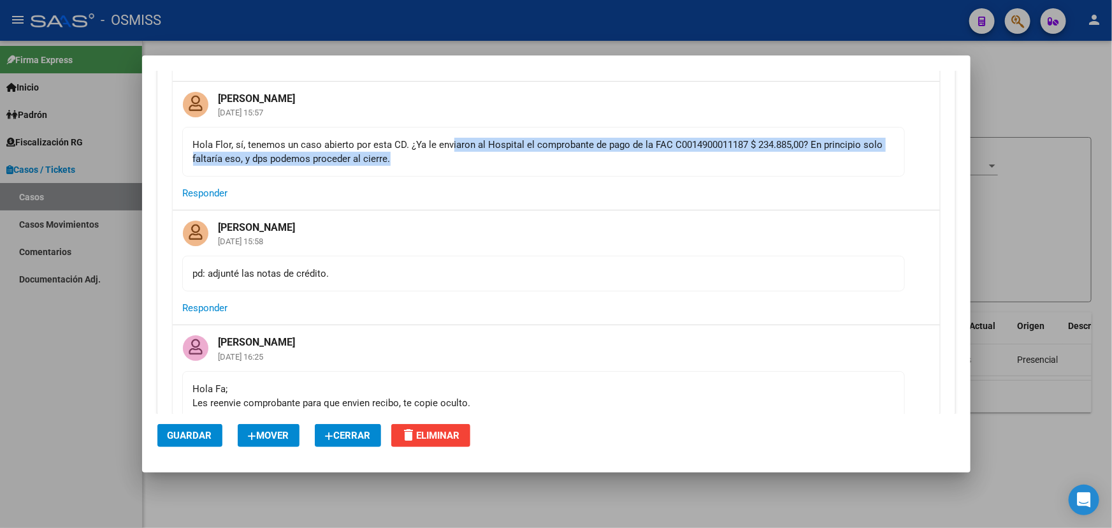
click at [624, 162] on div "Hola Flor, sí, tenemos un caso abierto por esta CD. ¿Ya le enviaron al Hospital…" at bounding box center [543, 152] width 701 height 28
click at [456, 142] on div "Hola Flor, sí, tenemos un caso abierto por esta CD. ¿Ya le enviaron al Hospital…" at bounding box center [543, 152] width 701 height 28
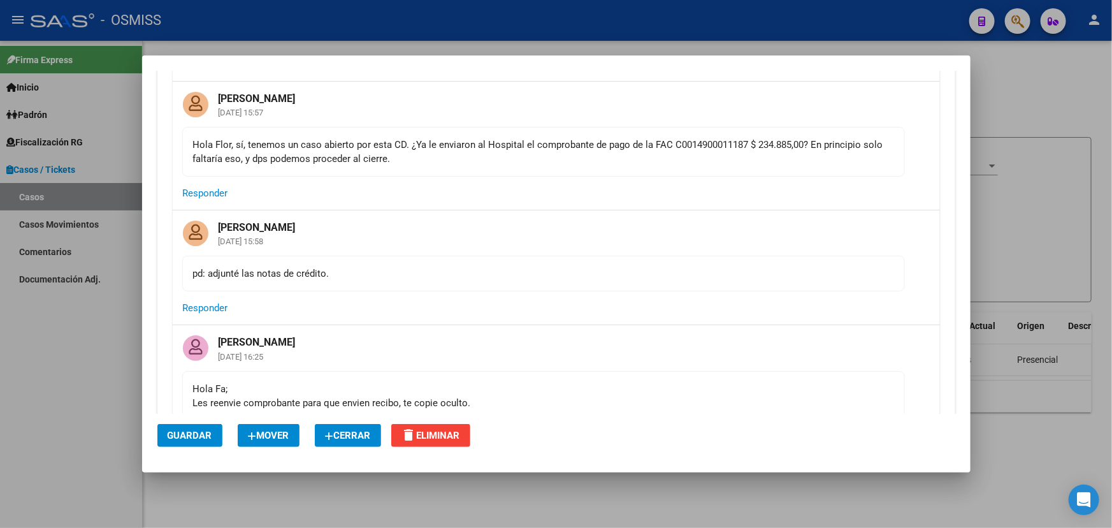
click at [394, 131] on mat-card-content "Hola Flor, sí, tenemos un caso abierto por esta CD. ¿Ya le enviaron al Hospital…" at bounding box center [543, 152] width 723 height 50
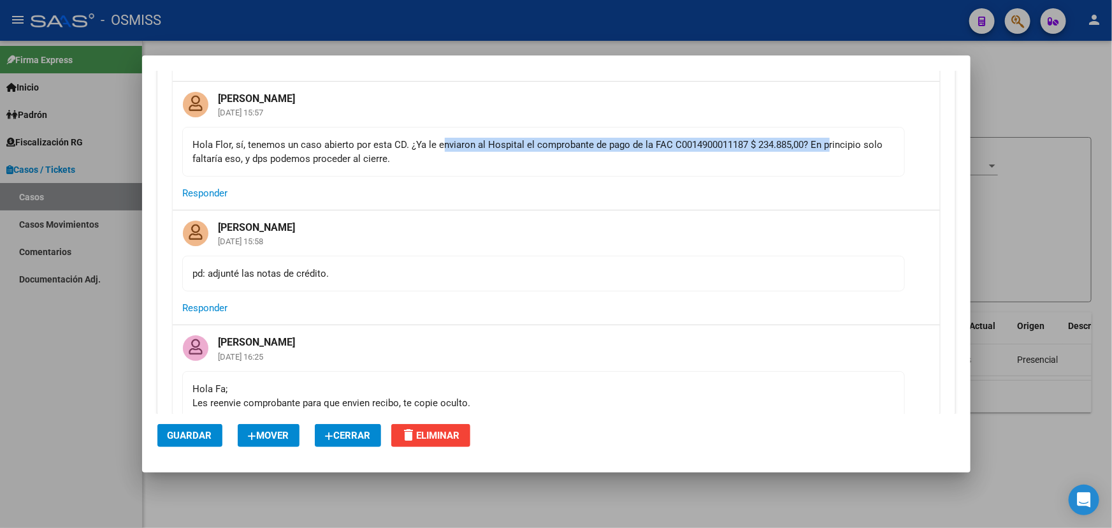
drag, startPoint x: 439, startPoint y: 138, endPoint x: 831, endPoint y: 147, distance: 391.5
click at [831, 147] on div "Hola Flor, sí, tenemos un caso abierto por esta CD. ¿Ya le enviaron al Hospital…" at bounding box center [543, 152] width 701 height 28
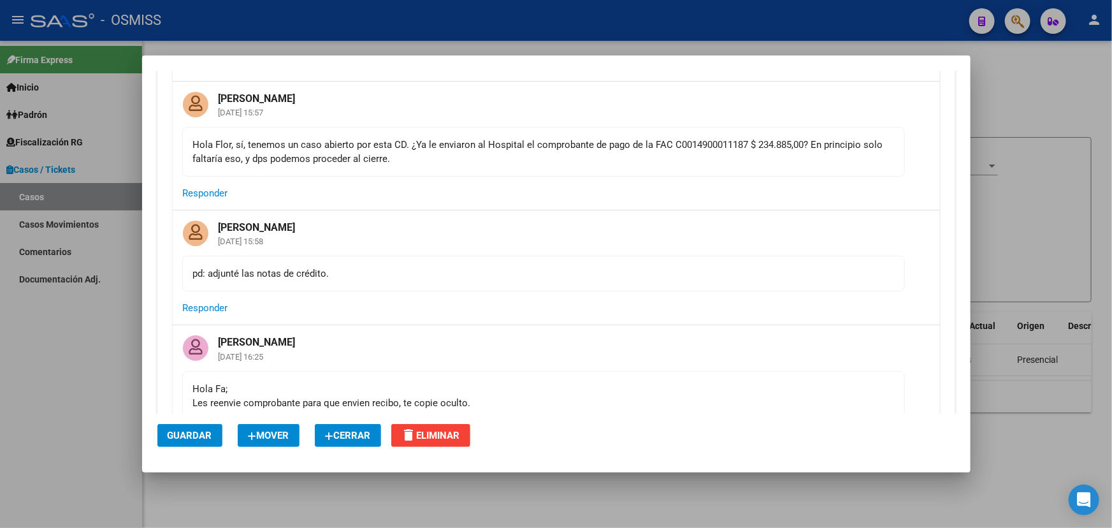
click at [879, 146] on div "Hola Flor, sí, tenemos un caso abierto por esta CD. ¿Ya le enviaron al Hospital…" at bounding box center [543, 152] width 701 height 28
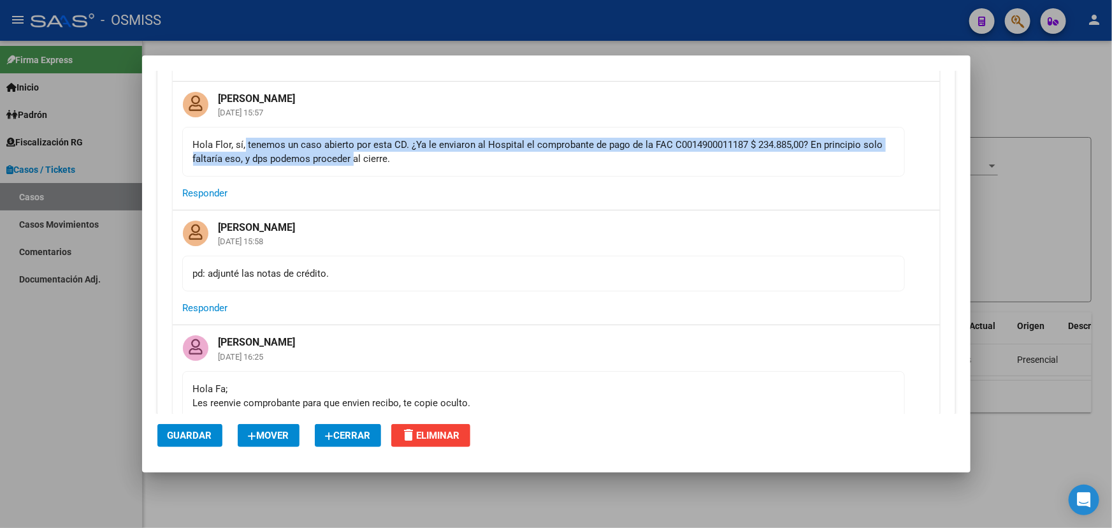
drag, startPoint x: 245, startPoint y: 147, endPoint x: 490, endPoint y: 156, distance: 245.6
click at [367, 157] on div "Hola Flor, sí, tenemos un caso abierto por esta CD. ¿Ya le enviaron al Hospital…" at bounding box center [543, 152] width 701 height 28
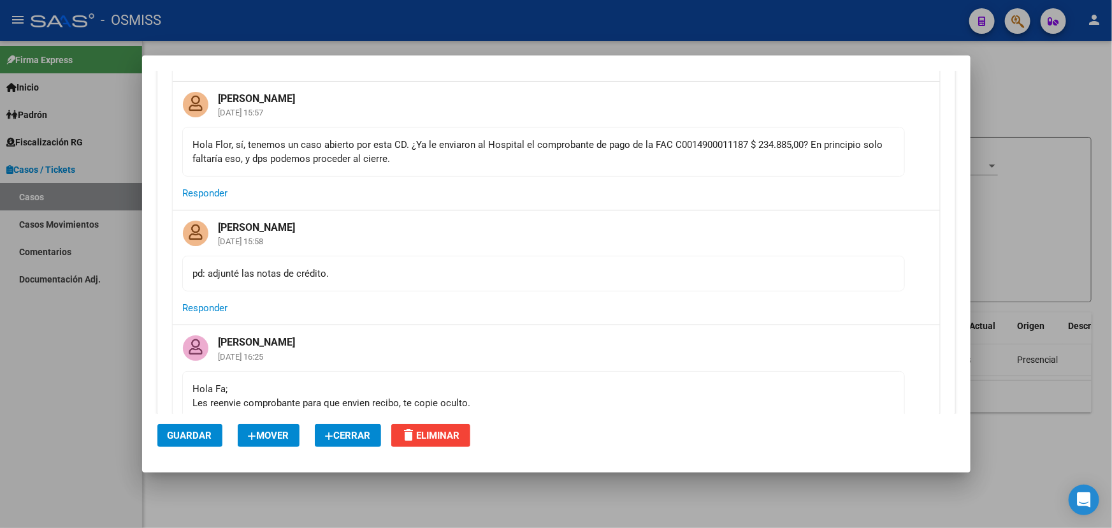
click at [490, 156] on div "Hola Flor, sí, tenemos un caso abierto por esta CD. ¿Ya le enviaron al Hospital…" at bounding box center [543, 152] width 701 height 28
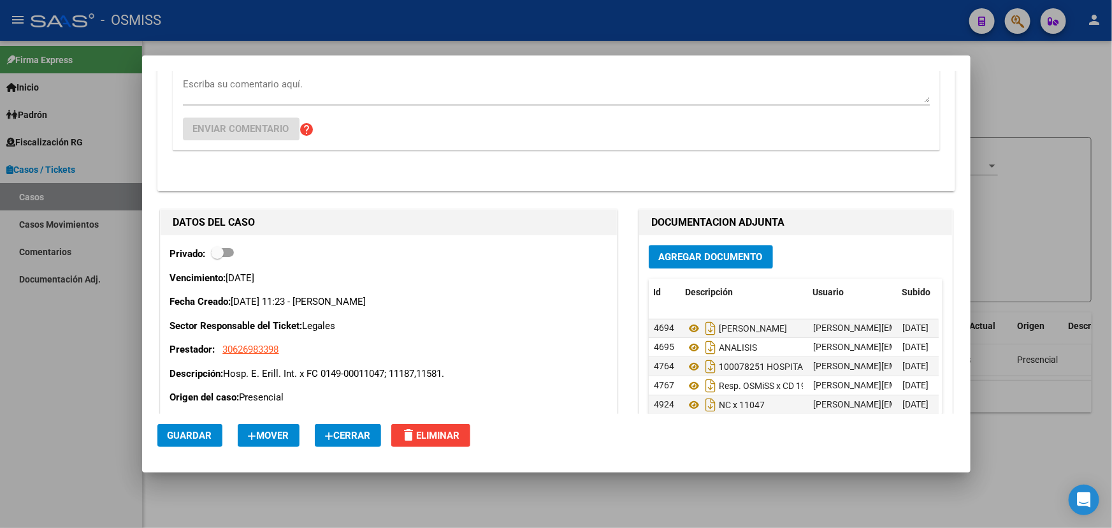
scroll to position [1844, 0]
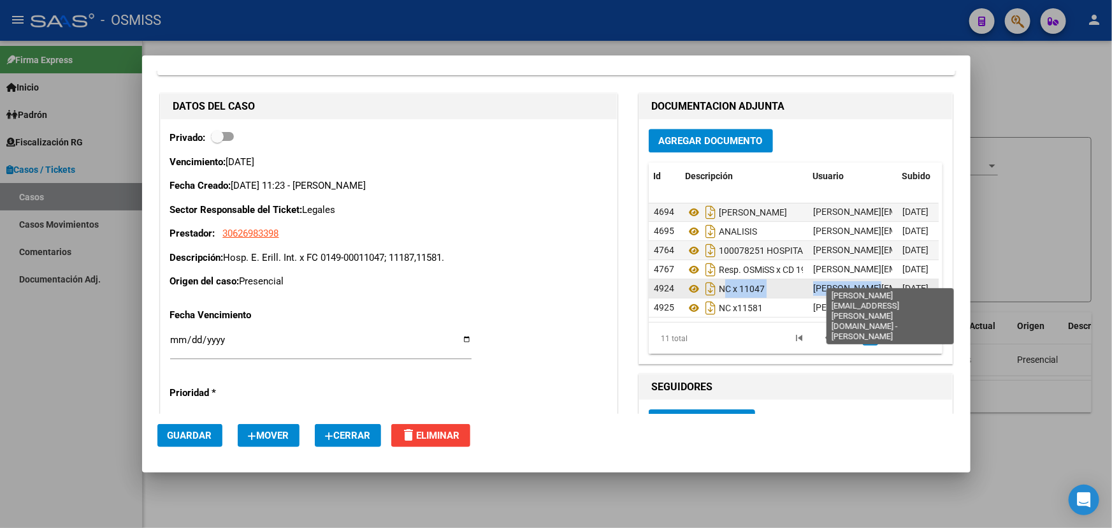
drag, startPoint x: 718, startPoint y: 273, endPoint x: 861, endPoint y: 273, distance: 142.8
click at [861, 279] on div "4924 NC x 11047 [PERSON_NAME][EMAIL_ADDRESS][PERSON_NAME][DOMAIN_NAME] - [PERSO…" at bounding box center [837, 288] width 376 height 19
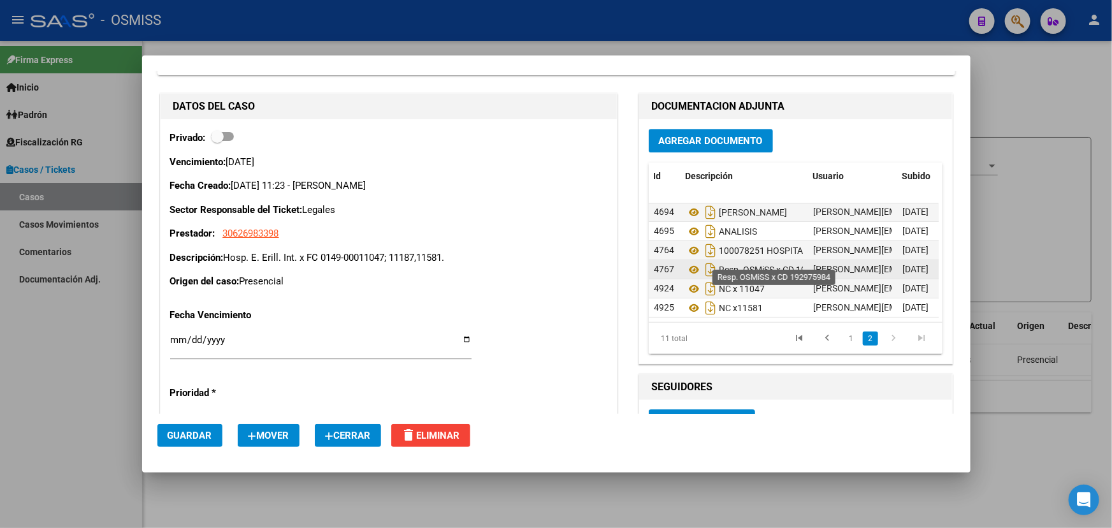
click at [789, 265] on span "Resp. OSMiSS x CD 192975984" at bounding box center [780, 270] width 123 height 10
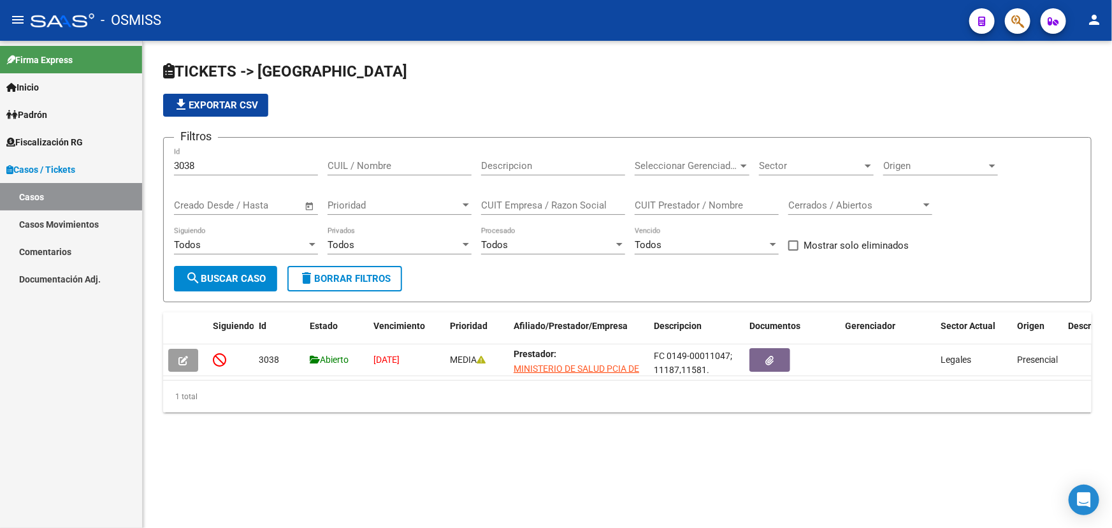
scroll to position [17, 0]
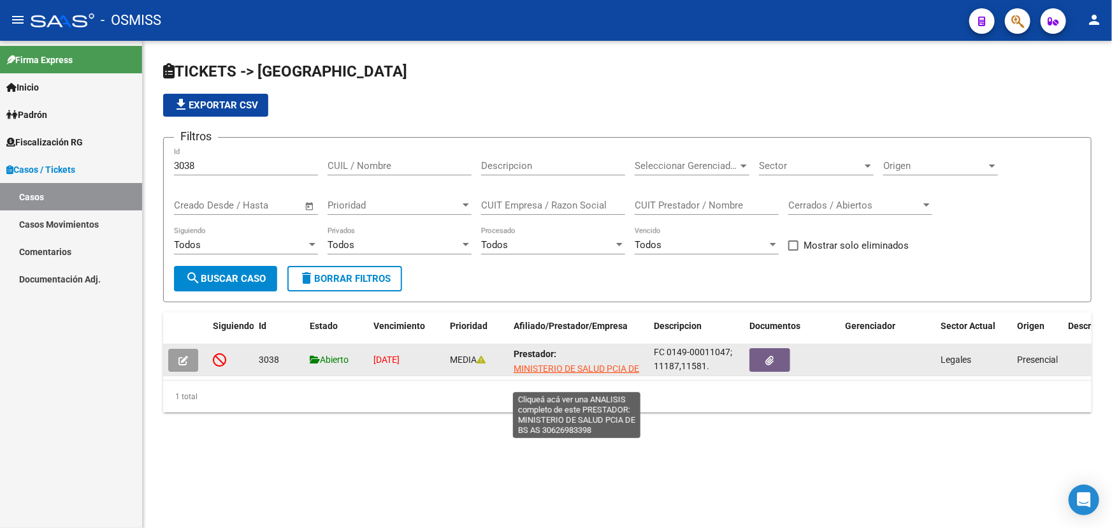
click at [589, 365] on span "MINISTERIO DE SALUD PCIA DE BS AS" at bounding box center [577, 375] width 126 height 25
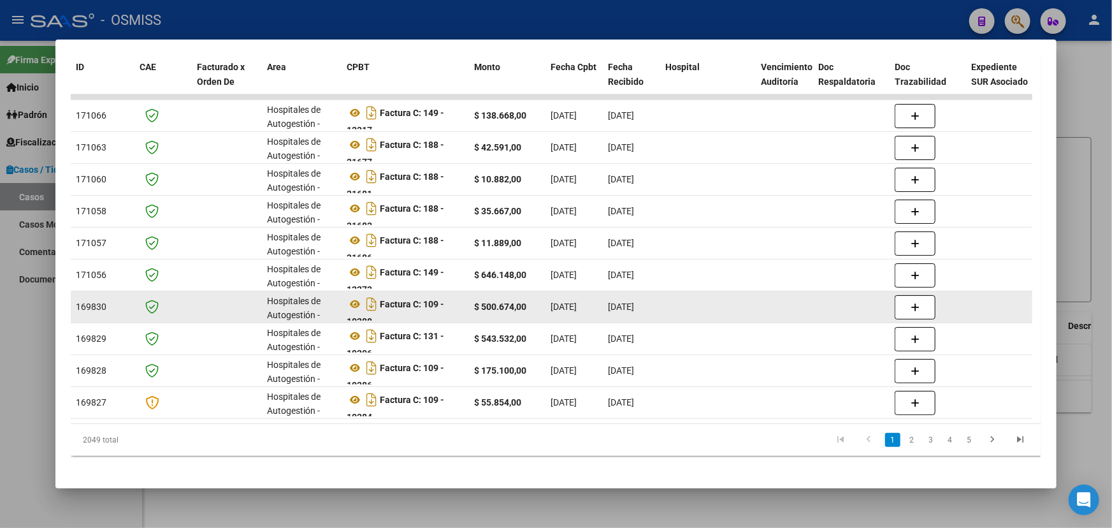
scroll to position [293, 0]
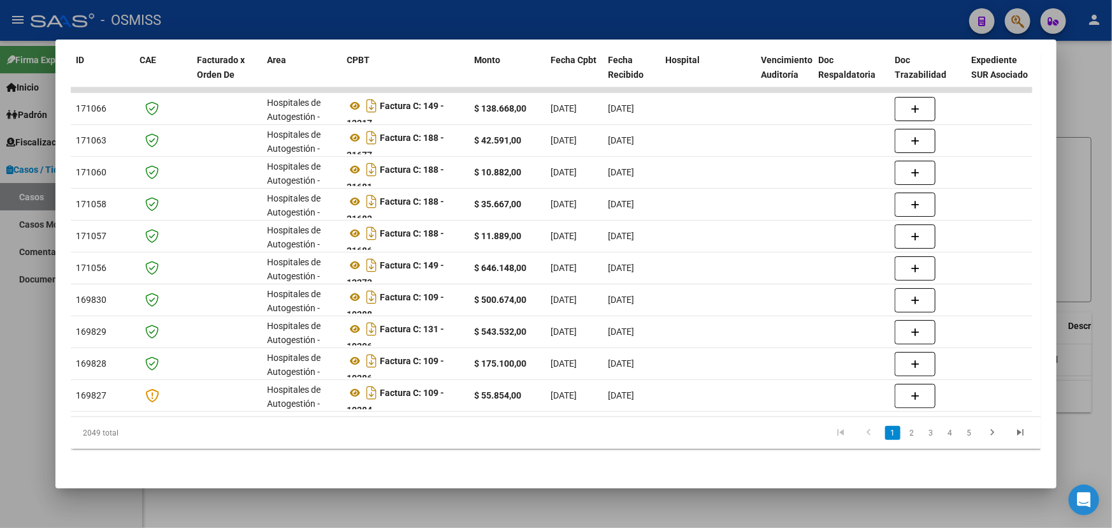
click at [1083, 56] on div at bounding box center [556, 264] width 1112 height 528
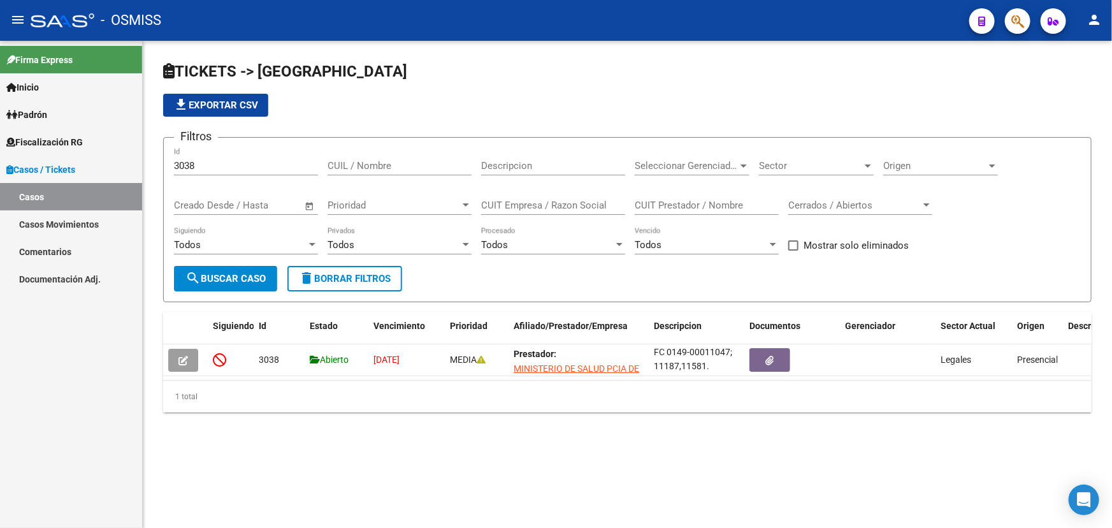
click at [588, 468] on mat-sidenav-content "TICKETS -> Casos file_download Exportar CSV Filtros 3038 Id CUIL / Nombre Descr…" at bounding box center [628, 284] width 970 height 487
